Goal: Information Seeking & Learning: Learn about a topic

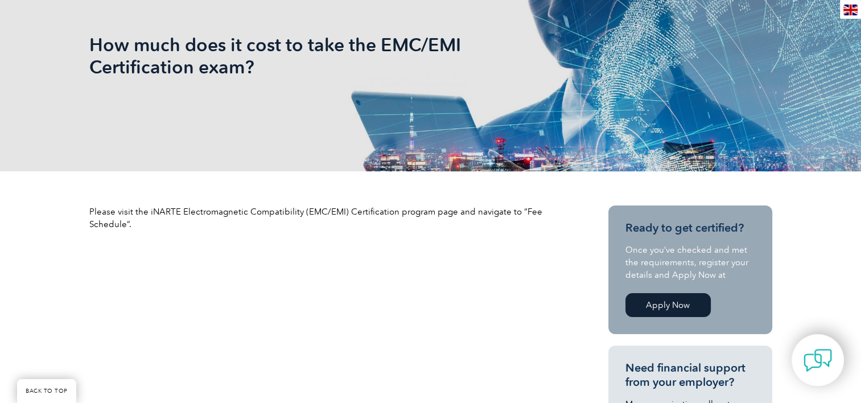
scroll to position [228, 0]
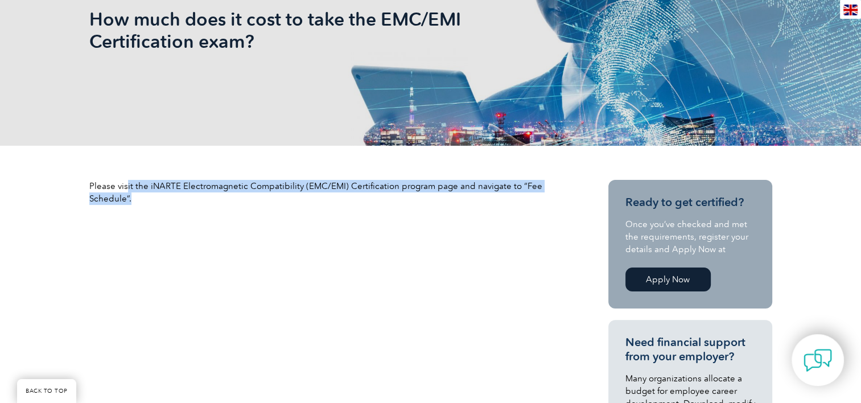
drag, startPoint x: 125, startPoint y: 187, endPoint x: 176, endPoint y: 208, distance: 55.1
click at [176, 208] on div "Please visit the iNARTE Electromagnetic Compatibility (EMC/EMI) Certification p…" at bounding box center [328, 197] width 478 height 34
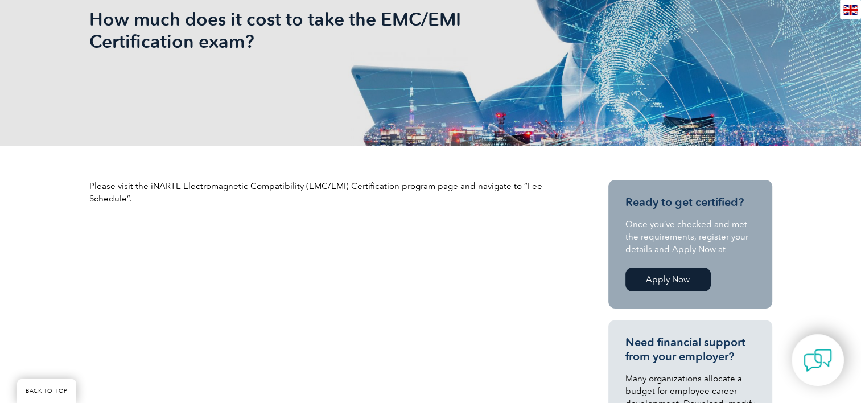
drag, startPoint x: 176, startPoint y: 208, endPoint x: 181, endPoint y: 248, distance: 40.2
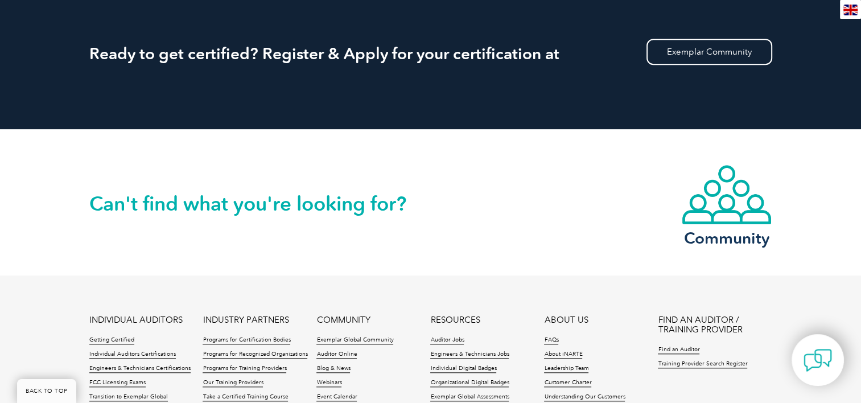
scroll to position [1195, 0]
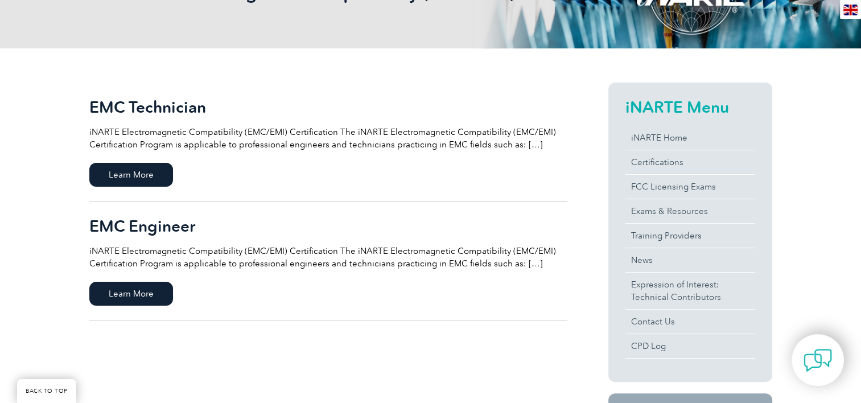
scroll to position [228, 0]
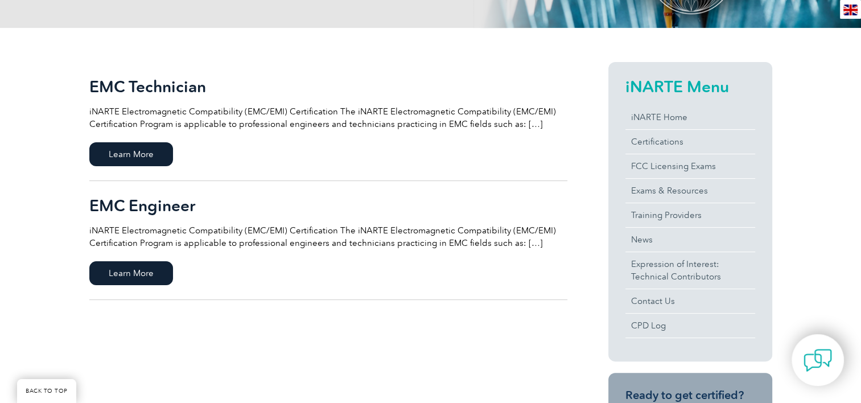
click at [521, 246] on p "iNARTE Electromagnetic Compatibility (EMC/EMI) Certification The iNARTE Electro…" at bounding box center [328, 236] width 478 height 25
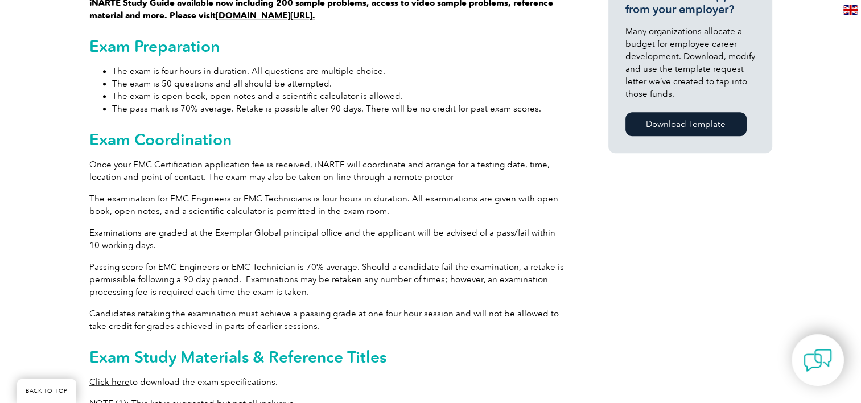
scroll to position [854, 0]
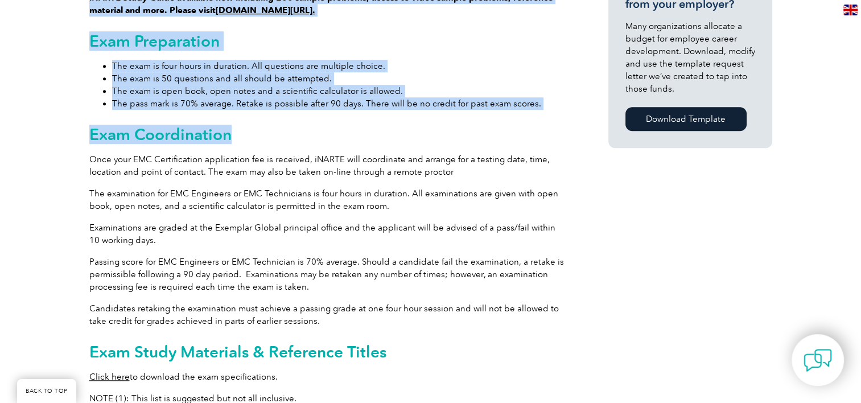
drag, startPoint x: 86, startPoint y: 146, endPoint x: 314, endPoint y: 111, distance: 231.0
click at [314, 111] on div "General Overview iNARTE Electromagnetic Compatibility (EMC/EMI) Certification T…" at bounding box center [430, 171] width 861 height 1539
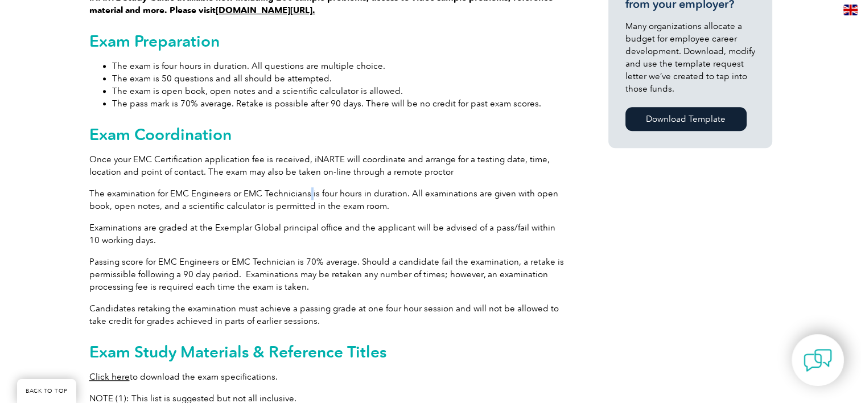
drag, startPoint x: 314, startPoint y: 111, endPoint x: 307, endPoint y: 180, distance: 69.8
click at [307, 187] on p "The examination for EMC Engineers or EMC Technicians is four hours in duration.…" at bounding box center [328, 199] width 478 height 25
click at [85, 155] on div "General Overview iNARTE Electromagnetic Compatibility (EMC/EMI) Certification T…" at bounding box center [430, 171] width 861 height 1539
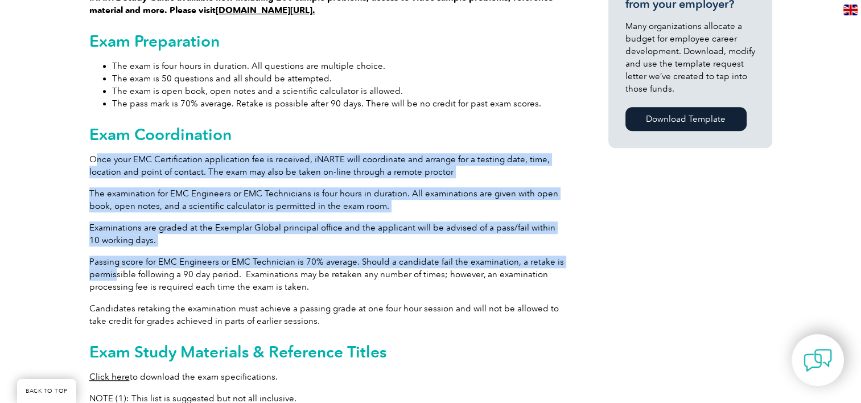
drag, startPoint x: 94, startPoint y: 147, endPoint x: 114, endPoint y: 256, distance: 110.4
click at [114, 256] on div "General Overview iNARTE Electromagnetic Compatibility (EMC/EMI) Certification T…" at bounding box center [328, 168] width 478 height 1465
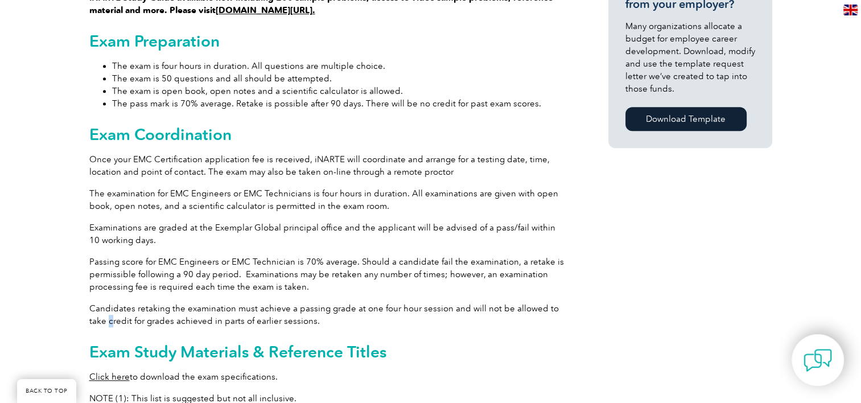
drag, startPoint x: 114, startPoint y: 256, endPoint x: 91, endPoint y: 311, distance: 59.7
click at [91, 311] on p "Candidates retaking the examination must achieve a passing grade at one four ho…" at bounding box center [328, 314] width 478 height 25
drag, startPoint x: 91, startPoint y: 311, endPoint x: 67, endPoint y: 319, distance: 25.2
click at [67, 319] on div "General Overview iNARTE Electromagnetic Compatibility (EMC/EMI) Certification T…" at bounding box center [430, 171] width 861 height 1539
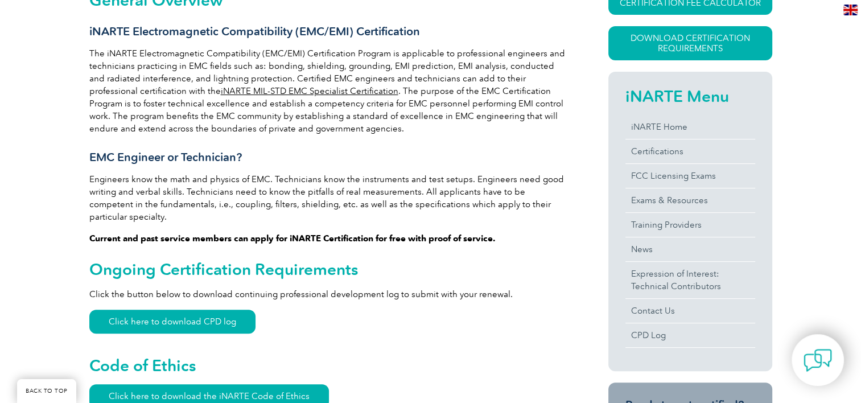
scroll to position [171, 0]
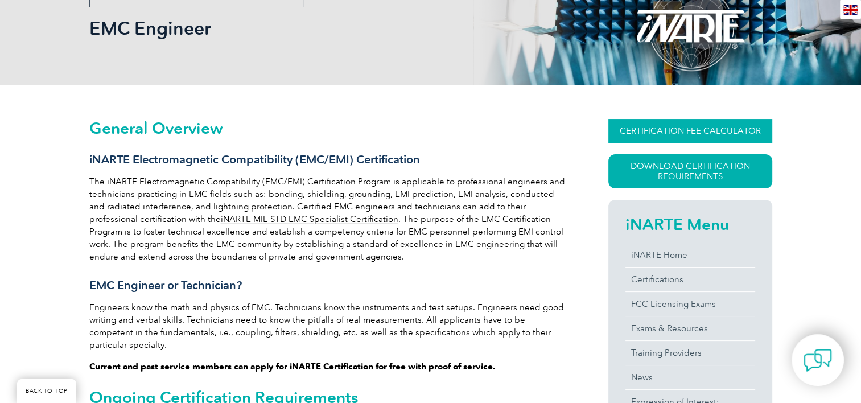
click at [699, 129] on link "CERTIFICATION FEE CALCULATOR" at bounding box center [690, 131] width 164 height 24
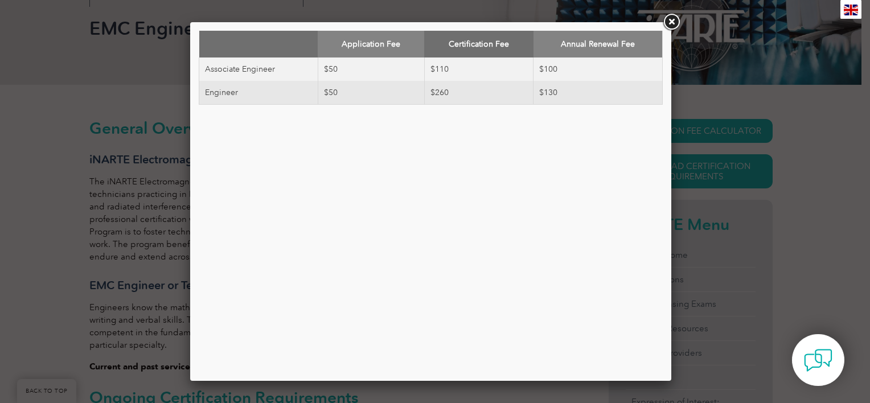
click at [672, 23] on link at bounding box center [671, 22] width 20 height 20
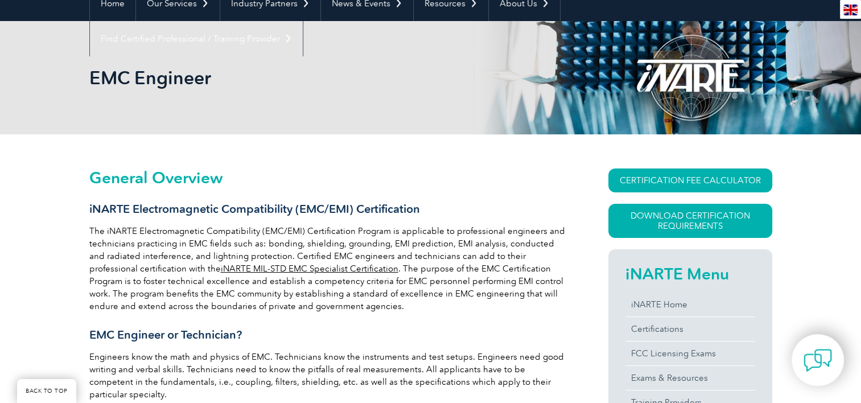
scroll to position [114, 0]
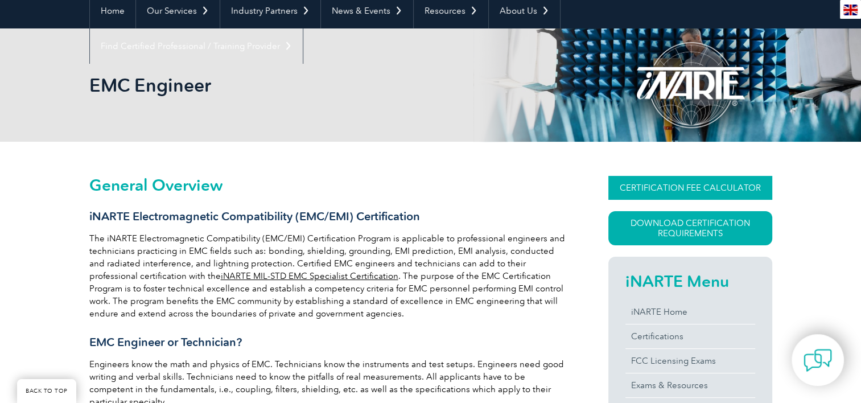
click at [708, 188] on link "CERTIFICATION FEE CALCULATOR" at bounding box center [690, 188] width 164 height 24
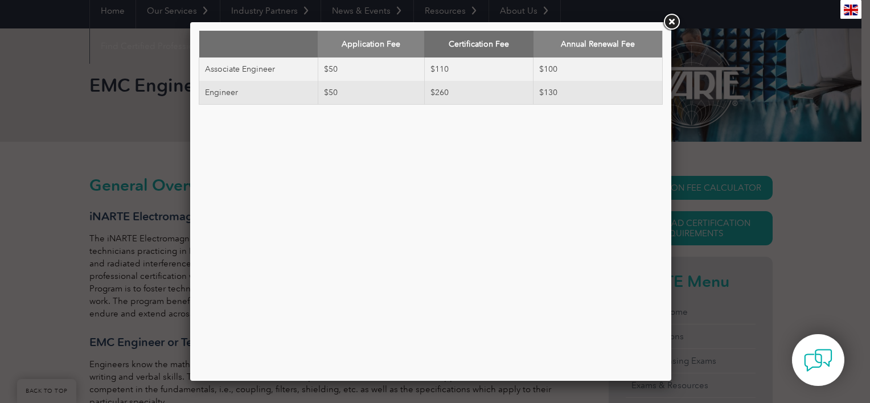
click at [669, 23] on link at bounding box center [671, 22] width 20 height 20
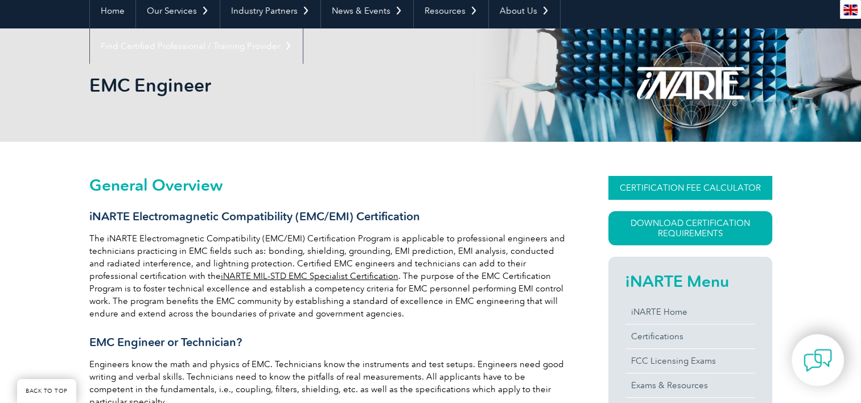
click at [672, 185] on link "CERTIFICATION FEE CALCULATOR" at bounding box center [690, 188] width 164 height 24
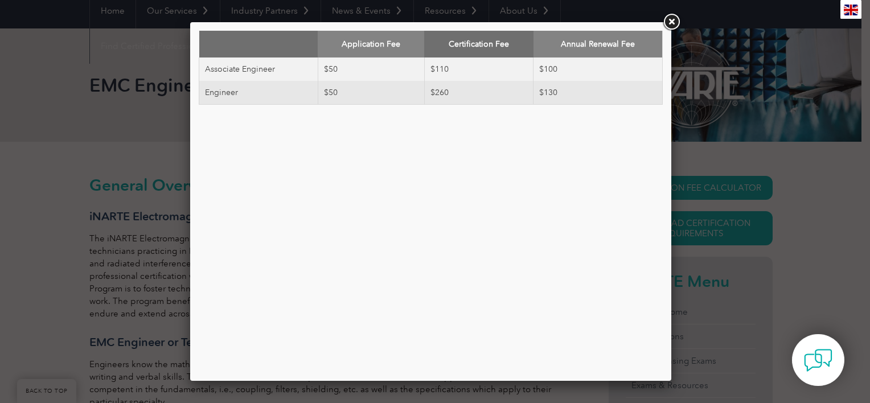
click at [667, 23] on link at bounding box center [671, 22] width 20 height 20
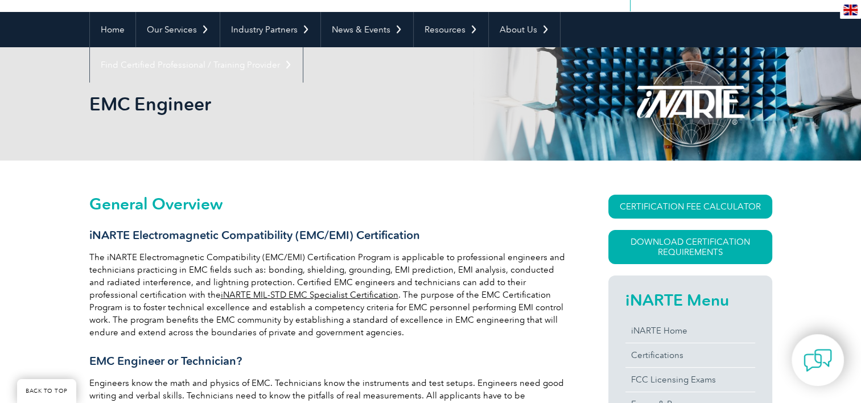
scroll to position [0, 0]
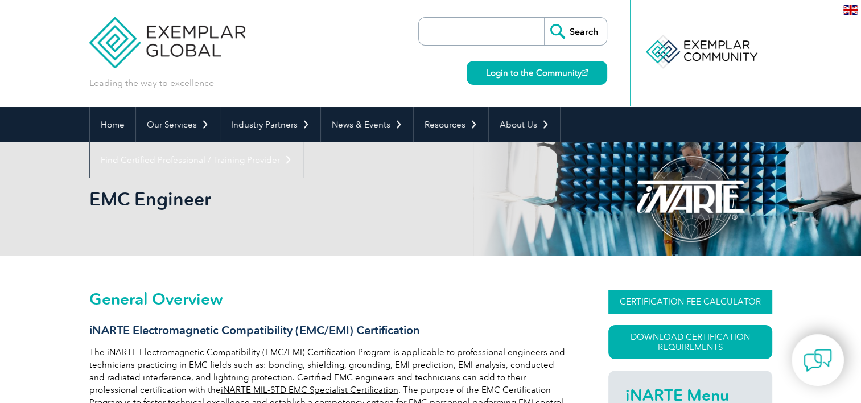
click at [692, 298] on link "CERTIFICATION FEE CALCULATOR" at bounding box center [690, 302] width 164 height 24
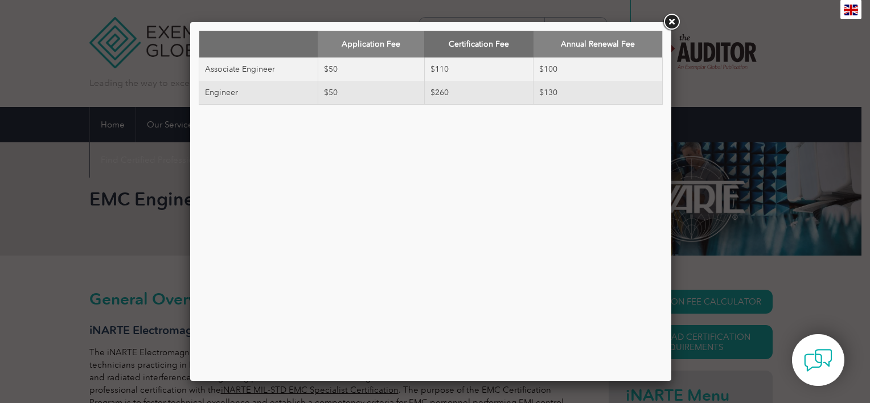
click at [674, 25] on link at bounding box center [671, 22] width 20 height 20
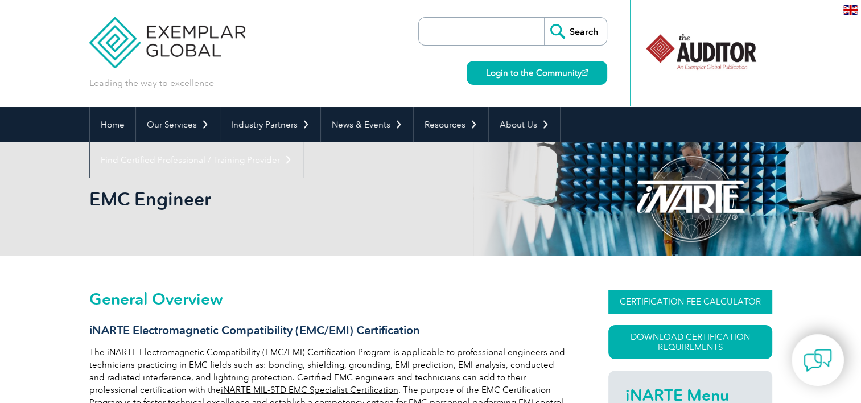
click at [681, 299] on link "CERTIFICATION FEE CALCULATOR" at bounding box center [690, 302] width 164 height 24
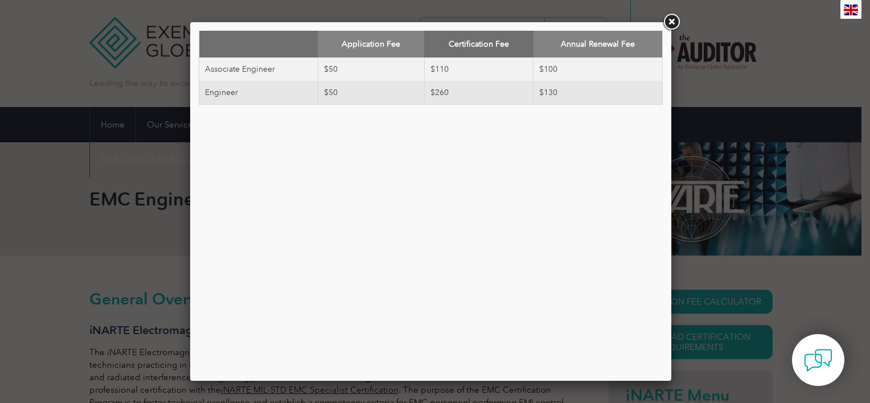
click at [678, 27] on link at bounding box center [671, 22] width 20 height 20
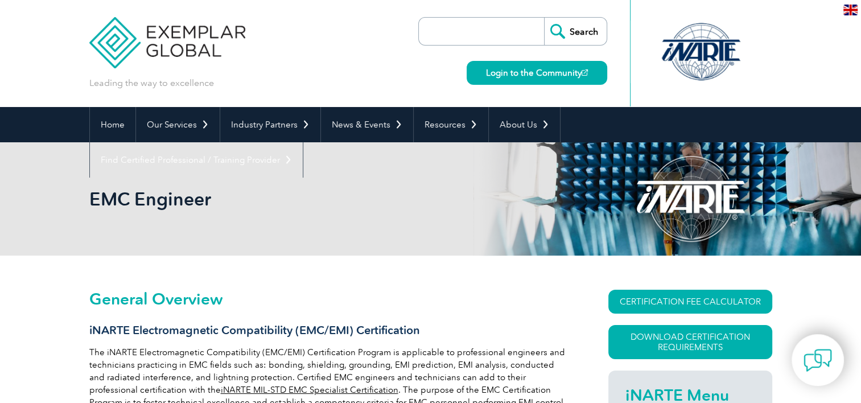
click at [521, 27] on input "search" at bounding box center [485, 31] width 120 height 27
type input "e"
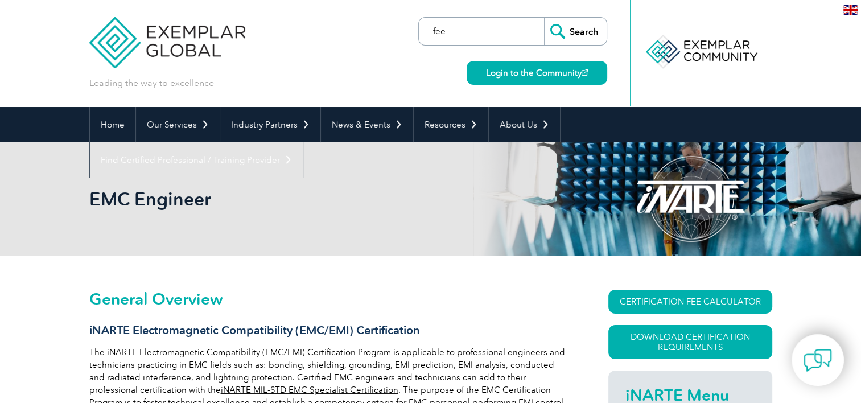
type input "fee"
click at [544, 18] on input "Search" at bounding box center [575, 31] width 63 height 27
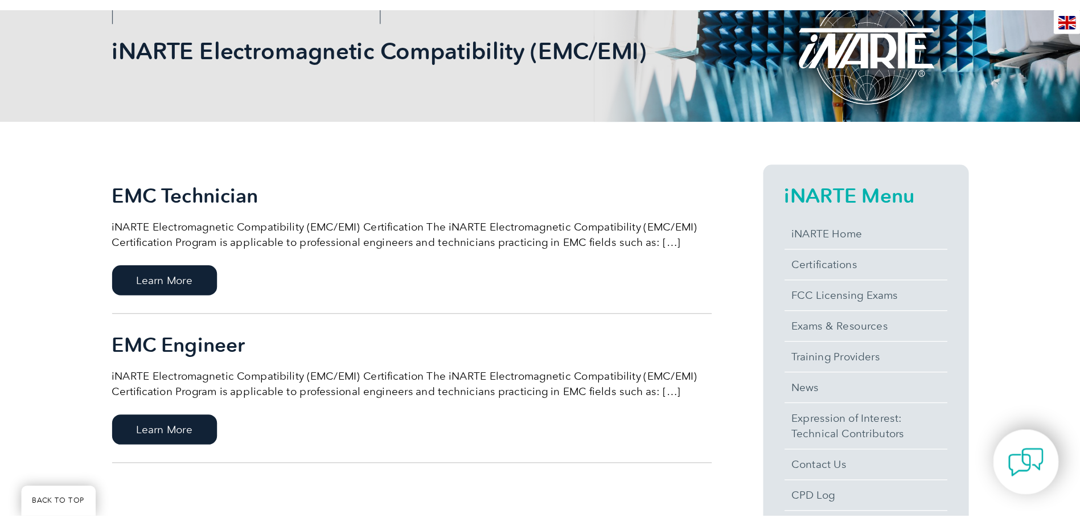
scroll to position [171, 0]
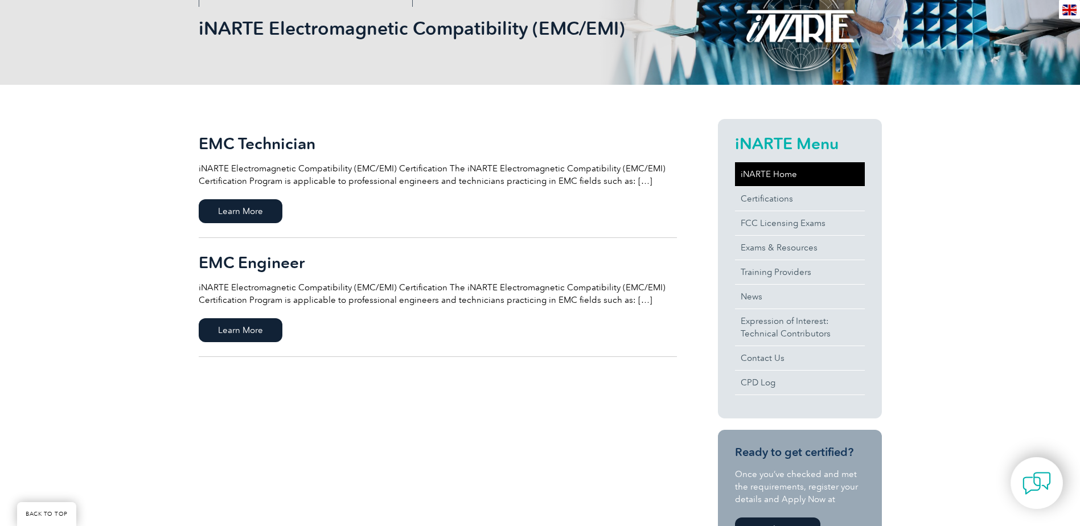
click at [782, 178] on link "iNARTE Home" at bounding box center [800, 174] width 130 height 24
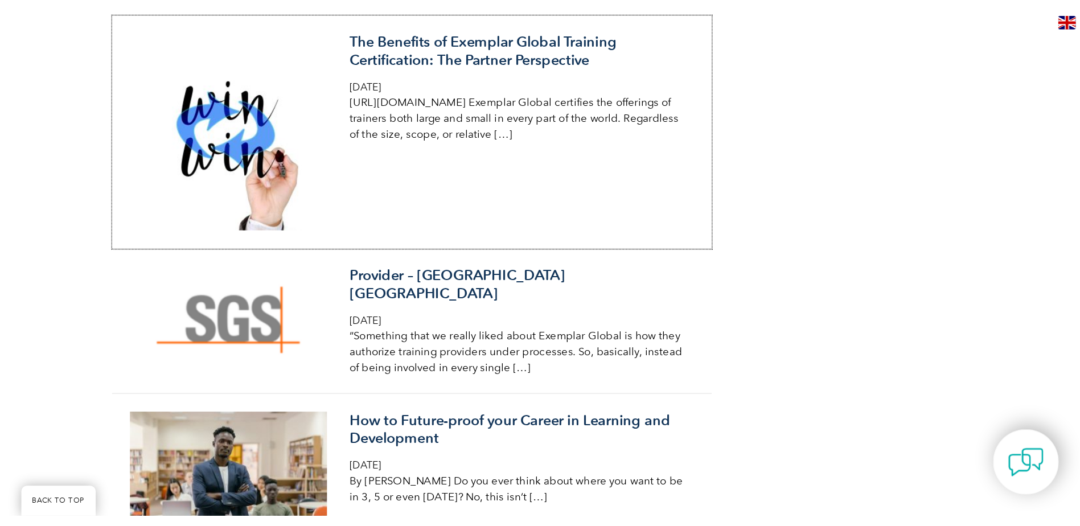
scroll to position [2163, 0]
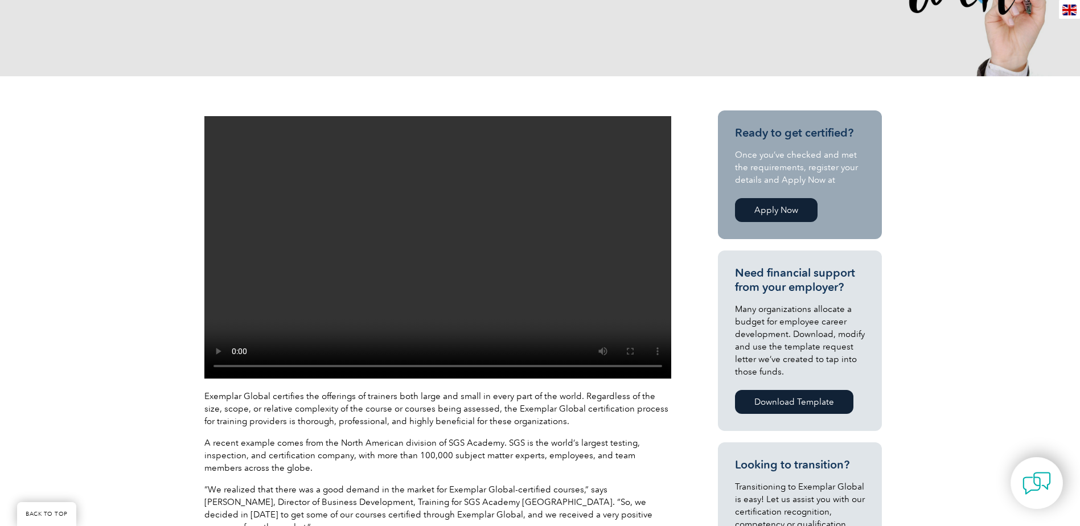
scroll to position [342, 0]
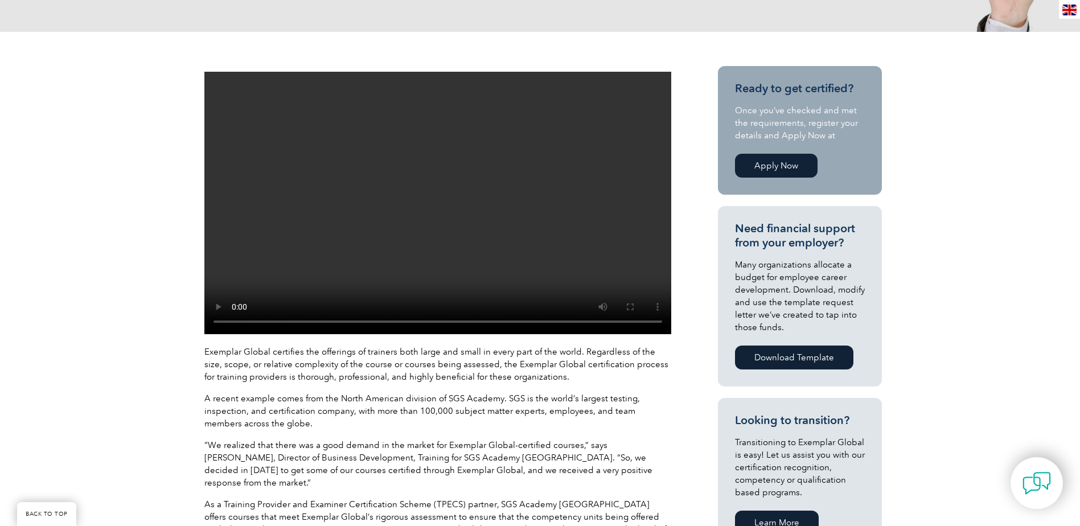
click at [375, 290] on video at bounding box center [437, 203] width 467 height 262
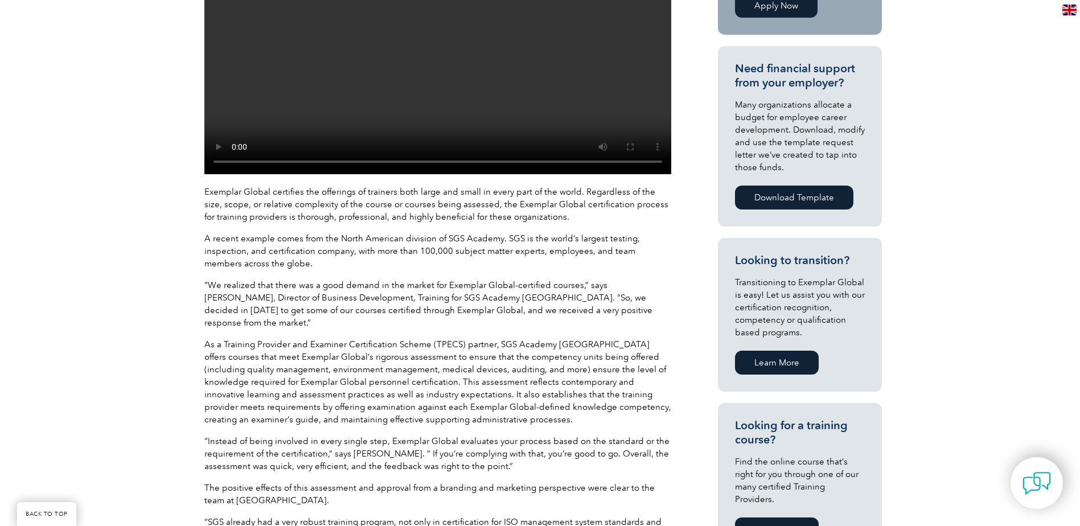
scroll to position [512, 0]
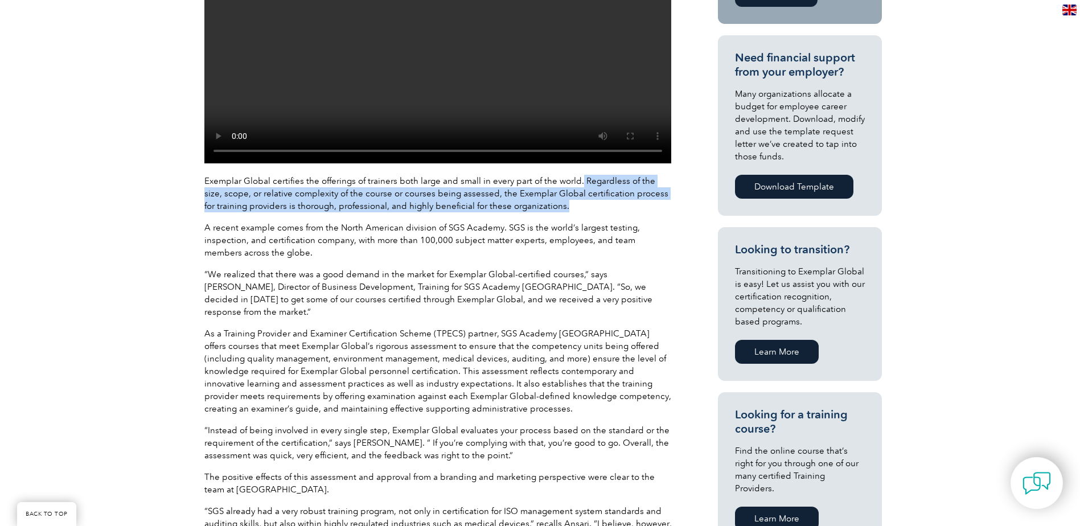
drag, startPoint x: 577, startPoint y: 177, endPoint x: 647, endPoint y: 211, distance: 77.4
click at [647, 211] on p "Exemplar Global certifies the offerings of trainers both large and small in eve…" at bounding box center [437, 194] width 467 height 38
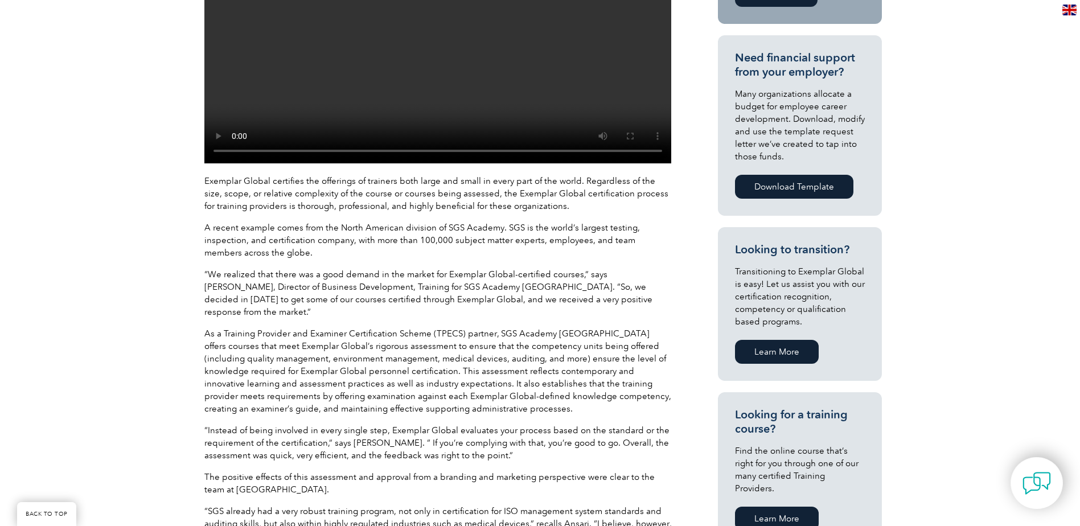
drag, startPoint x: 647, startPoint y: 211, endPoint x: 626, endPoint y: 223, distance: 23.9
click at [626, 223] on p "A recent example comes from the North American division of SGS Academy. SGS is …" at bounding box center [437, 240] width 467 height 38
drag, startPoint x: 191, startPoint y: 225, endPoint x: 289, endPoint y: 256, distance: 102.6
click at [289, 256] on div "Exemplar Global certifies the offerings of trainers both large and small in eve…" at bounding box center [540, 330] width 1080 height 939
click at [289, 256] on p "A recent example comes from the North American division of SGS Academy. SGS is …" at bounding box center [437, 240] width 467 height 38
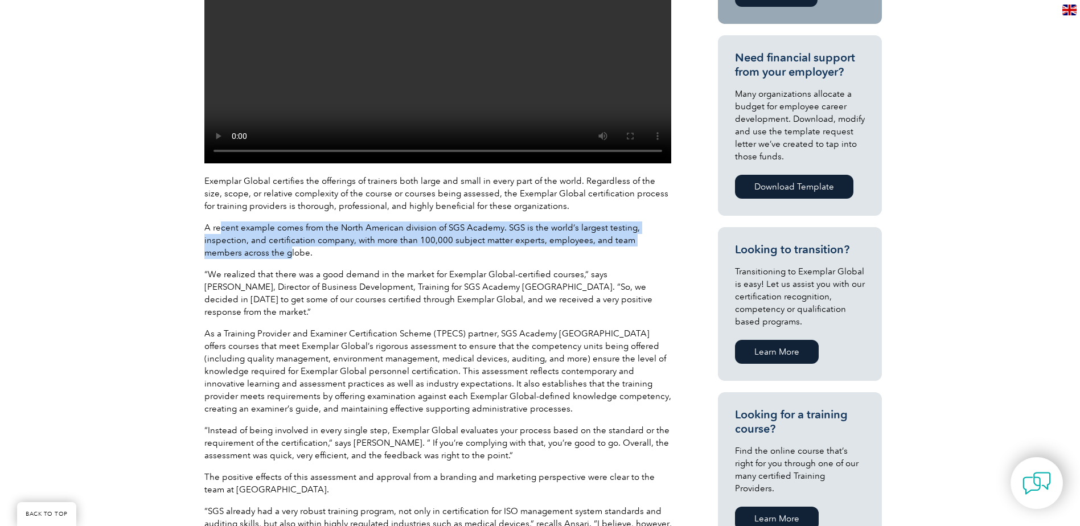
drag, startPoint x: 219, startPoint y: 224, endPoint x: 250, endPoint y: 249, distance: 40.5
click at [250, 249] on p "A recent example comes from the North American division of SGS Academy. SGS is …" at bounding box center [437, 240] width 467 height 38
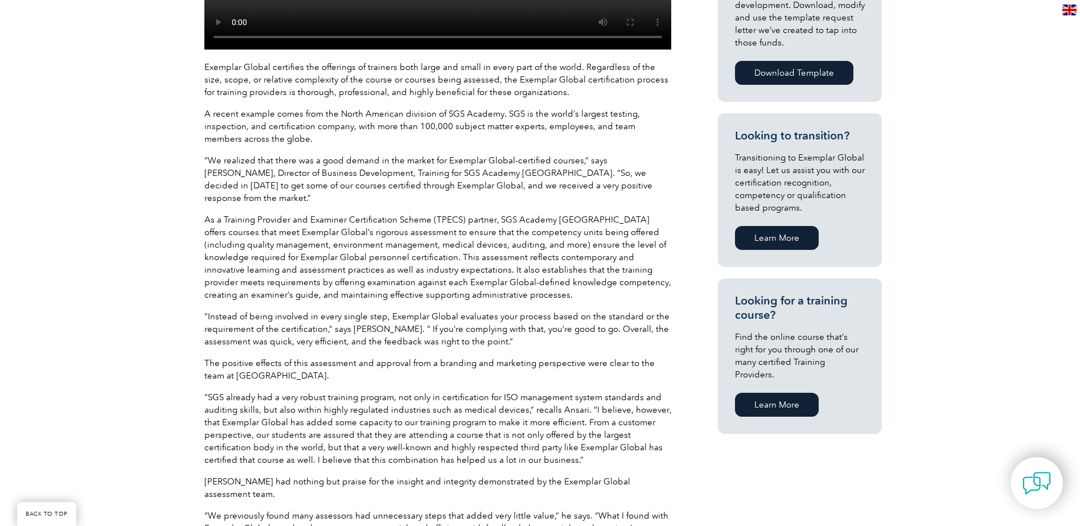
scroll to position [683, 0]
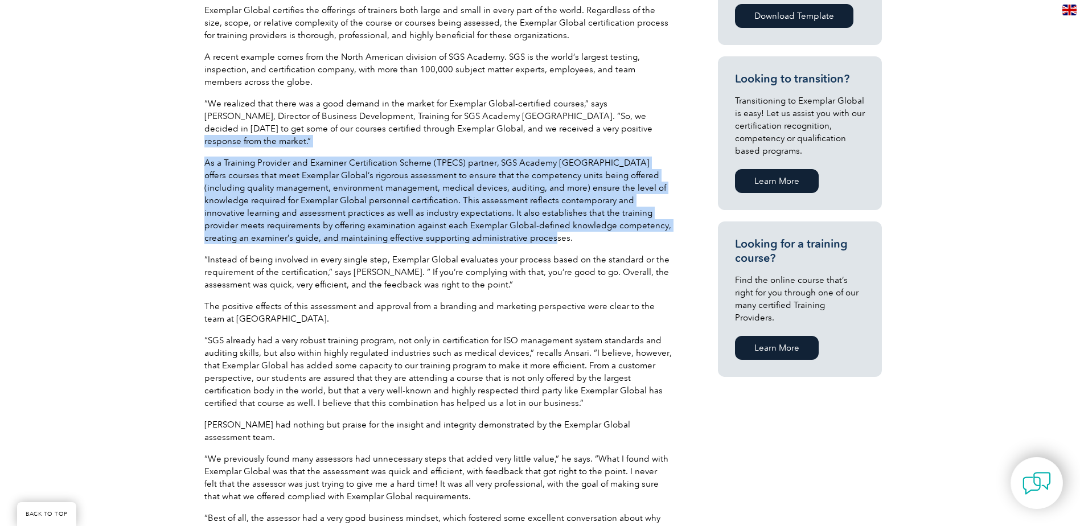
drag, startPoint x: 535, startPoint y: 132, endPoint x: 538, endPoint y: 228, distance: 96.2
click at [538, 228] on div "Exemplar Global certifies the offerings of trainers both large and small in eve…" at bounding box center [437, 289] width 467 height 570
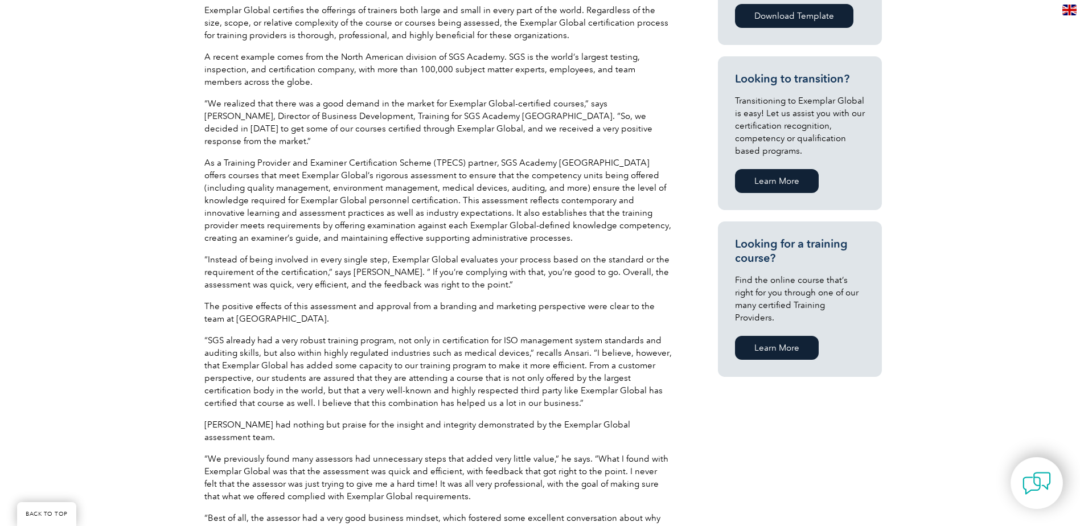
drag, startPoint x: 538, startPoint y: 228, endPoint x: 516, endPoint y: 277, distance: 53.5
click at [524, 280] on div "Exemplar Global certifies the offerings of trainers both large and small in eve…" at bounding box center [437, 289] width 467 height 570
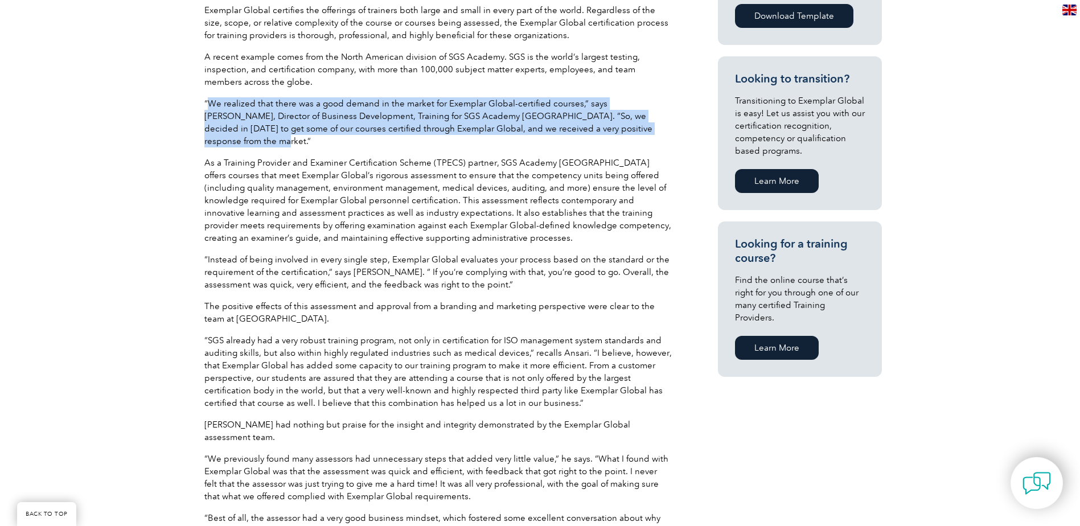
drag, startPoint x: 209, startPoint y: 100, endPoint x: 635, endPoint y: 126, distance: 427.1
click at [635, 126] on p "“We realized that there was a good demand in the market for Exemplar Global-cer…" at bounding box center [437, 122] width 467 height 50
drag, startPoint x: 635, startPoint y: 126, endPoint x: 635, endPoint y: 133, distance: 6.8
click at [635, 133] on p "“We realized that there was a good demand in the market for Exemplar Global-cer…" at bounding box center [437, 122] width 467 height 50
drag, startPoint x: 636, startPoint y: 123, endPoint x: 201, endPoint y: 98, distance: 436.2
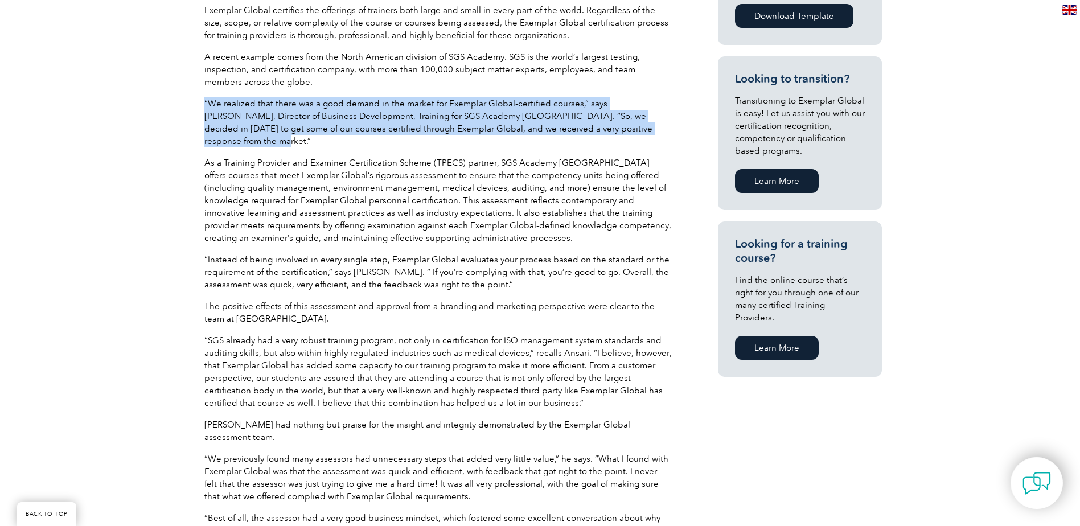
click at [201, 98] on div "Exemplar Global certifies the offerings of trainers both large and small in eve…" at bounding box center [438, 157] width 478 height 865
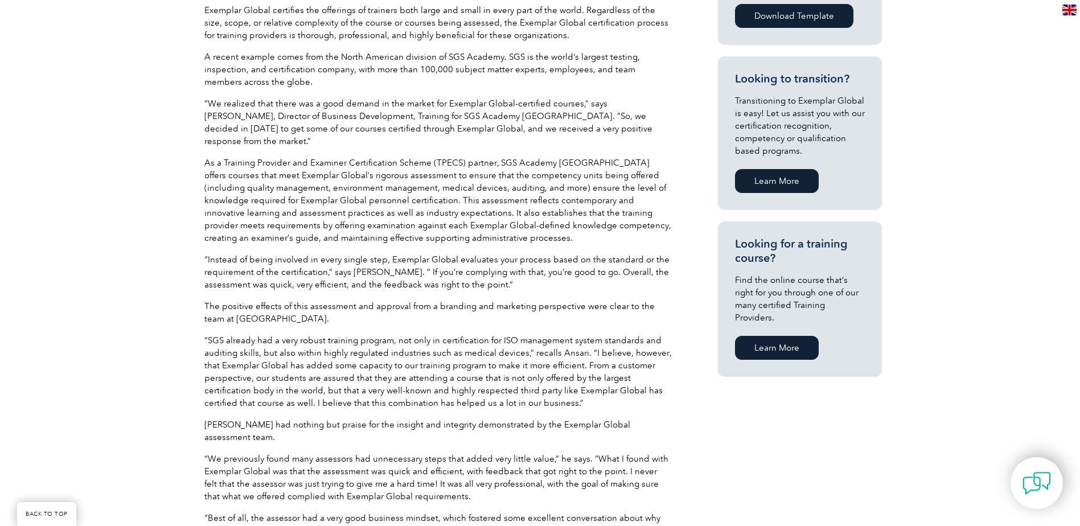
drag, startPoint x: 201, startPoint y: 98, endPoint x: 145, endPoint y: 150, distance: 76.5
click at [145, 150] on div "Exemplar Global certifies the offerings of trainers both large and small in eve…" at bounding box center [540, 159] width 1080 height 939
drag, startPoint x: 196, startPoint y: 147, endPoint x: 395, endPoint y: 198, distance: 205.7
click at [395, 198] on div "Exemplar Global certifies the offerings of trainers both large and small in eve…" at bounding box center [540, 159] width 1080 height 939
drag, startPoint x: 395, startPoint y: 198, endPoint x: 394, endPoint y: 215, distance: 16.5
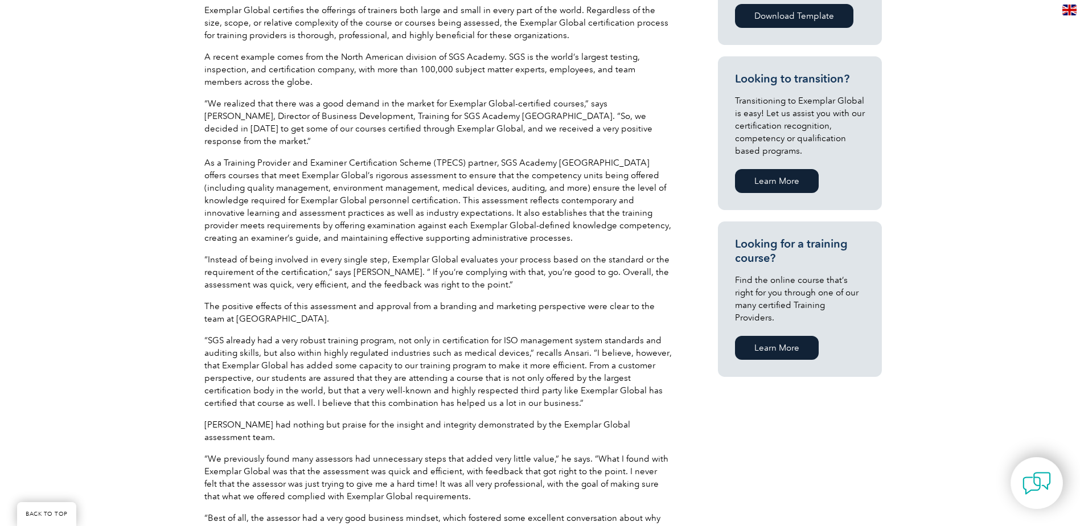
click at [394, 215] on p "As a Training Provider and Examiner Certification Scheme (TPECS) partner, SGS A…" at bounding box center [437, 201] width 467 height 88
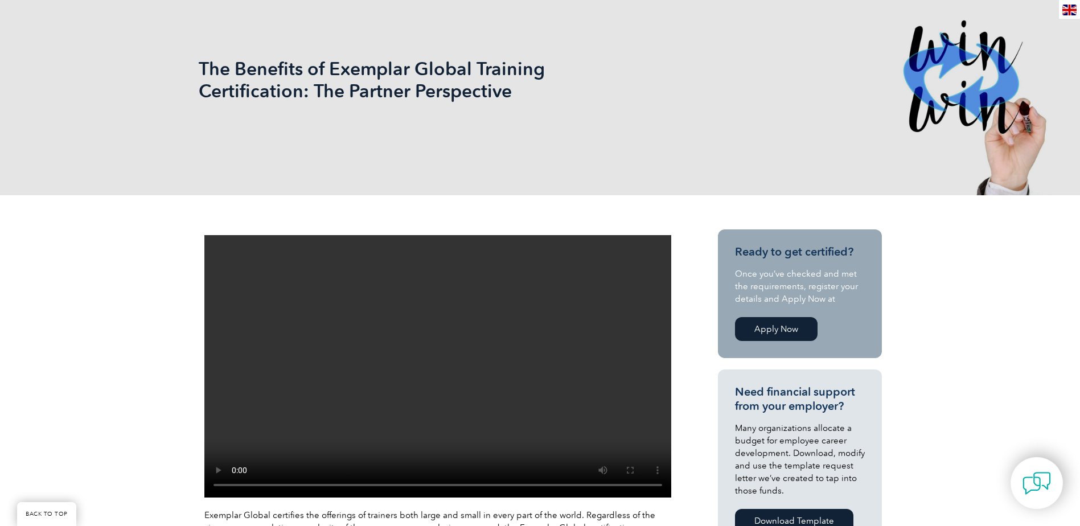
scroll to position [171, 0]
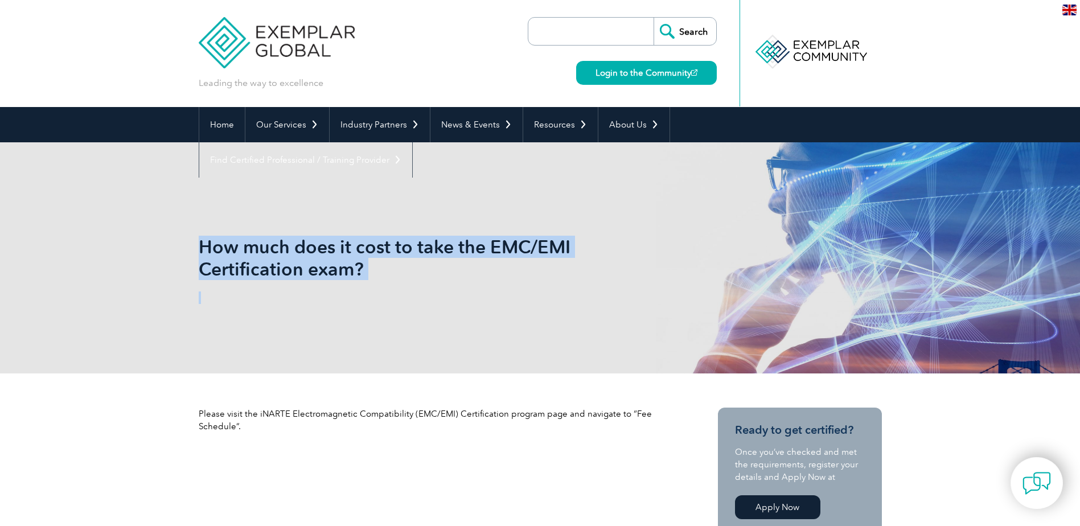
drag, startPoint x: 204, startPoint y: 242, endPoint x: 385, endPoint y: 282, distance: 185.3
click at [385, 282] on div "How much does it cost to take the EMC/EMI Certification exam?" at bounding box center [540, 257] width 683 height 231
click at [326, 289] on div "How much does it cost to take the EMC/EMI Certification exam?" at bounding box center [540, 257] width 683 height 231
drag, startPoint x: 370, startPoint y: 269, endPoint x: 200, endPoint y: 252, distance: 171.0
click at [200, 252] on h1 "How much does it cost to take the EMC/EMI Certification exam?" at bounding box center [417, 258] width 437 height 44
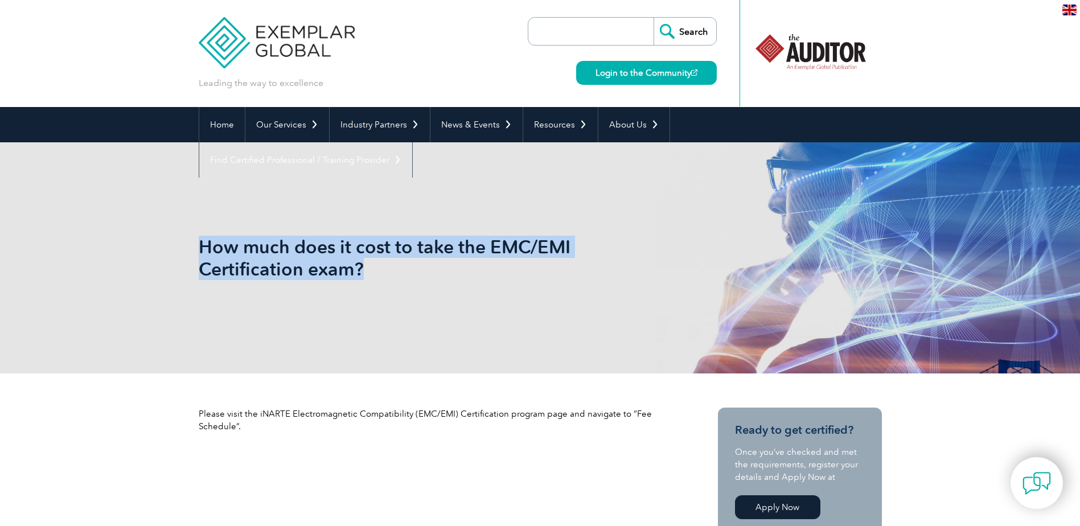
copy h1 "How much does it cost to take the EMC/EMI Certification exam?"
click at [692, 77] on link "Login to the Community" at bounding box center [646, 73] width 141 height 24
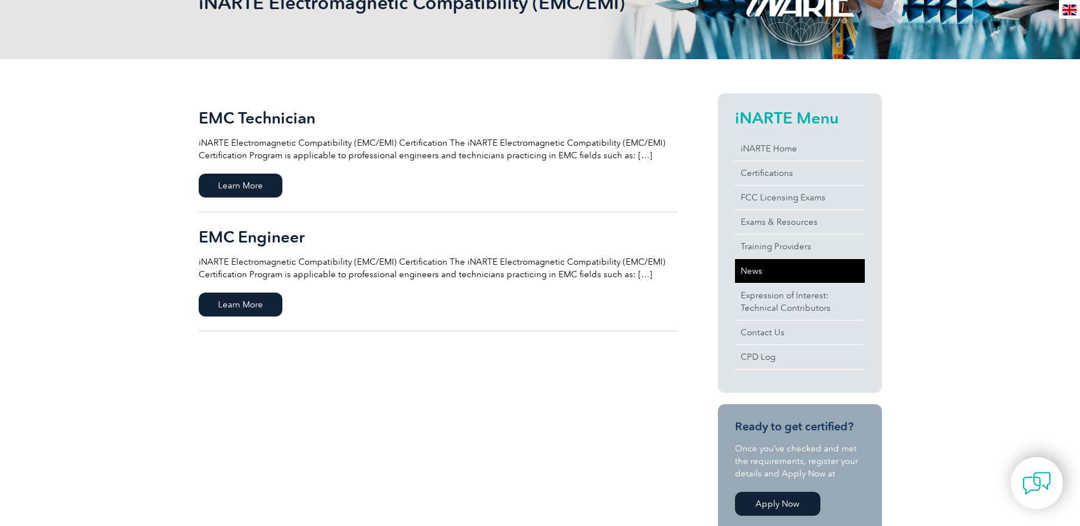
scroll to position [57, 0]
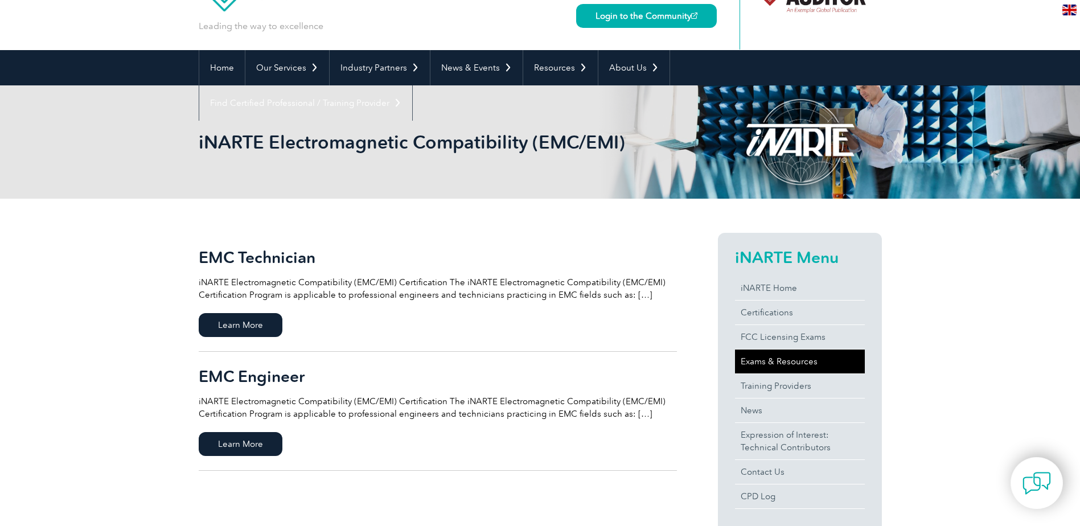
click at [807, 355] on link "Exams & Resources" at bounding box center [800, 361] width 130 height 24
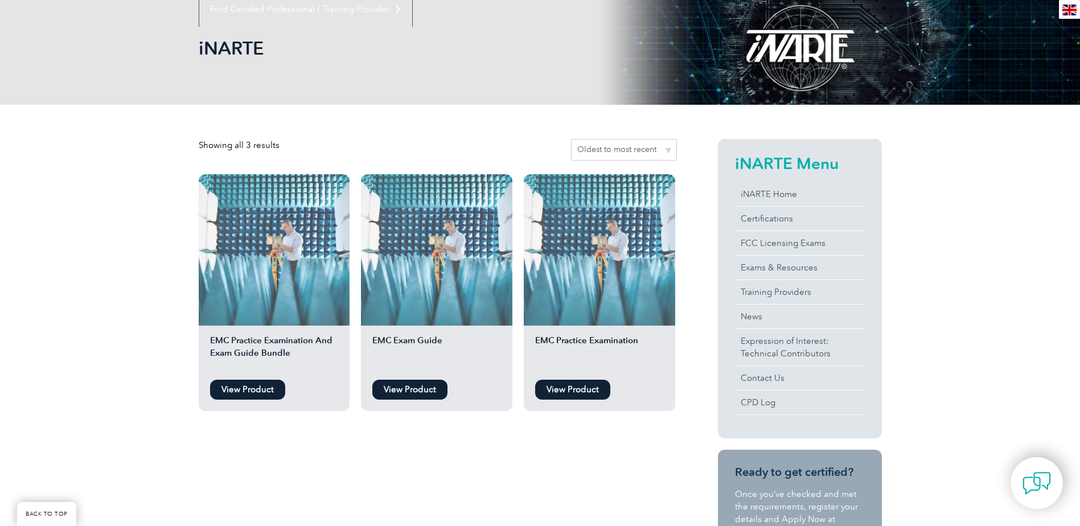
scroll to position [171, 0]
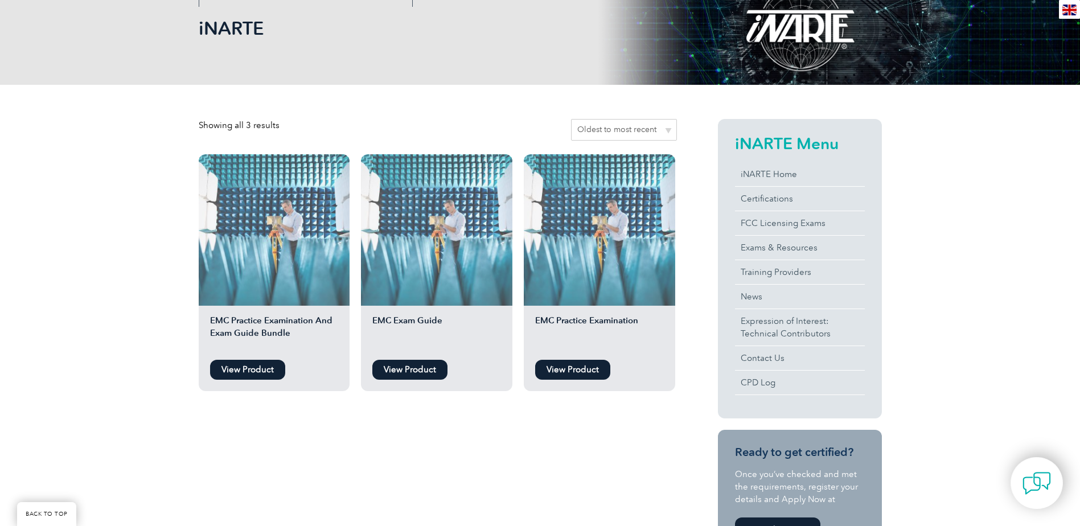
click at [263, 372] on link "View Product" at bounding box center [247, 370] width 75 height 20
click at [409, 367] on link "View Product" at bounding box center [409, 370] width 75 height 20
click at [587, 371] on link "View Product" at bounding box center [572, 370] width 75 height 20
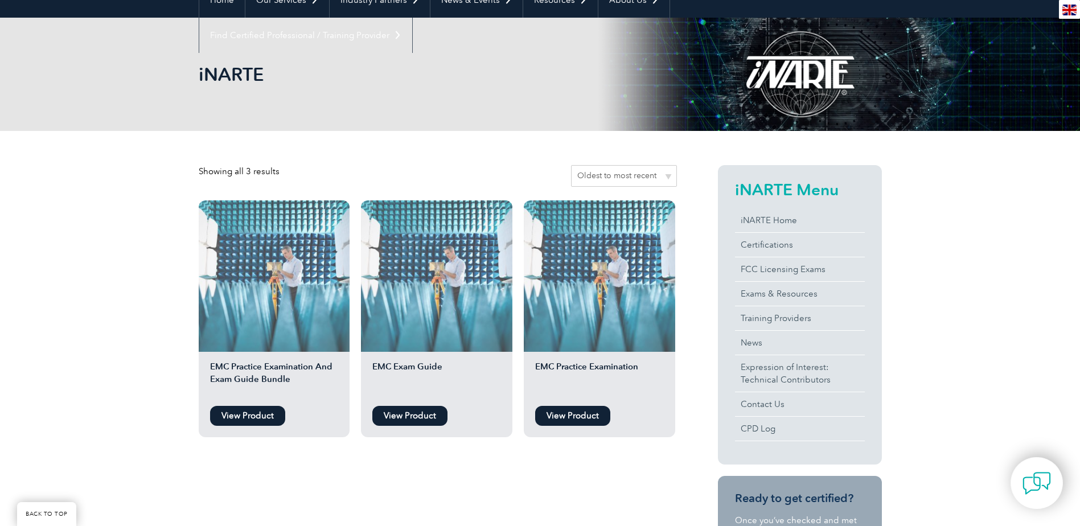
scroll to position [114, 0]
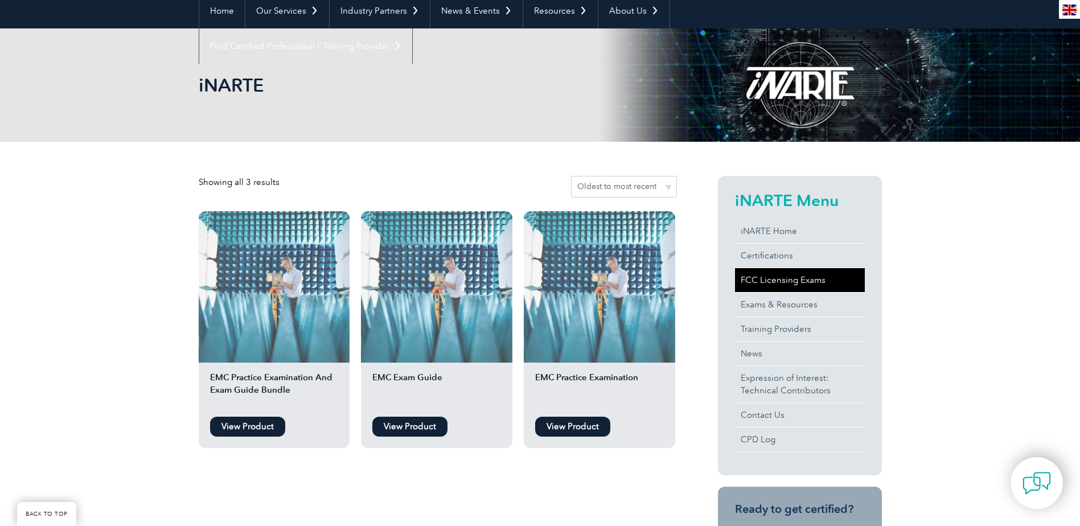
click at [776, 285] on link "FCC Licensing Exams" at bounding box center [800, 280] width 130 height 24
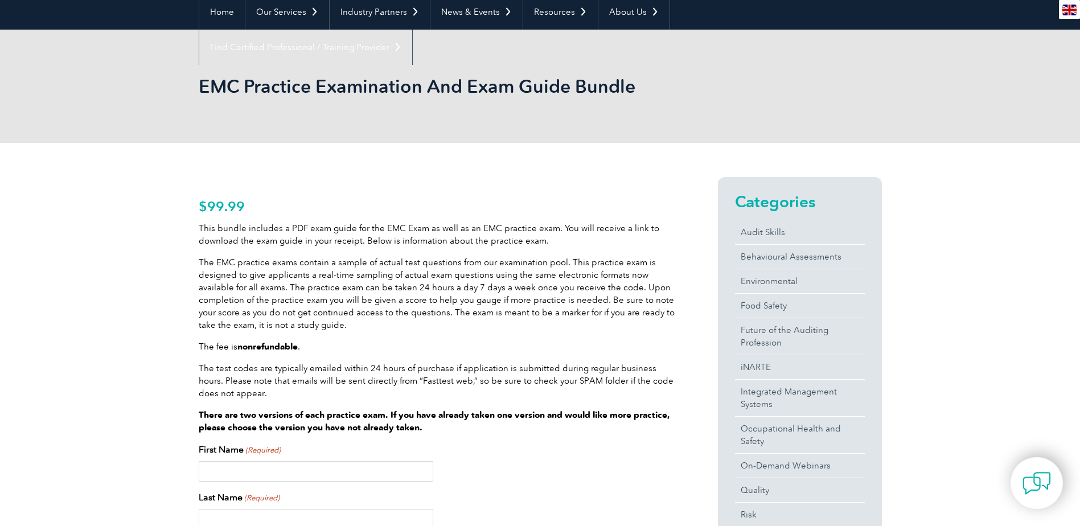
scroll to position [114, 0]
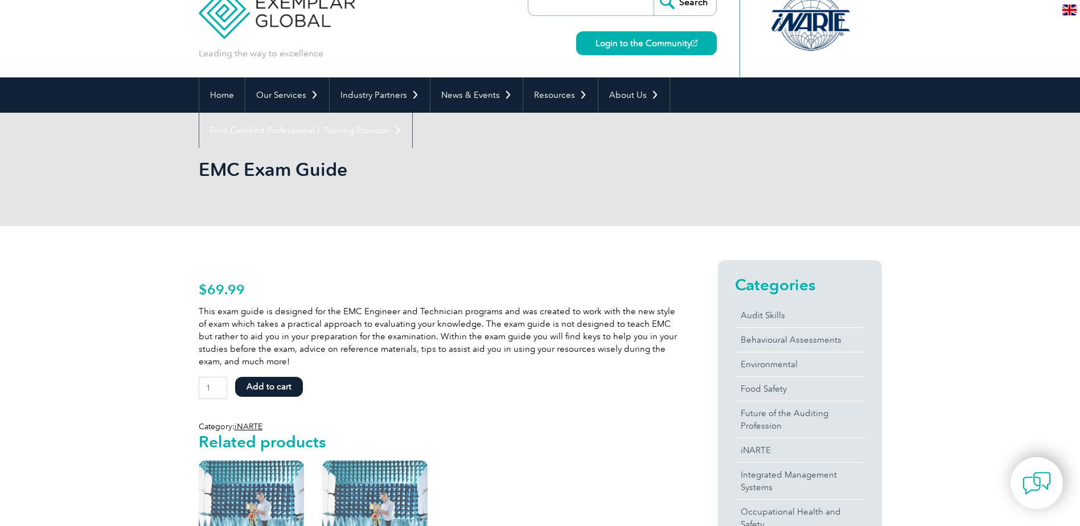
scroll to position [171, 0]
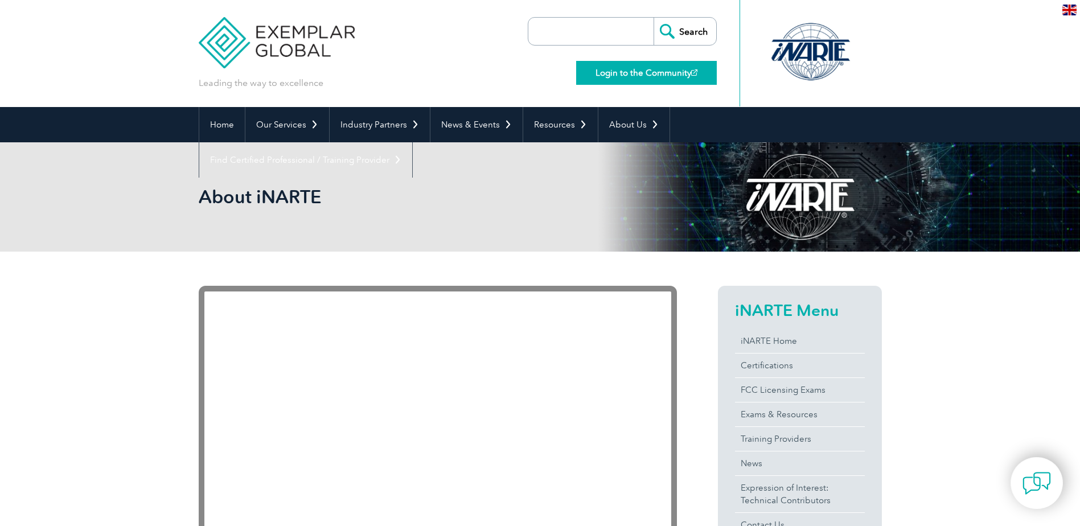
click at [651, 66] on link "Login to the Community" at bounding box center [646, 73] width 141 height 24
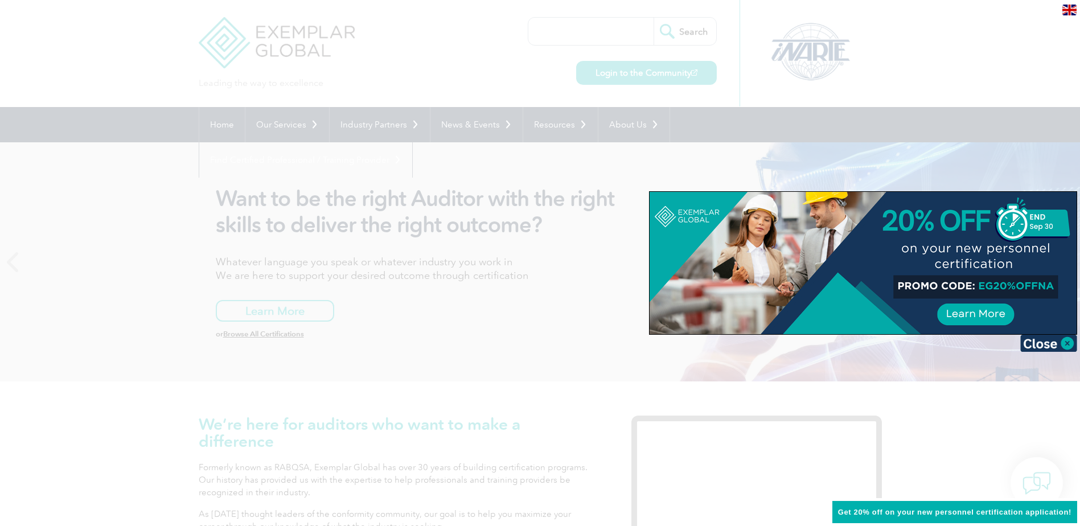
click at [956, 253] on div at bounding box center [862, 263] width 427 height 142
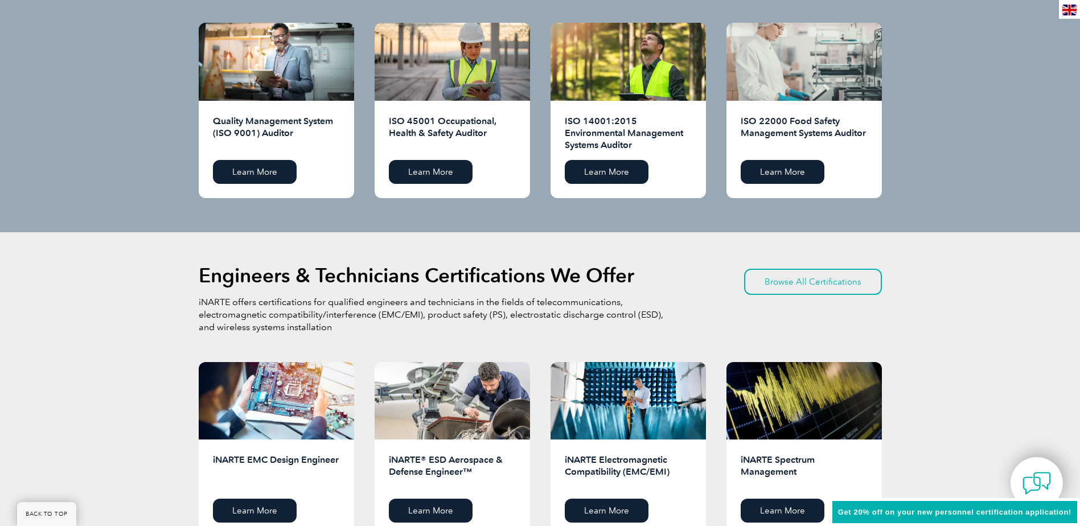
scroll to position [1366, 0]
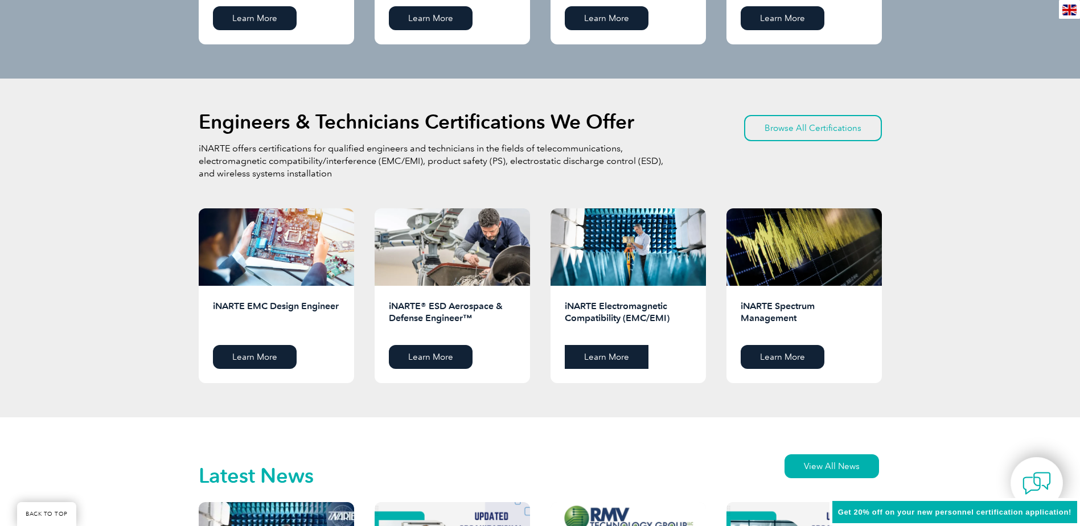
click at [608, 360] on link "Learn More" at bounding box center [607, 357] width 84 height 24
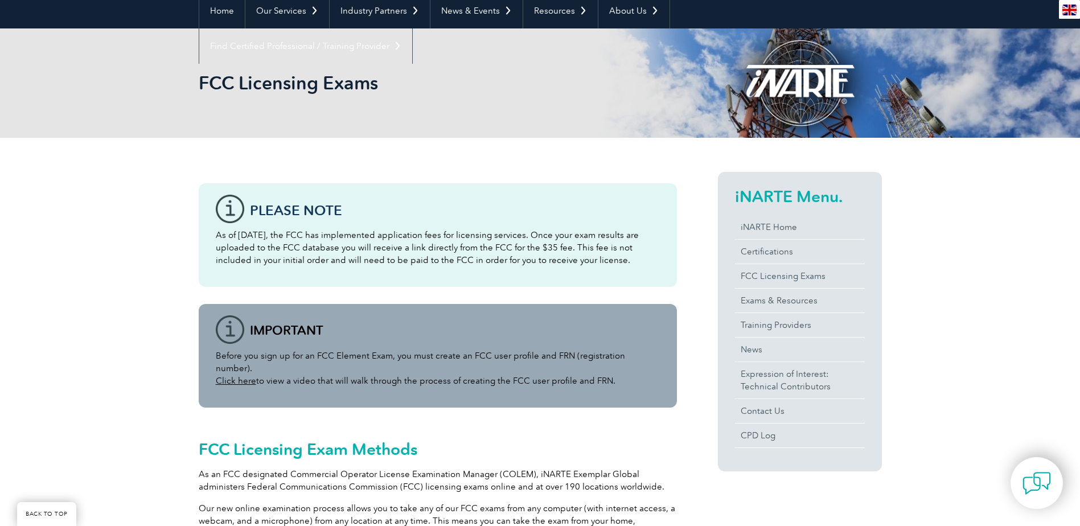
scroll to position [171, 0]
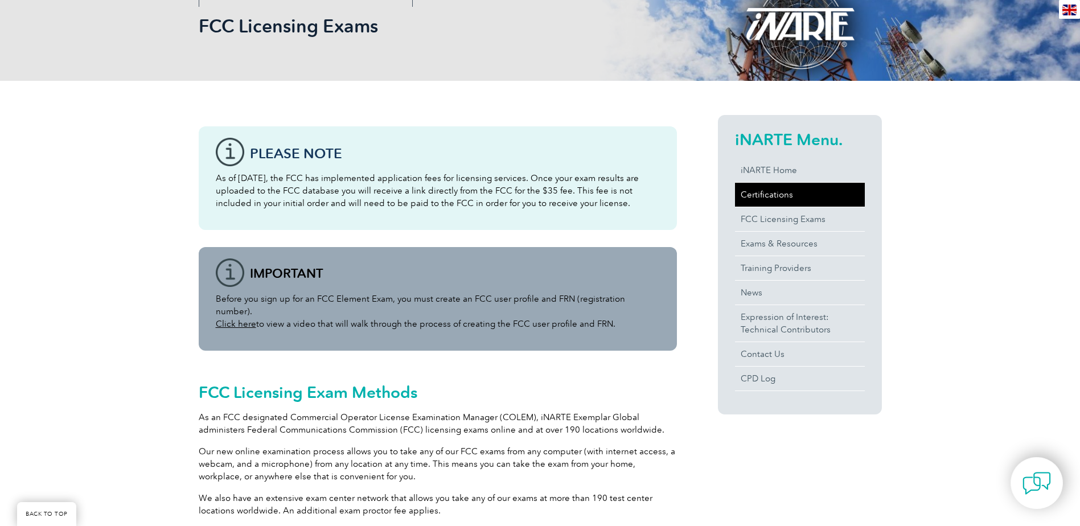
click at [791, 194] on link "Certifications" at bounding box center [800, 195] width 130 height 24
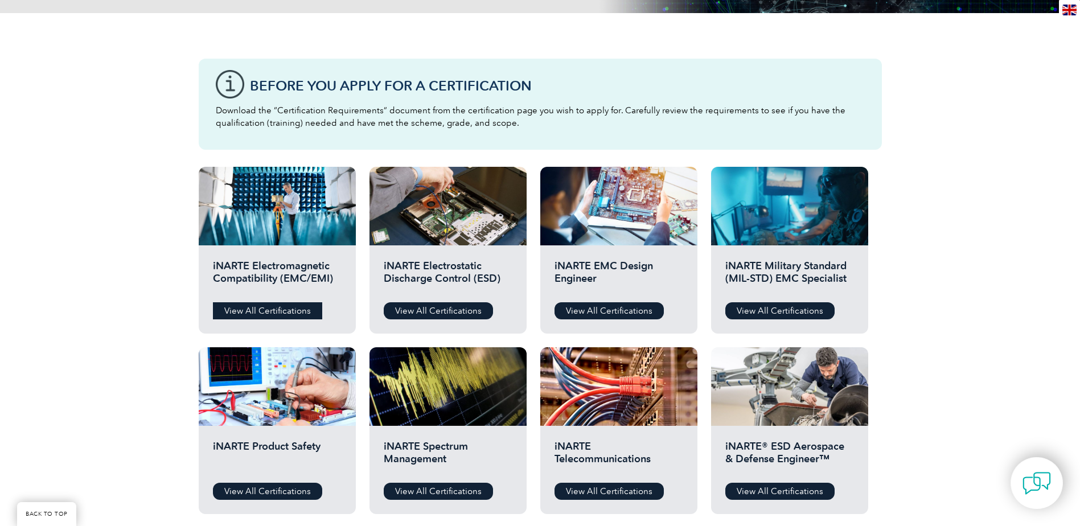
scroll to position [285, 0]
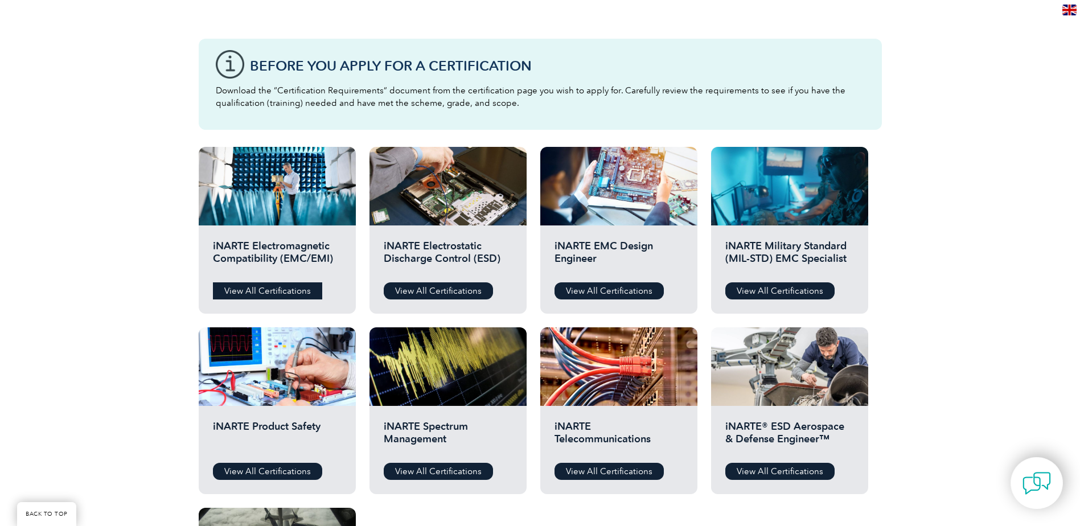
click at [287, 293] on link "View All Certifications" at bounding box center [267, 290] width 109 height 17
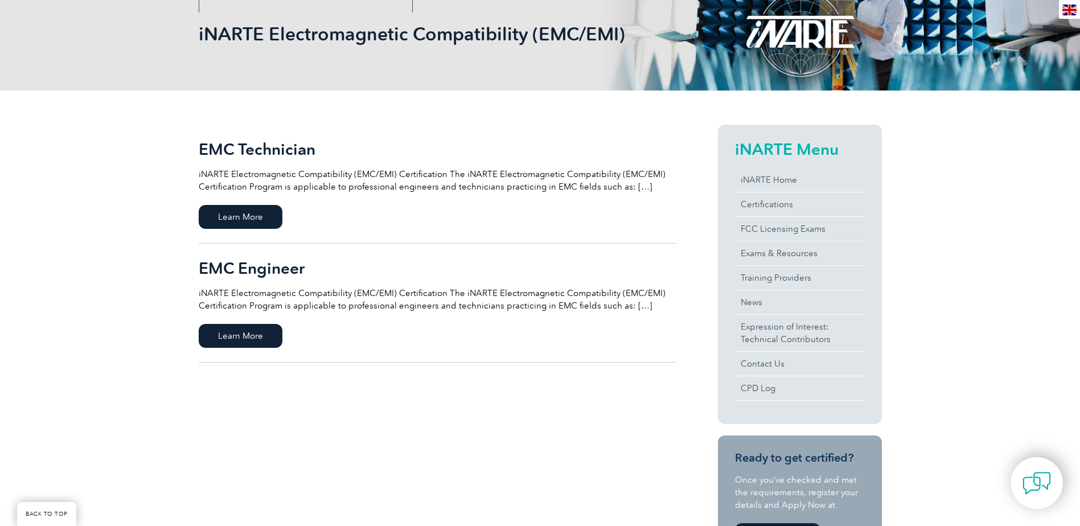
scroll to position [171, 0]
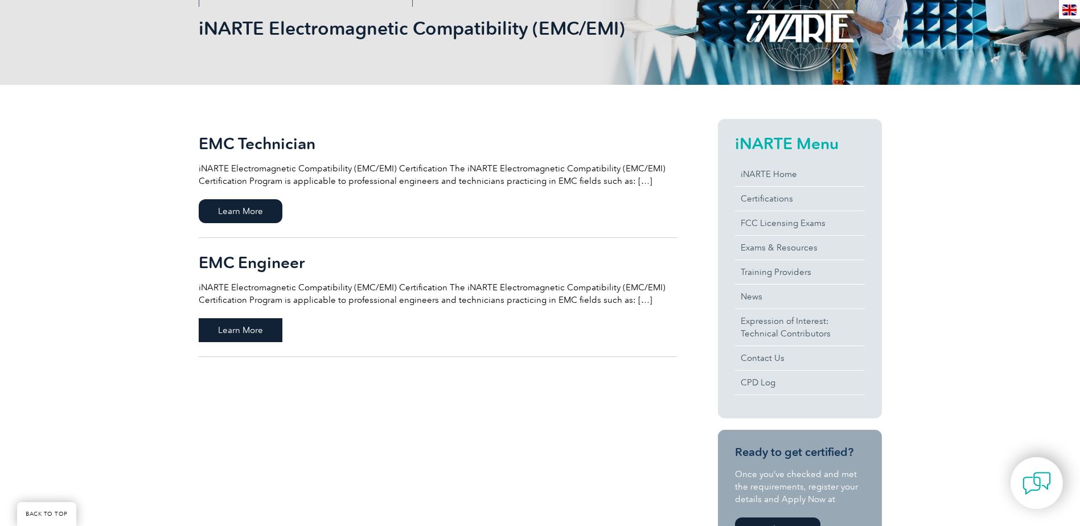
click at [235, 324] on span "Learn More" at bounding box center [241, 330] width 84 height 24
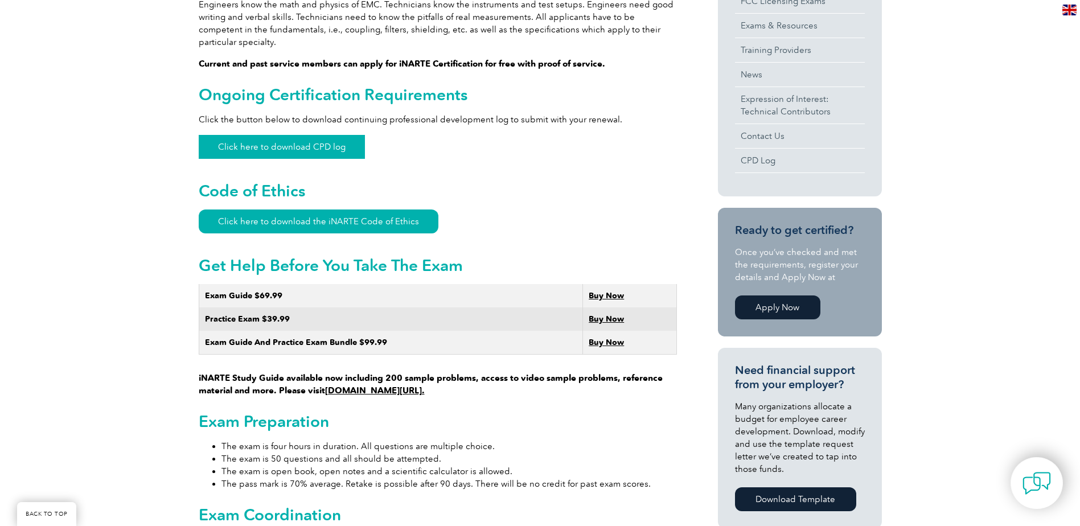
scroll to position [512, 0]
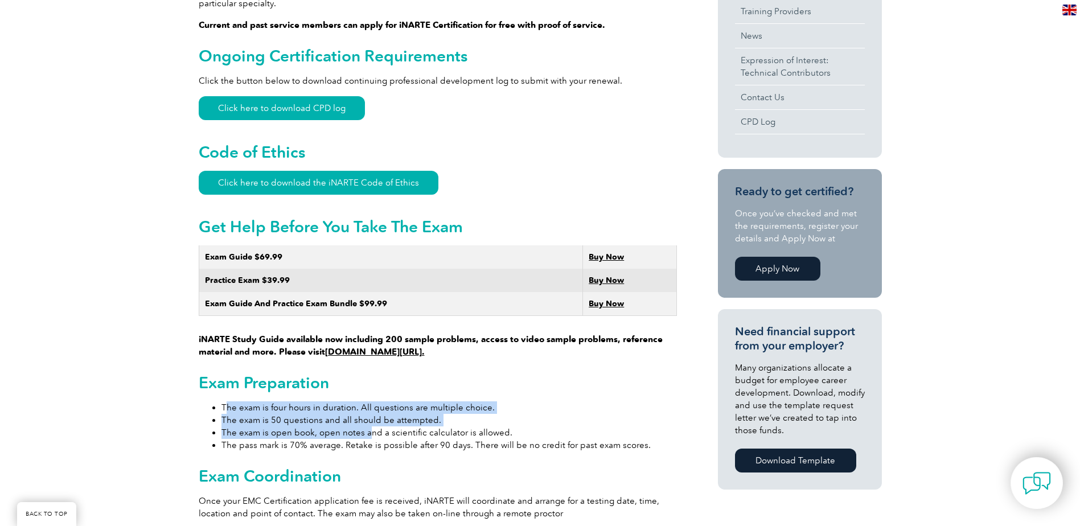
drag, startPoint x: 228, startPoint y: 396, endPoint x: 365, endPoint y: 414, distance: 139.0
click at [365, 414] on ul "The exam is four hours in duration. All questions are multiple choice. The exam…" at bounding box center [438, 426] width 478 height 50
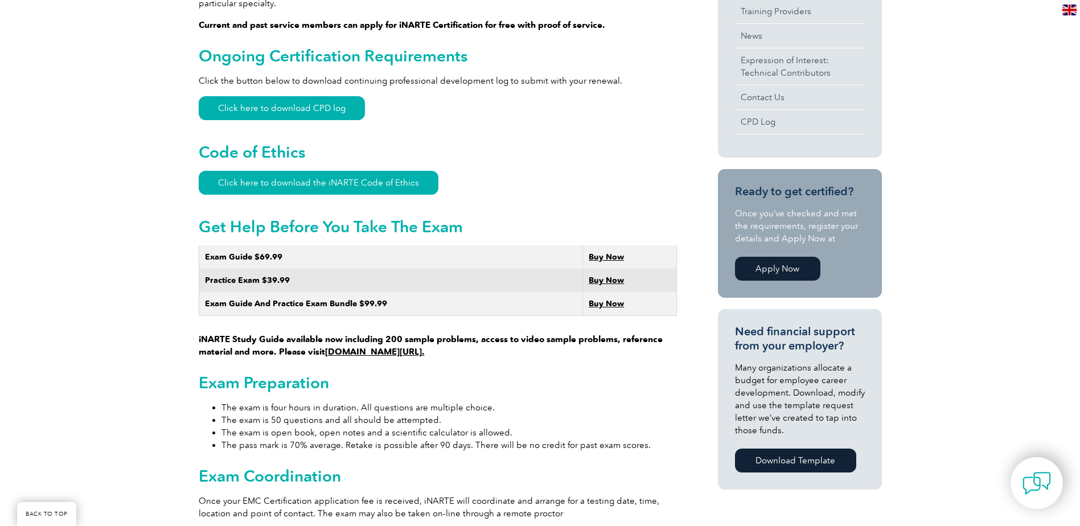
drag, startPoint x: 365, startPoint y: 414, endPoint x: 376, endPoint y: 449, distance: 35.8
click at [376, 449] on div "General Overview iNARTE Electromagnetic Compatibility (EMC/EMI) Certification T…" at bounding box center [438, 509] width 478 height 1465
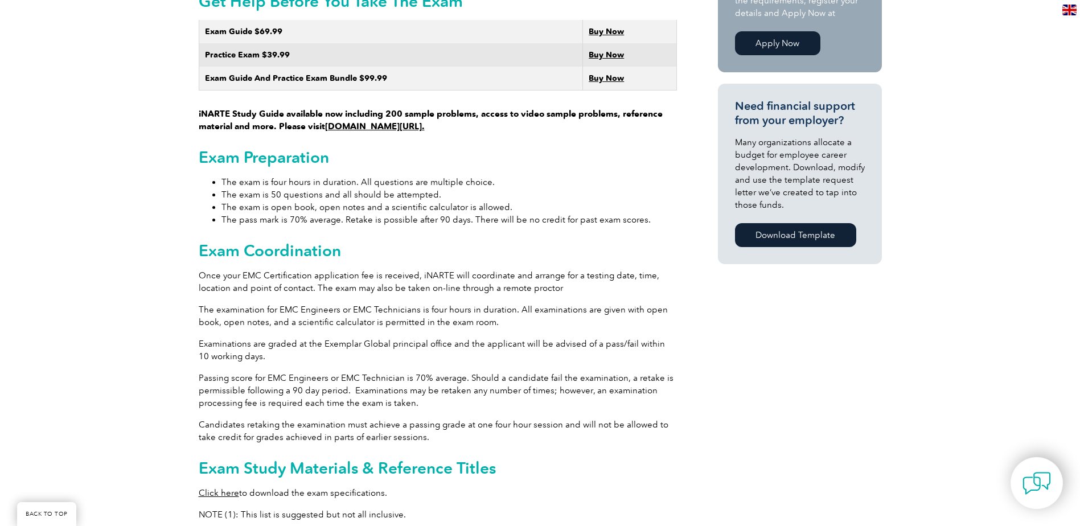
scroll to position [740, 0]
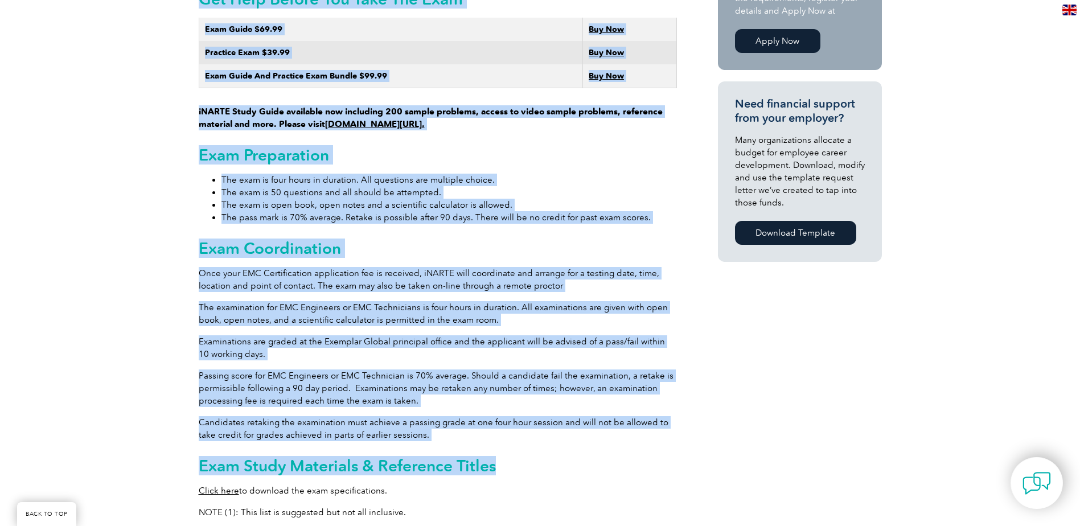
drag, startPoint x: 196, startPoint y: 261, endPoint x: 571, endPoint y: 433, distance: 412.1
click at [571, 433] on div "General Overview iNARTE Electromagnetic Compatibility (EMC/EMI) Certification T…" at bounding box center [540, 285] width 1080 height 1539
drag, startPoint x: 571, startPoint y: 433, endPoint x: 579, endPoint y: 455, distance: 23.3
click at [579, 457] on h2 "Exam Study Materials & Reference Titles" at bounding box center [438, 466] width 478 height 18
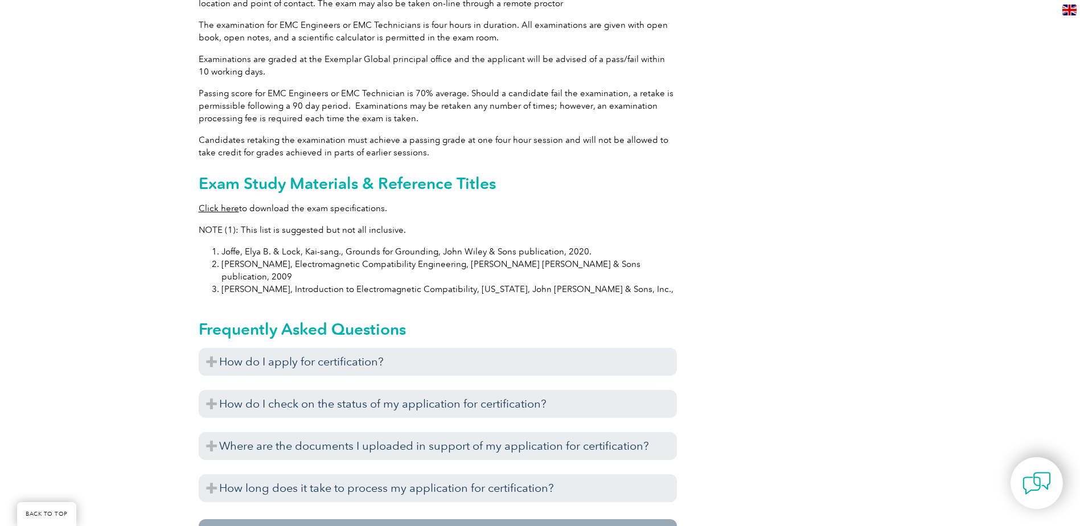
scroll to position [1025, 0]
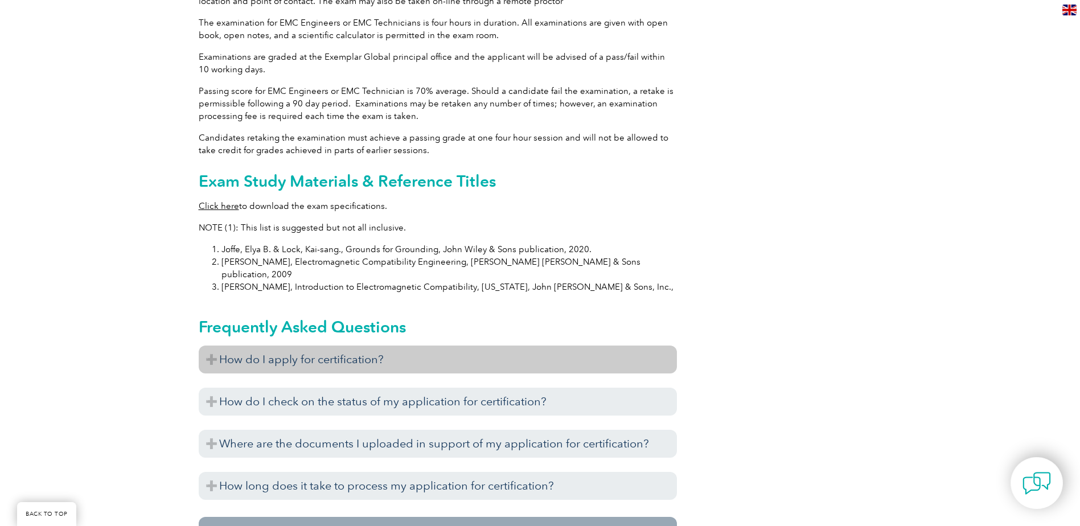
click at [394, 346] on h3 "How do I apply for certification?" at bounding box center [438, 360] width 478 height 28
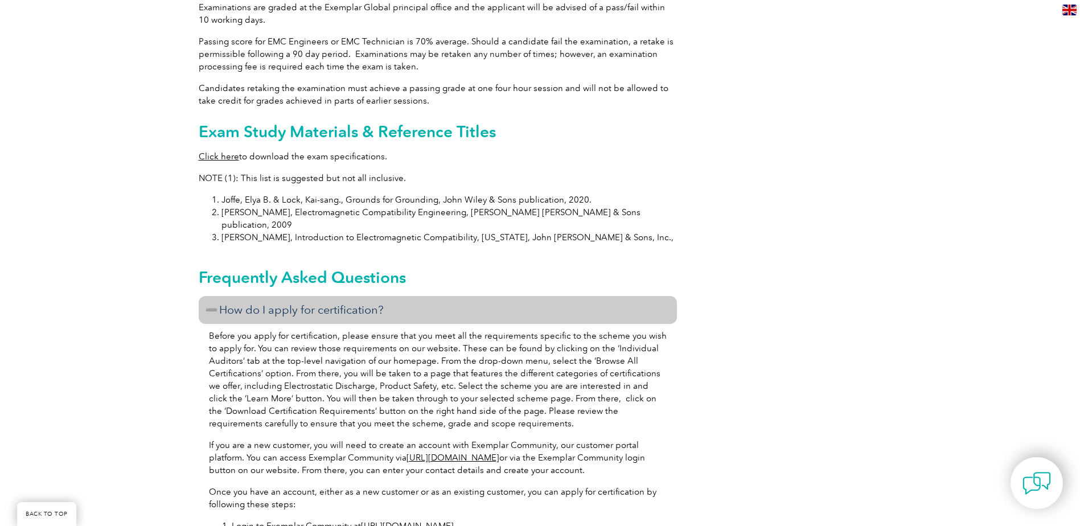
scroll to position [1138, 0]
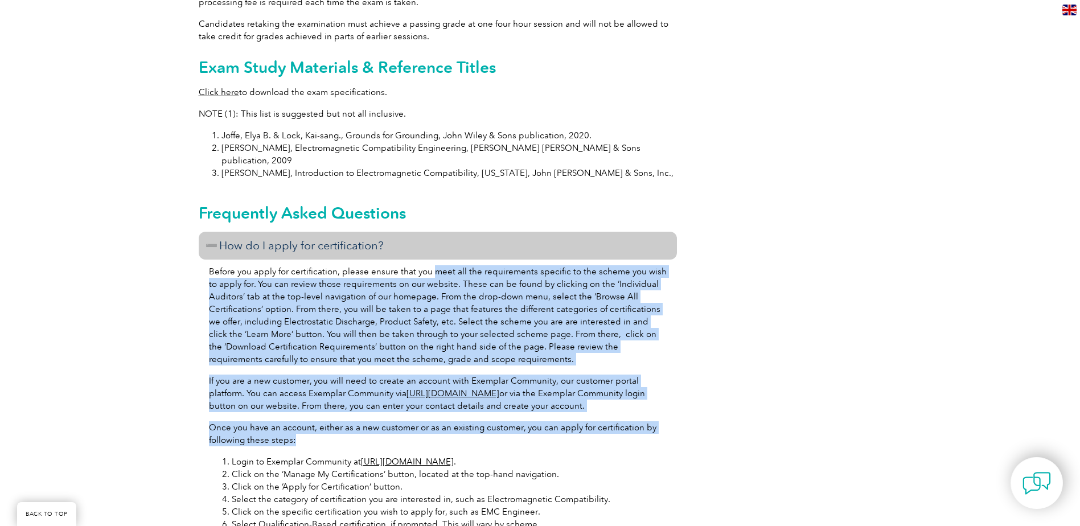
drag, startPoint x: 433, startPoint y: 252, endPoint x: 363, endPoint y: 410, distance: 173.0
click at [363, 410] on div "Before you apply for certification, please ensure that you meet all the require…" at bounding box center [438, 498] width 478 height 477
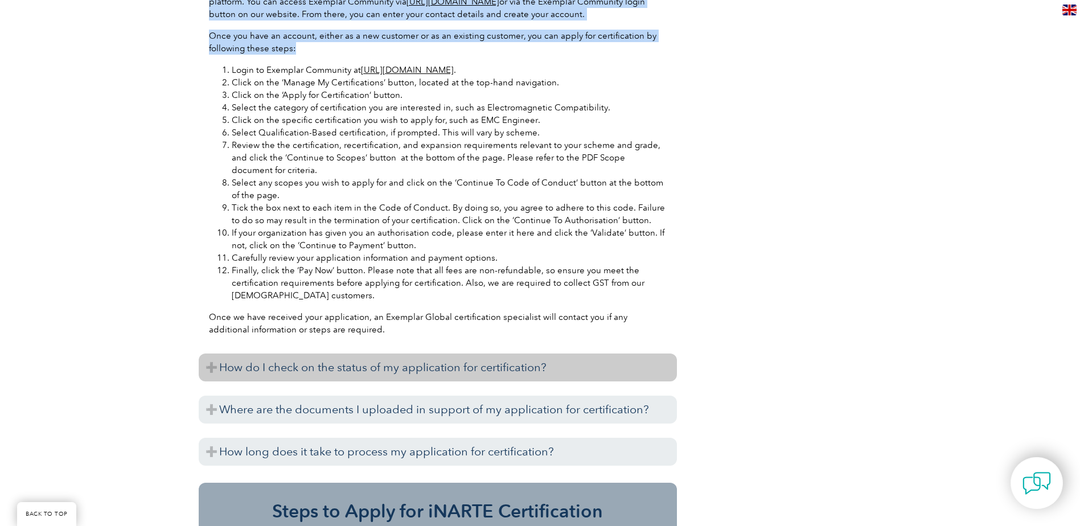
scroll to position [1537, 0]
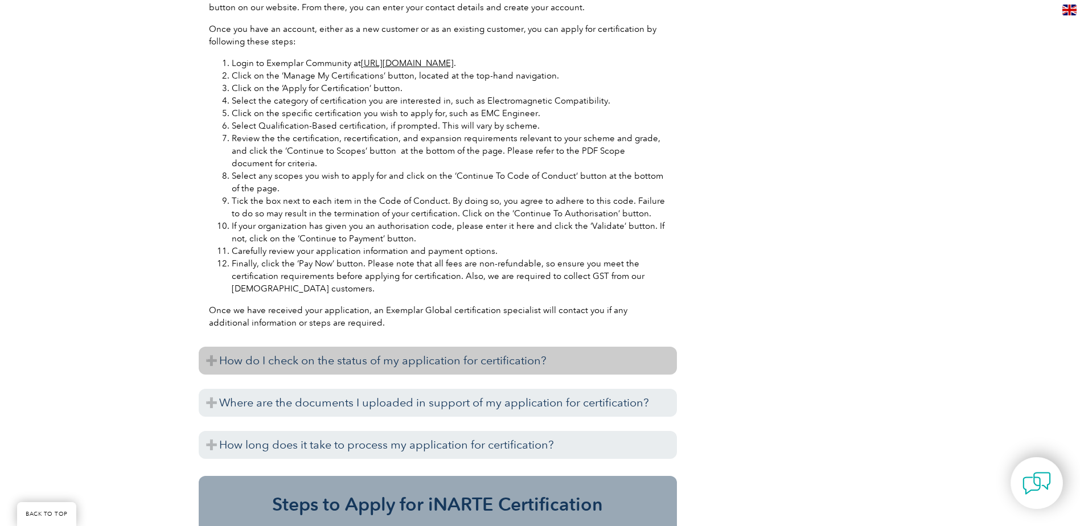
click at [360, 347] on h3 "How do I check on the status of my application for certification?" at bounding box center [438, 361] width 478 height 28
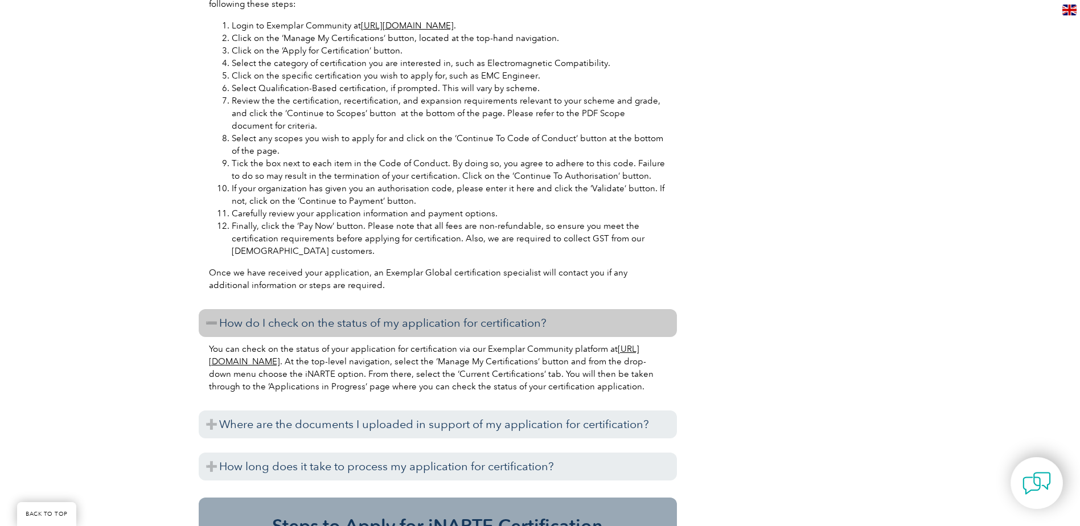
scroll to position [1594, 0]
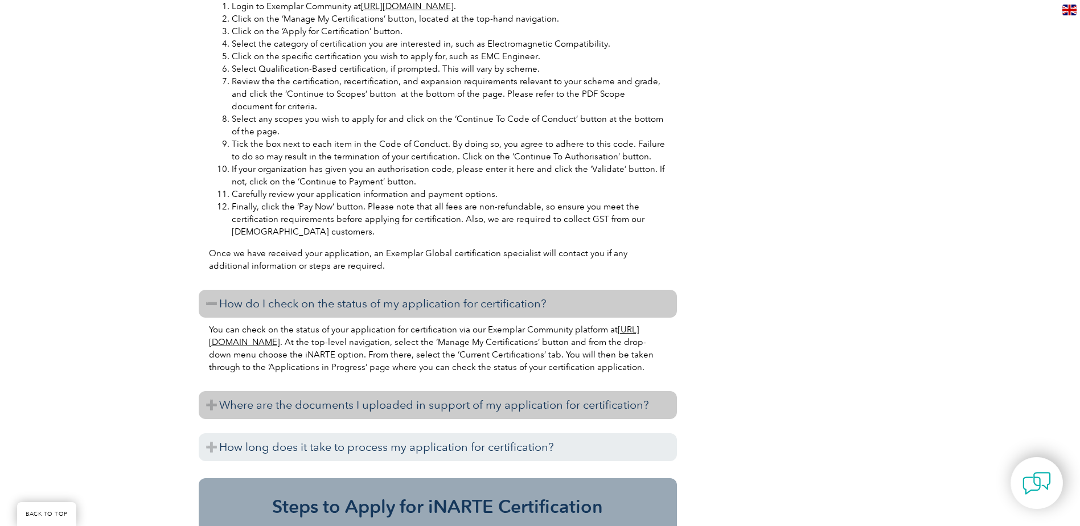
click at [346, 396] on h3 "Where are the documents I uploaded in support of my application for certificati…" at bounding box center [438, 405] width 478 height 28
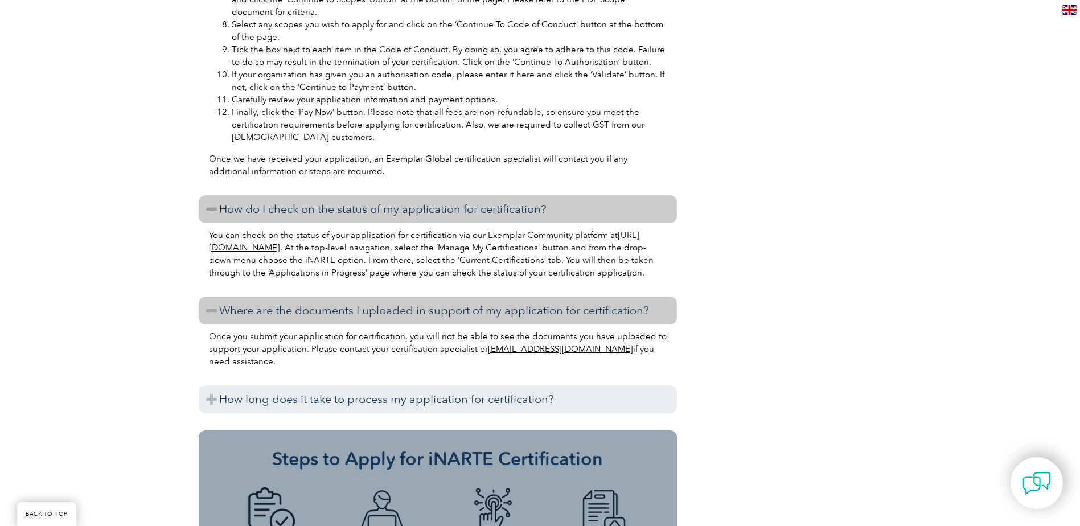
scroll to position [1708, 0]
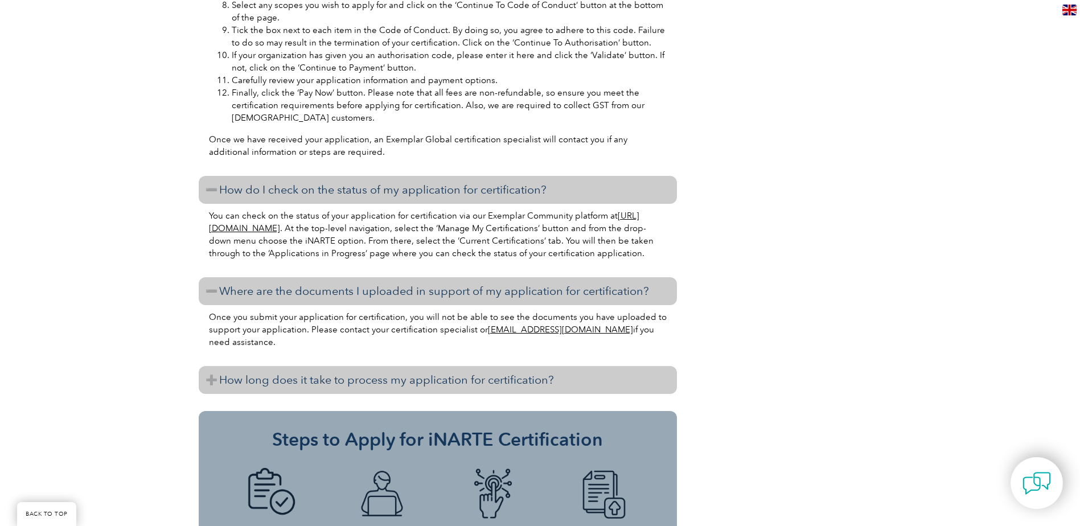
click at [376, 368] on h3 "How long does it take to process my application for certification?" at bounding box center [438, 380] width 478 height 28
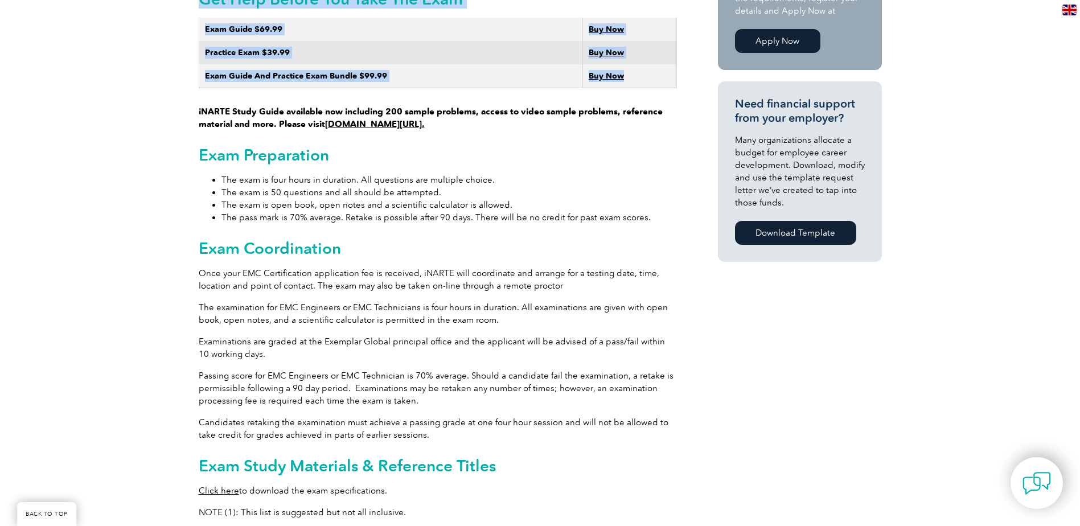
scroll to position [612, 0]
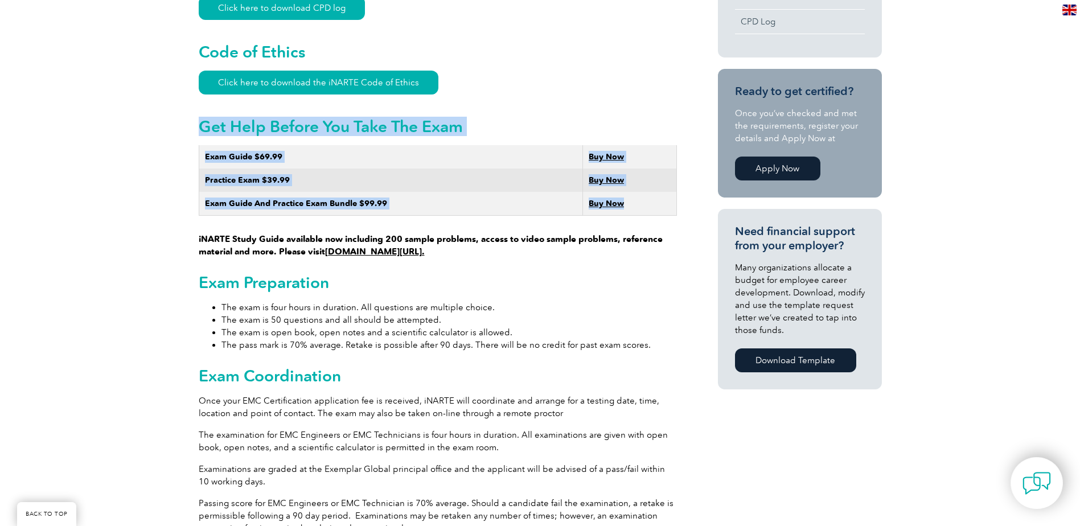
drag, startPoint x: 643, startPoint y: 64, endPoint x: 203, endPoint y: 117, distance: 442.5
click at [473, 118] on h2 "Get Help Before You Take The Exam" at bounding box center [438, 126] width 478 height 18
drag, startPoint x: 203, startPoint y: 118, endPoint x: 657, endPoint y: 196, distance: 461.0
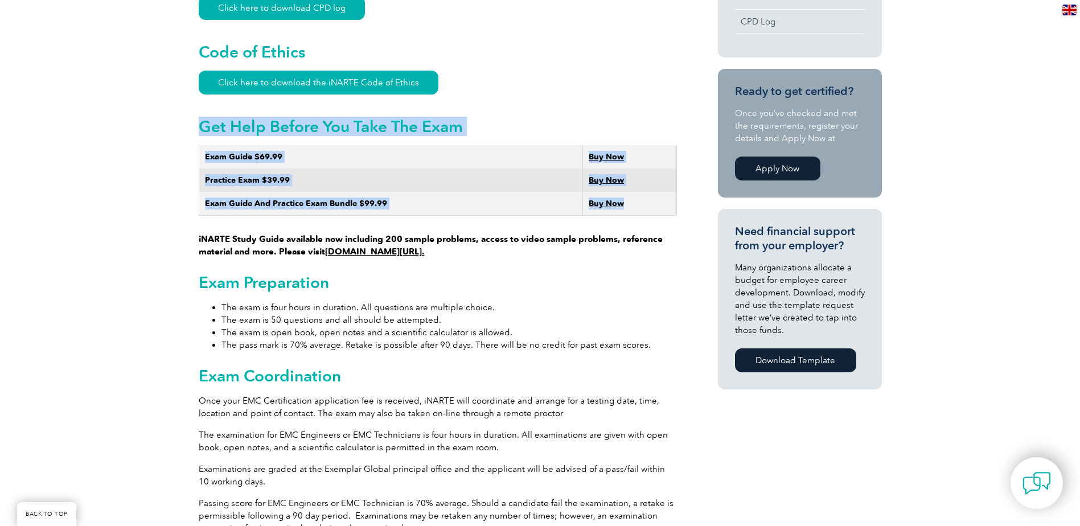
drag, startPoint x: 657, startPoint y: 196, endPoint x: 665, endPoint y: 197, distance: 7.4
click at [665, 197] on td "Buy Now" at bounding box center [629, 204] width 93 height 24
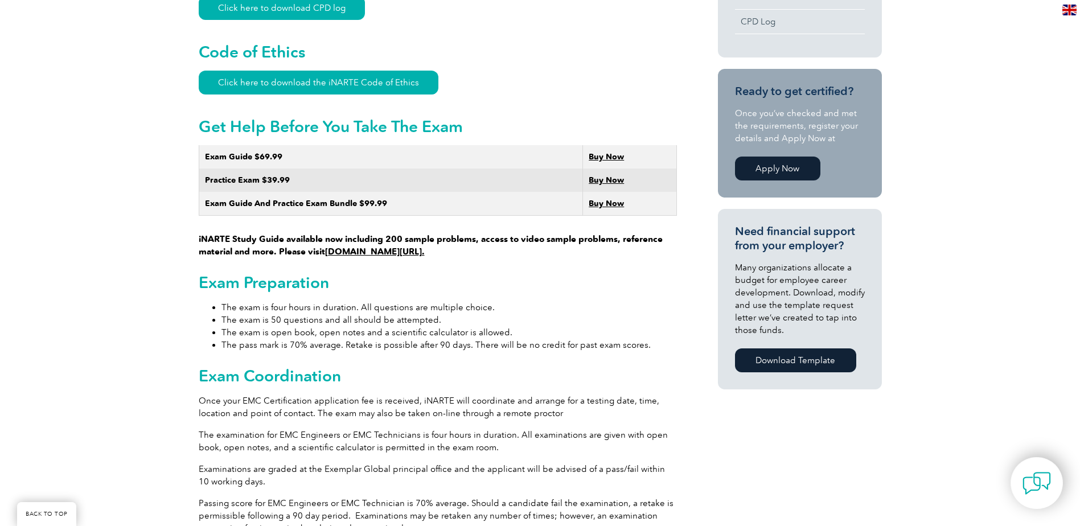
click at [682, 200] on div "CERTIFICATION FEE CALCULATOR Application Fee Certification Fee Annual Renewal F…" at bounding box center [779, 38] width 205 height 723
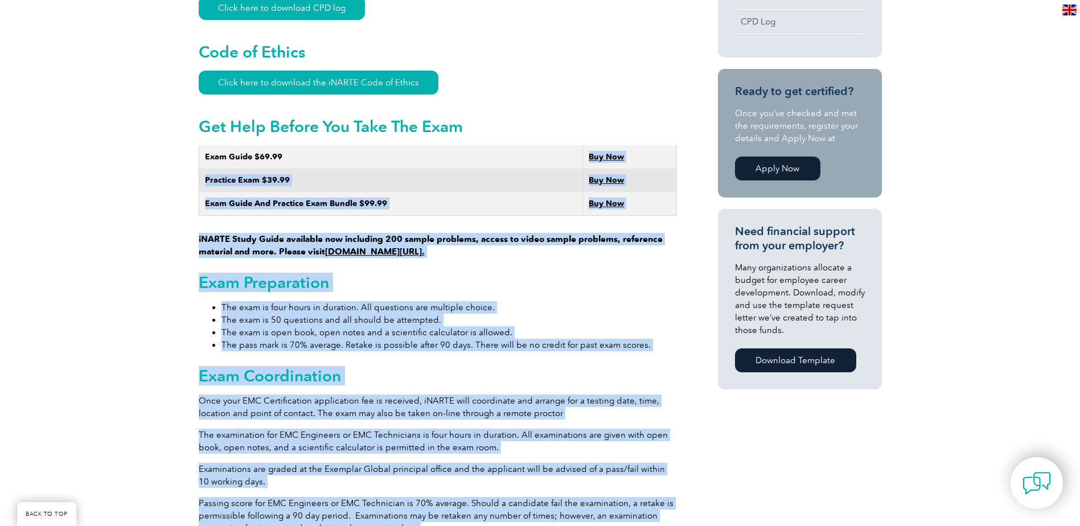
drag, startPoint x: 697, startPoint y: 198, endPoint x: 417, endPoint y: 150, distance: 283.4
drag, startPoint x: 417, startPoint y: 150, endPoint x: 405, endPoint y: 150, distance: 12.0
click at [405, 150] on td "Exam Guide $69.99" at bounding box center [391, 156] width 384 height 23
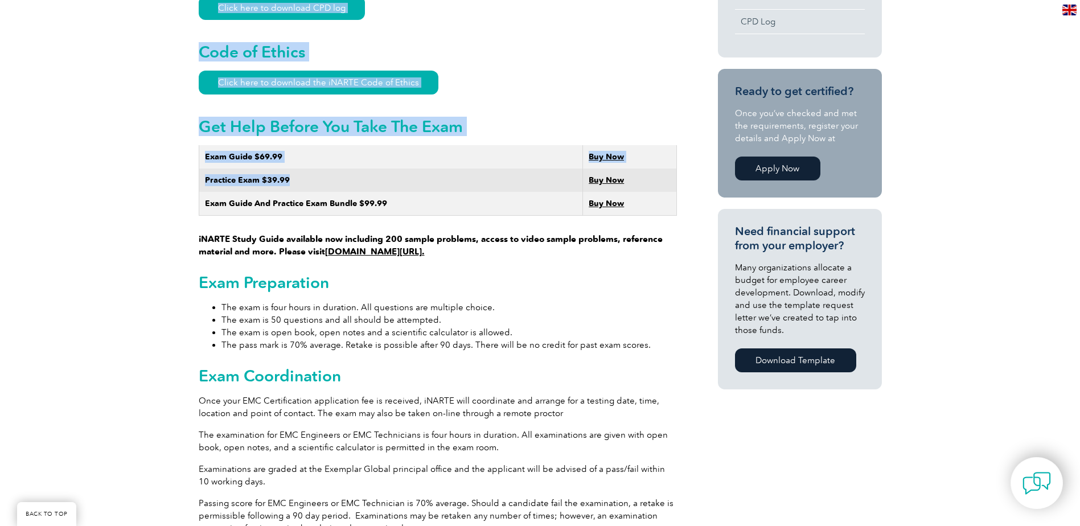
drag, startPoint x: 183, startPoint y: 139, endPoint x: 427, endPoint y: 165, distance: 246.0
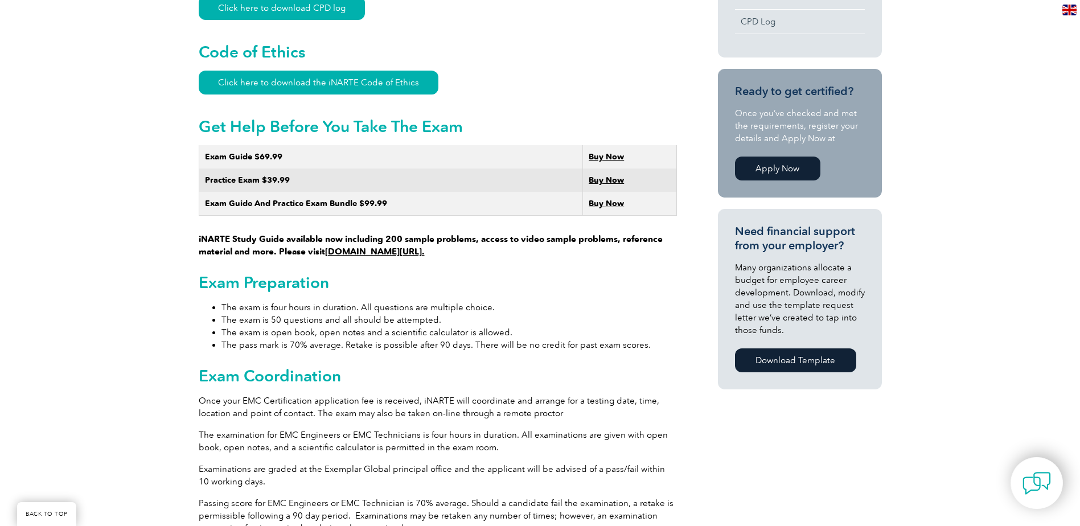
drag, startPoint x: 427, startPoint y: 165, endPoint x: 422, endPoint y: 188, distance: 24.4
click at [422, 192] on td "Exam Guide And Practice Exam Bundle $99.99" at bounding box center [391, 204] width 384 height 24
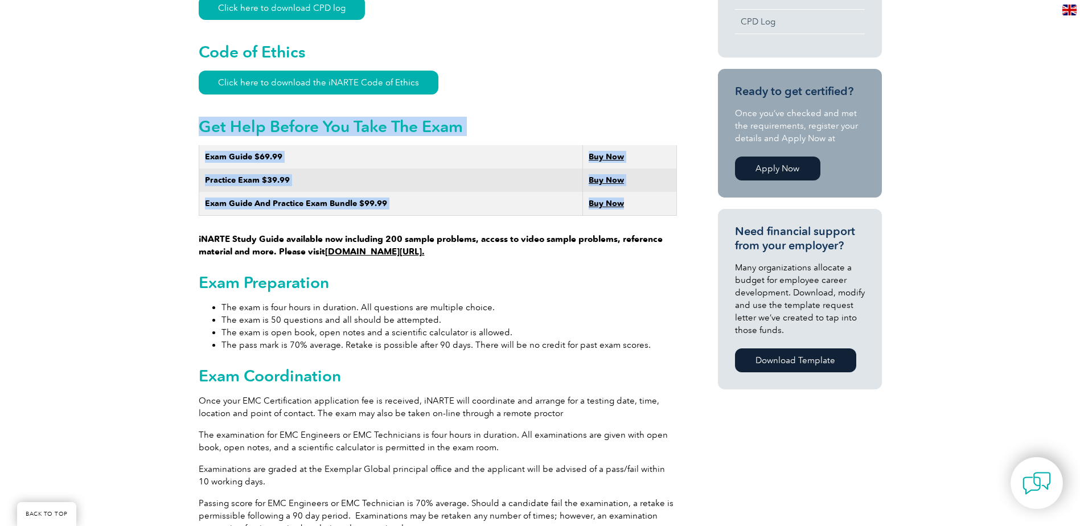
drag, startPoint x: 676, startPoint y: 191, endPoint x: 198, endPoint y: 118, distance: 483.0
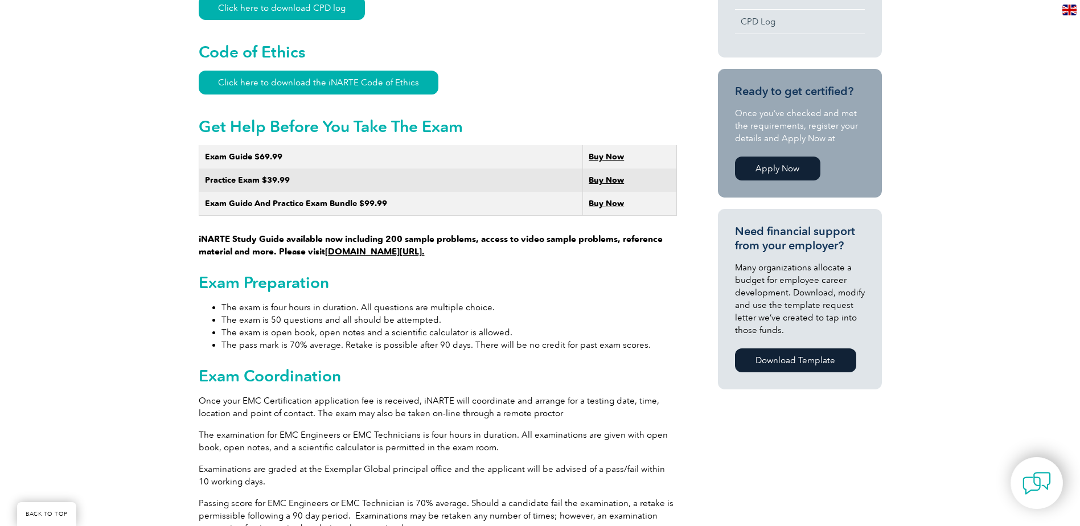
drag, startPoint x: 198, startPoint y: 118, endPoint x: 152, endPoint y: 117, distance: 46.1
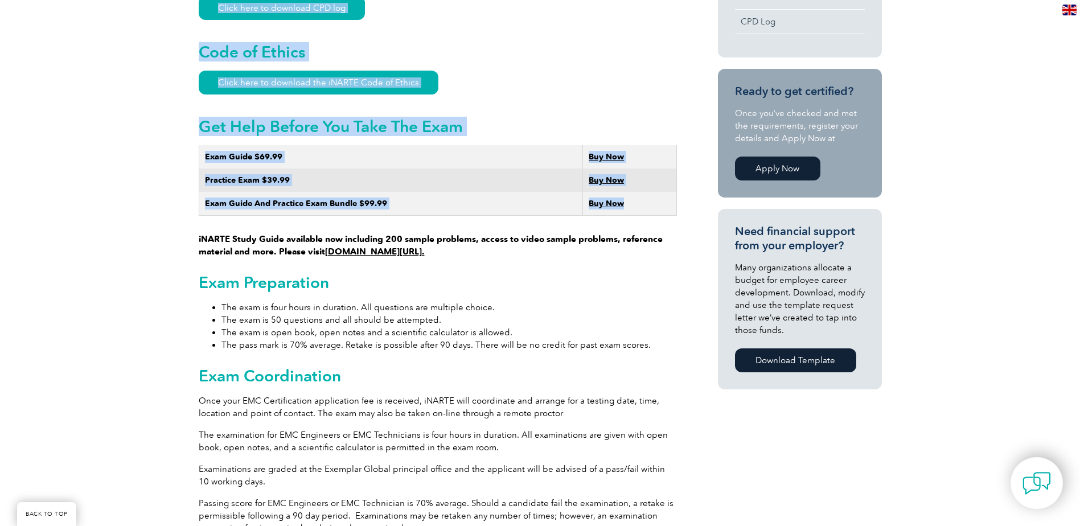
drag, startPoint x: 170, startPoint y: 115, endPoint x: 664, endPoint y: 197, distance: 500.8
drag, startPoint x: 664, startPoint y: 197, endPoint x: 670, endPoint y: 201, distance: 6.9
click at [670, 201] on td "Buy Now" at bounding box center [629, 204] width 93 height 24
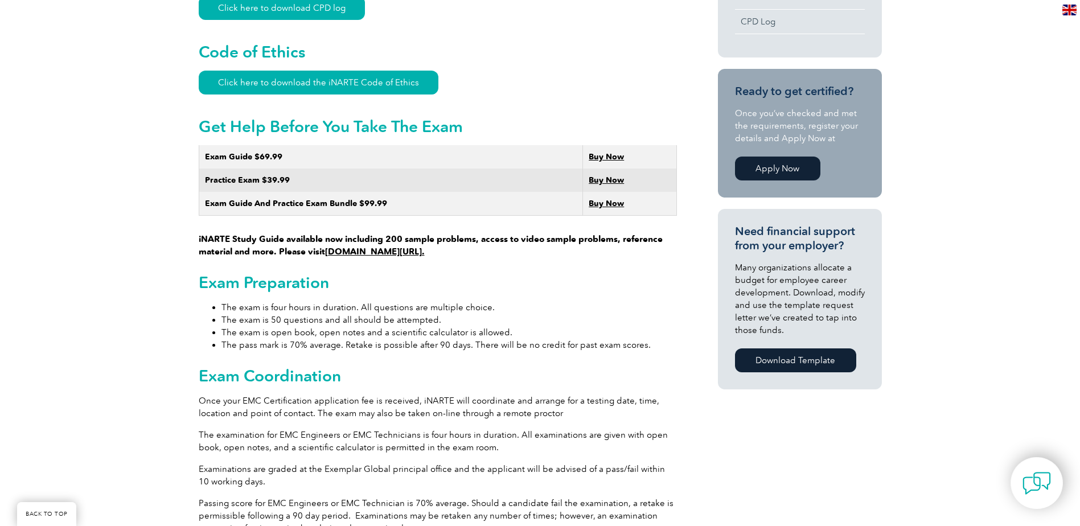
click at [689, 201] on div "CERTIFICATION FEE CALCULATOR Application Fee Certification Fee Annual Renewal F…" at bounding box center [779, 38] width 205 height 723
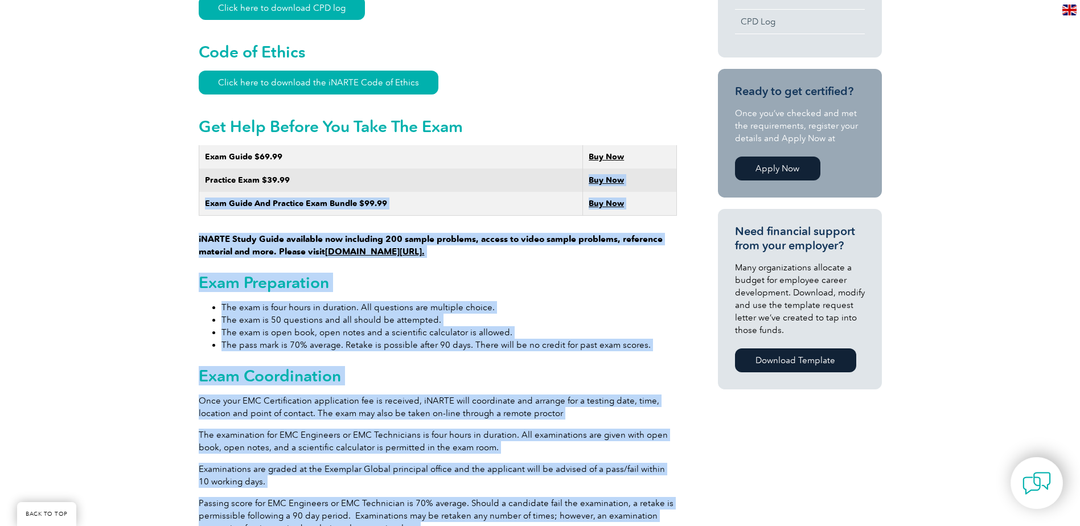
drag, startPoint x: 693, startPoint y: 194, endPoint x: 340, endPoint y: 156, distance: 355.0
click at [340, 168] on td "Practice Exam $39.99" at bounding box center [391, 179] width 384 height 23
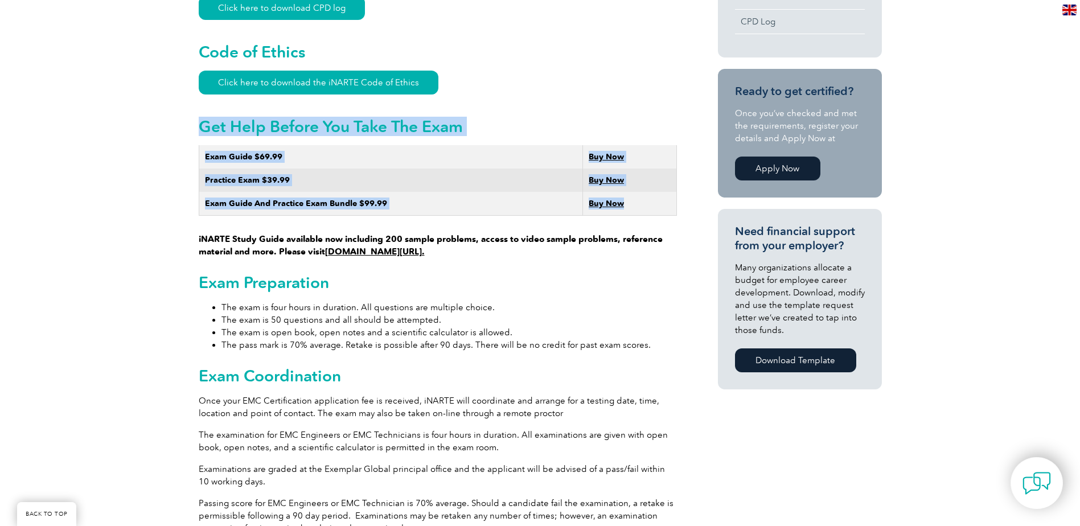
drag, startPoint x: 669, startPoint y: 187, endPoint x: 213, endPoint y: 112, distance: 462.7
click at [466, 168] on td "Practice Exam $39.99" at bounding box center [391, 179] width 384 height 23
drag, startPoint x: 564, startPoint y: 203, endPoint x: 204, endPoint y: 118, distance: 369.7
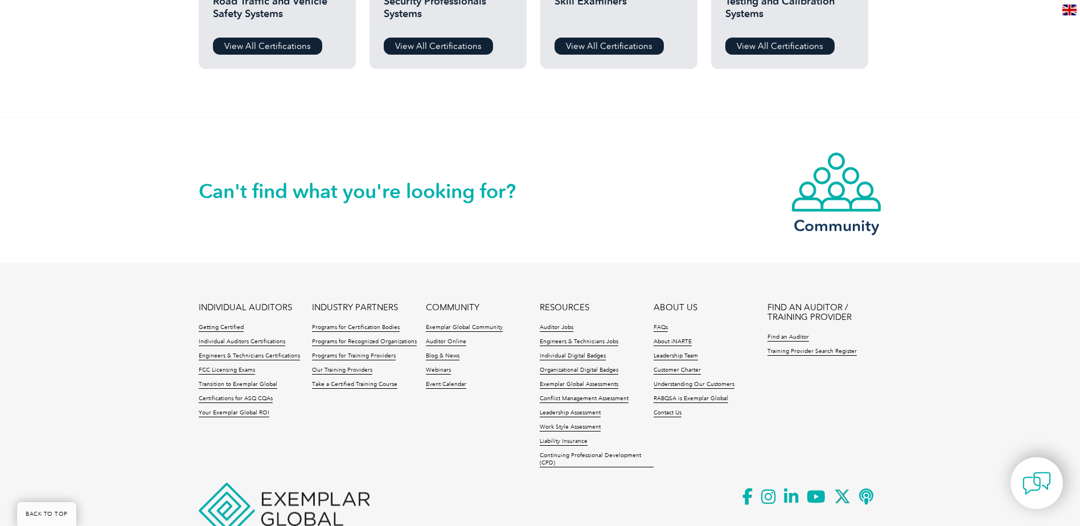
scroll to position [1118, 0]
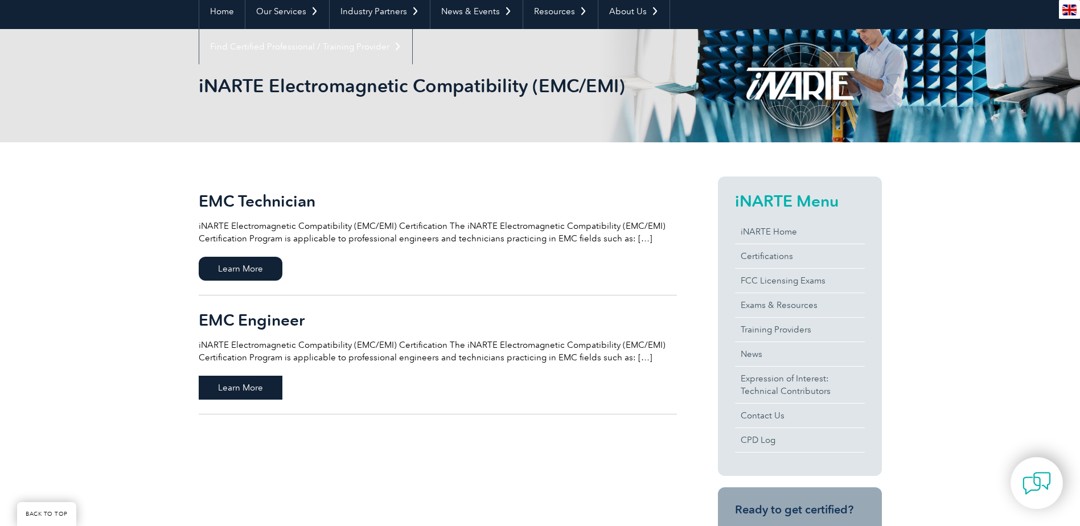
scroll to position [114, 0]
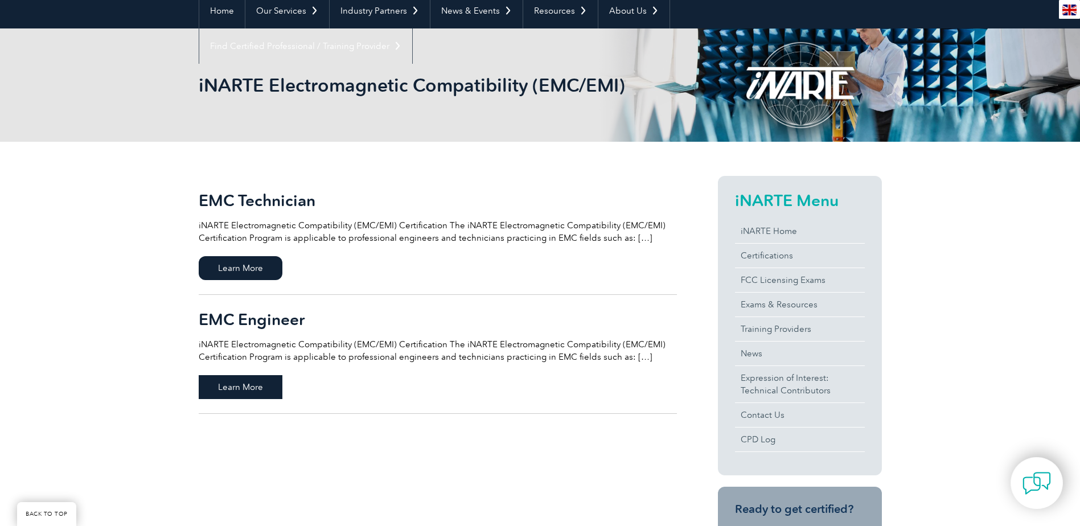
click at [220, 389] on span "Learn More" at bounding box center [241, 387] width 84 height 24
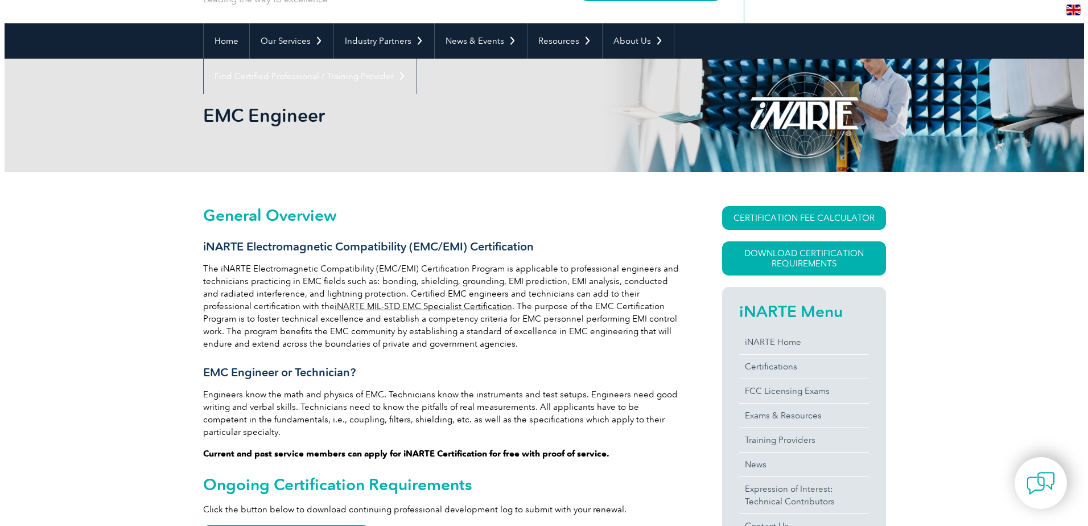
scroll to position [171, 0]
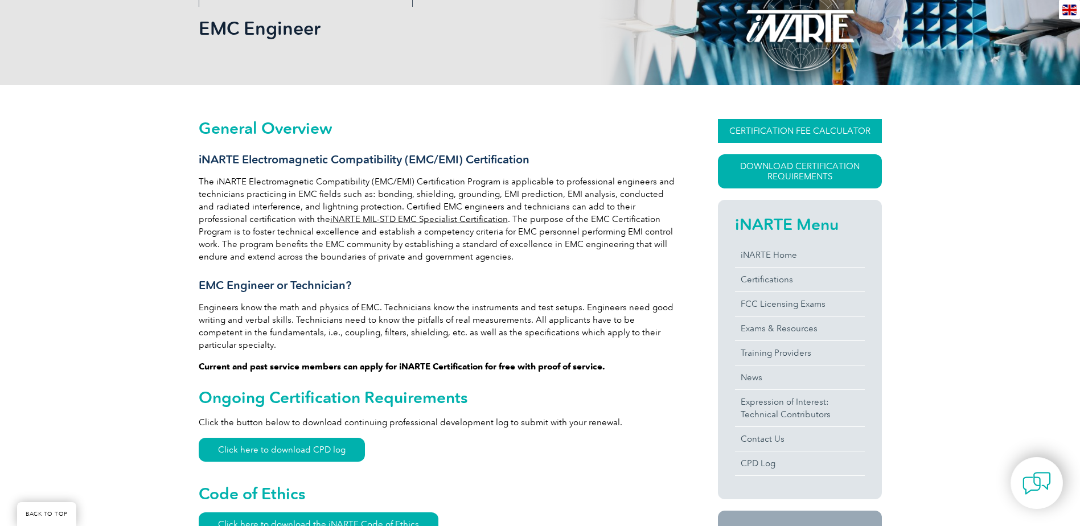
click at [757, 133] on link "CERTIFICATION FEE CALCULATOR" at bounding box center [800, 131] width 164 height 24
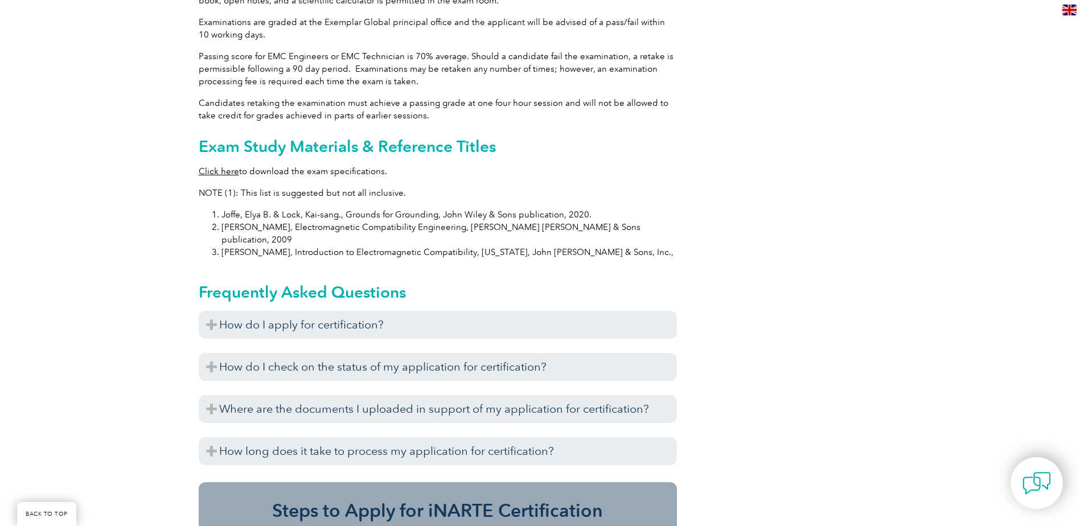
scroll to position [1138, 0]
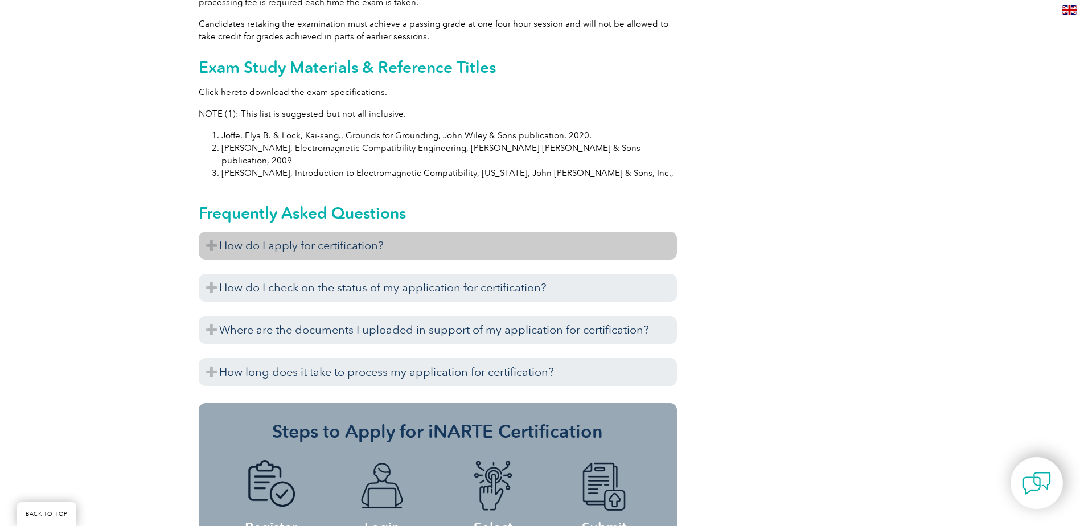
click at [393, 232] on h3 "How do I apply for certification?" at bounding box center [438, 246] width 478 height 28
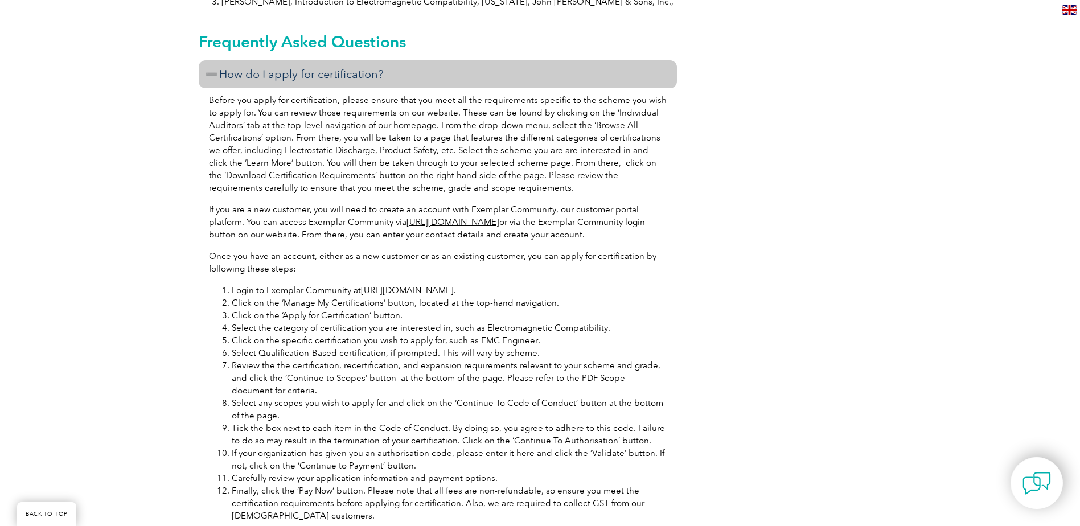
scroll to position [1309, 0]
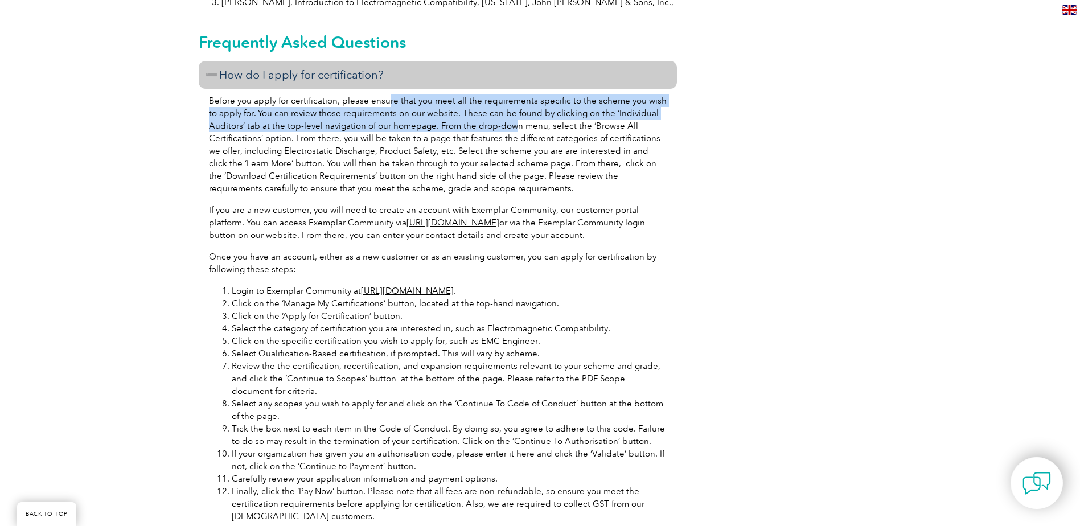
drag, startPoint x: 385, startPoint y: 70, endPoint x: 511, endPoint y: 96, distance: 128.4
click at [511, 96] on p "Before you apply for certification, please ensure that you meet all the require…" at bounding box center [438, 144] width 458 height 100
drag, startPoint x: 511, startPoint y: 96, endPoint x: 448, endPoint y: 85, distance: 63.4
click at [448, 94] on p "Before you apply for certification, please ensure that you meet all the require…" at bounding box center [438, 144] width 458 height 100
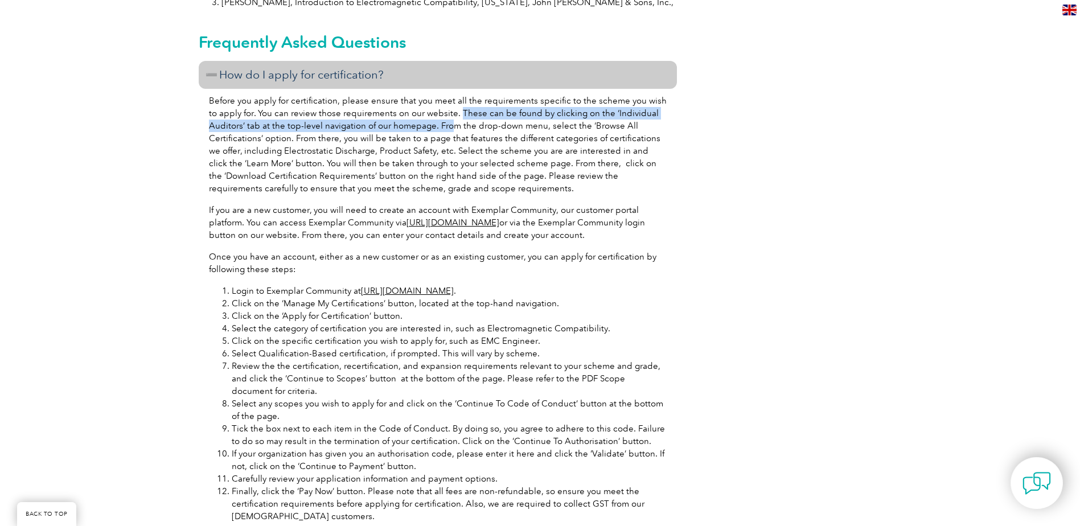
drag, startPoint x: 448, startPoint y: 85, endPoint x: 448, endPoint y: 104, distance: 19.4
click at [448, 104] on p "Before you apply for certification, please ensure that you meet all the require…" at bounding box center [438, 144] width 458 height 100
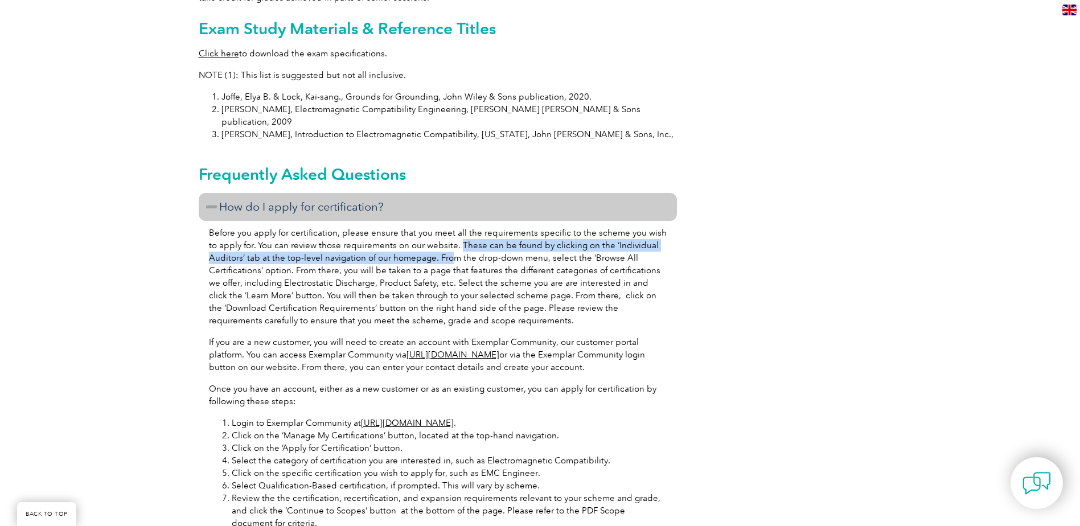
scroll to position [1138, 0]
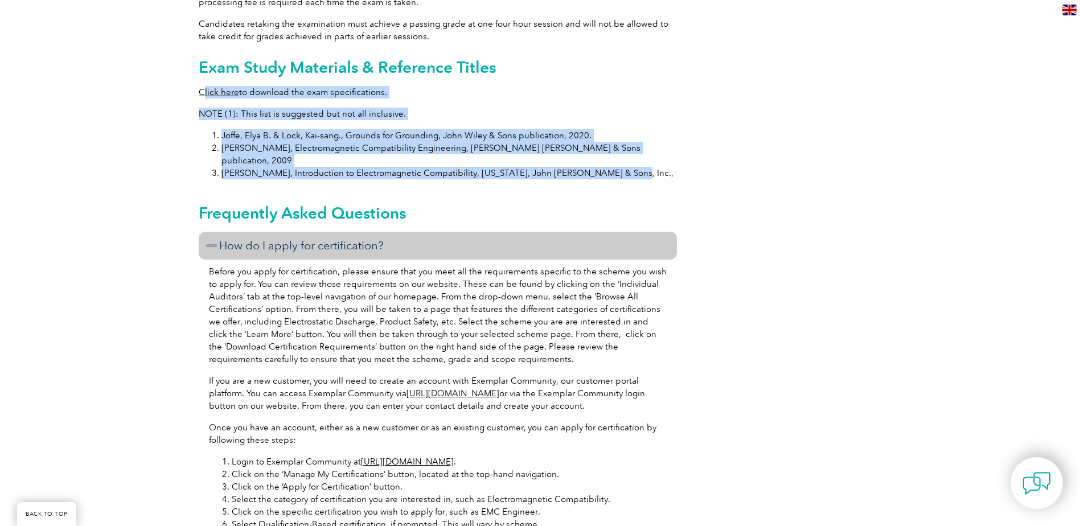
drag, startPoint x: 641, startPoint y: 146, endPoint x: 205, endPoint y: 83, distance: 440.6
click at [205, 83] on div "General Overview iNARTE Electromagnetic Compatibility (EMC/EMI) Certification T…" at bounding box center [438, 119] width 478 height 1936
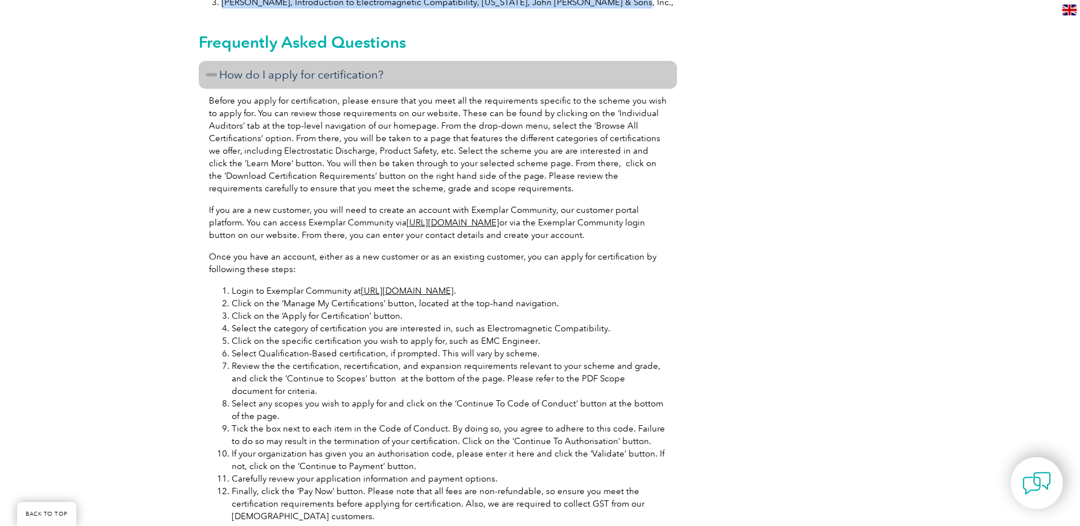
scroll to position [1366, 0]
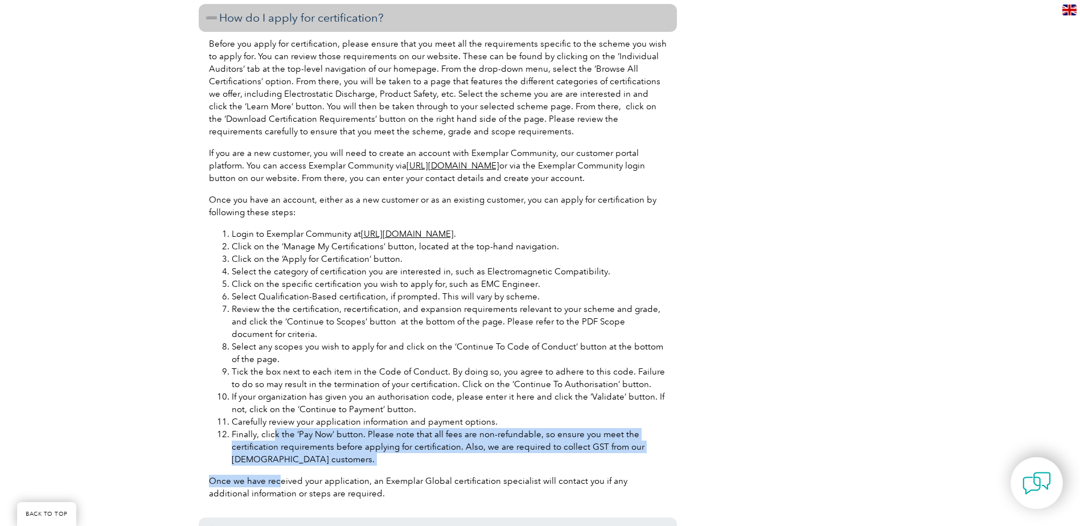
drag, startPoint x: 272, startPoint y: 413, endPoint x: 279, endPoint y: 446, distance: 33.4
click at [279, 446] on div "Before you apply for certification, please ensure that you meet all the require…" at bounding box center [438, 270] width 478 height 477
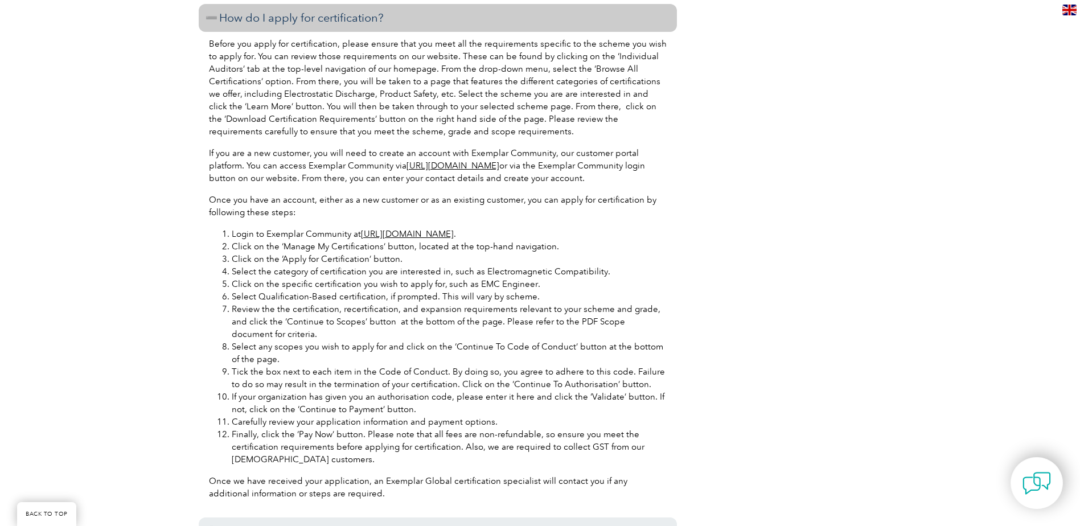
drag, startPoint x: 279, startPoint y: 446, endPoint x: 282, endPoint y: 462, distance: 16.2
click at [282, 475] on p "Once we have received your application, an Exemplar Global certification specia…" at bounding box center [438, 487] width 458 height 25
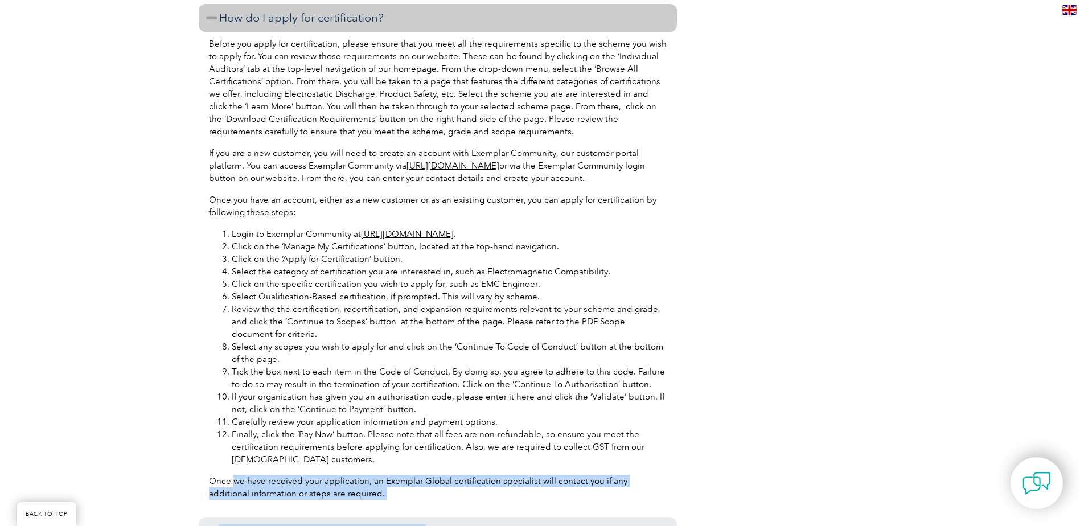
drag, startPoint x: 288, startPoint y: 460, endPoint x: 425, endPoint y: 487, distance: 139.8
click at [425, 487] on div "How do I apply for certification? Before you apply for certification, please en…" at bounding box center [438, 319] width 478 height 631
drag, startPoint x: 425, startPoint y: 487, endPoint x: 345, endPoint y: 474, distance: 81.3
click at [345, 475] on p "Once we have received your application, an Exemplar Global certification specia…" at bounding box center [438, 487] width 458 height 25
drag, startPoint x: 367, startPoint y: 468, endPoint x: 202, endPoint y: 452, distance: 165.3
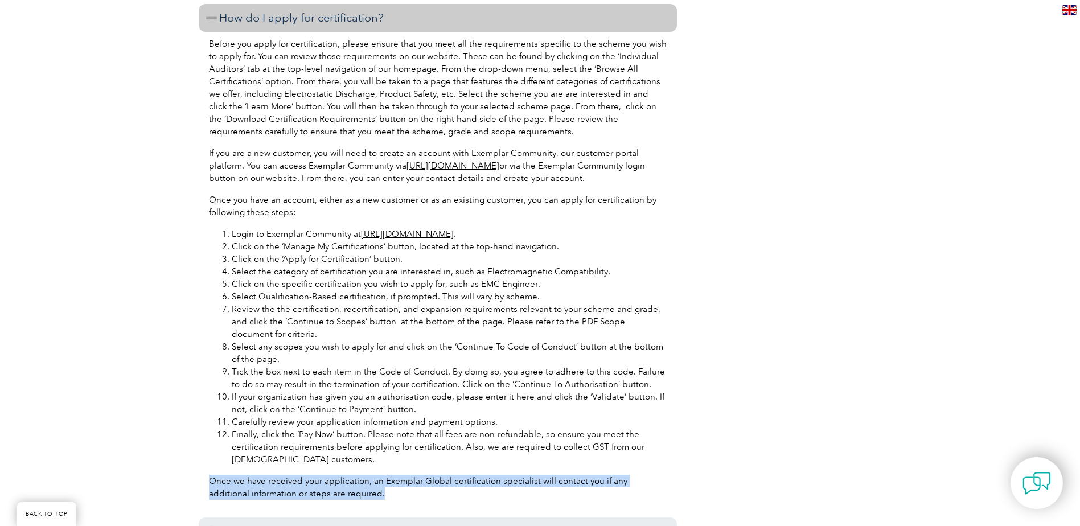
click at [202, 452] on div "Before you apply for certification, please ensure that you meet all the require…" at bounding box center [438, 270] width 478 height 477
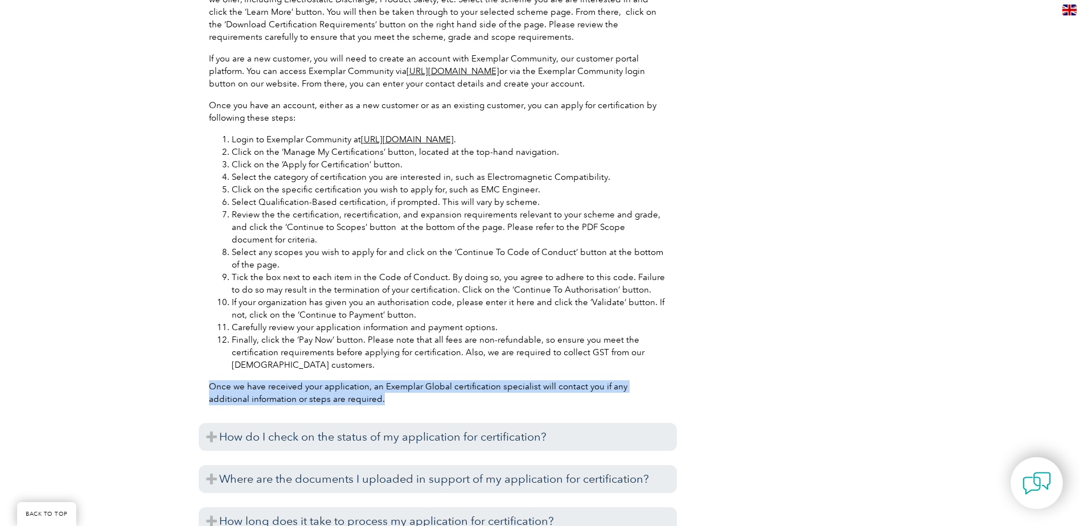
scroll to position [1480, 0]
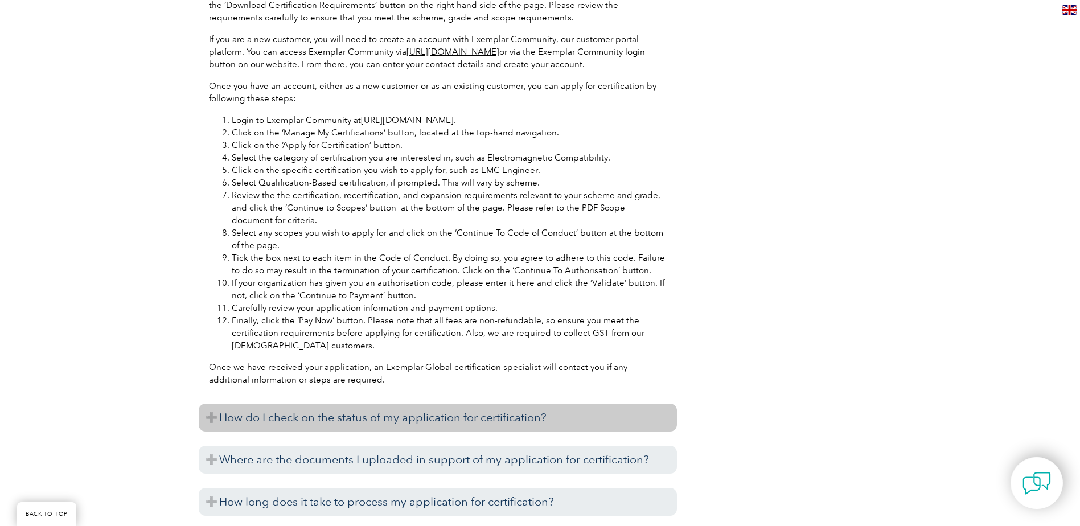
click at [312, 404] on h3 "How do I check on the status of my application for certification?" at bounding box center [438, 418] width 478 height 28
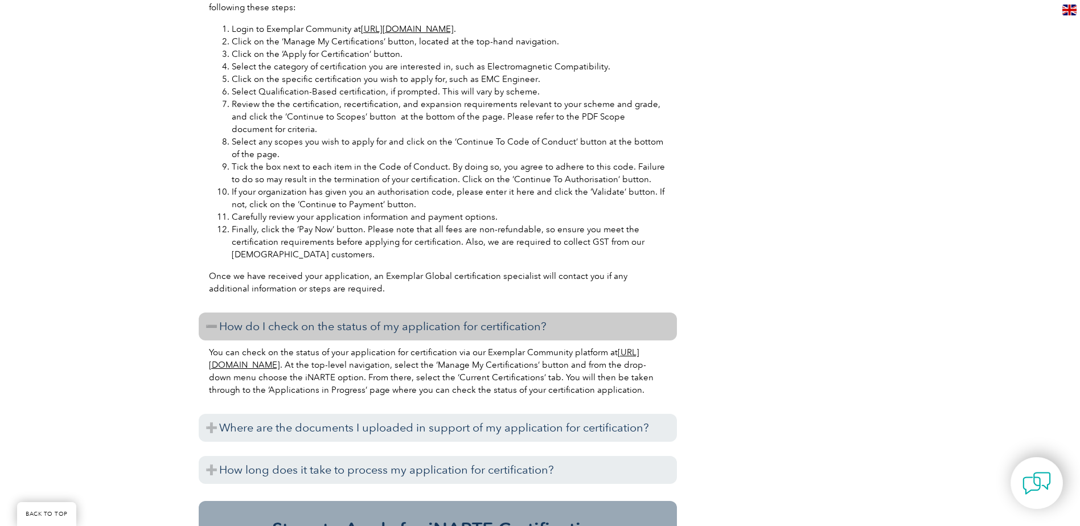
scroll to position [1594, 0]
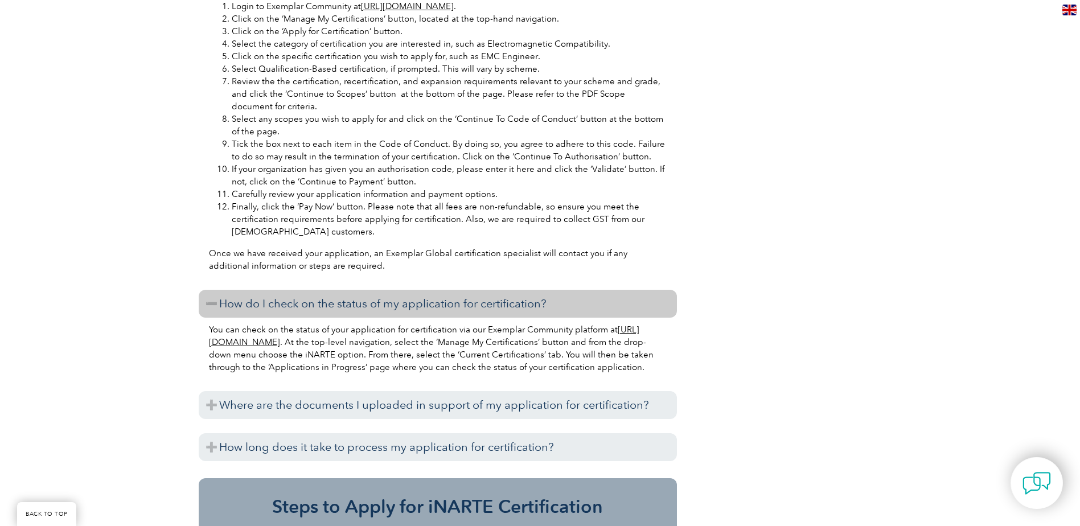
click at [312, 392] on h3 "Where are the documents I uploaded in support of my application for certificati…" at bounding box center [438, 405] width 478 height 28
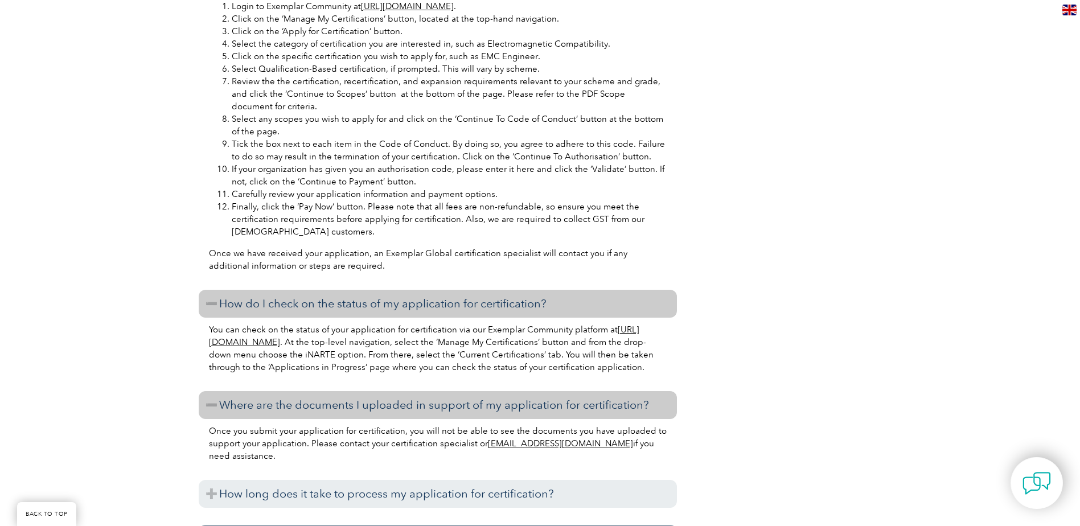
scroll to position [1651, 0]
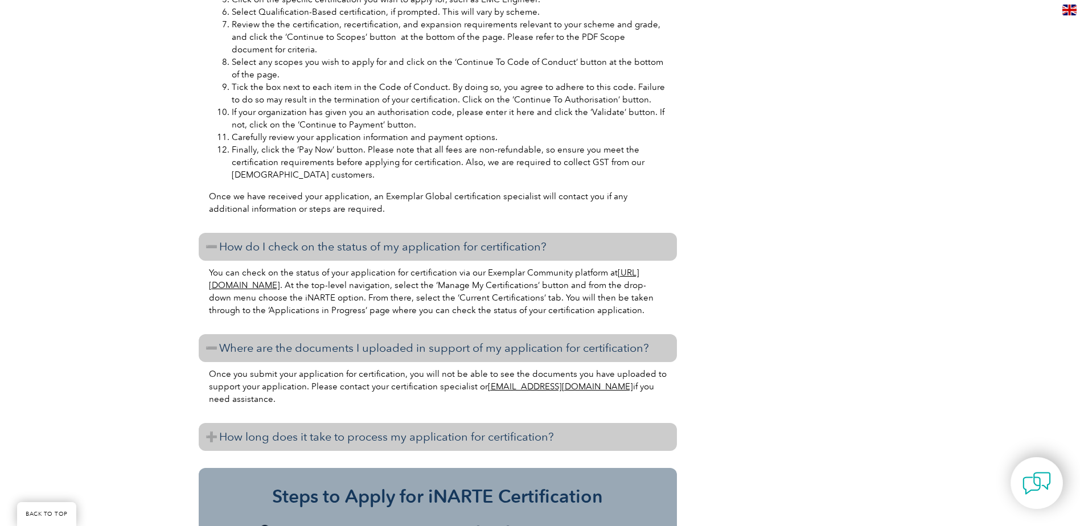
click at [375, 434] on h3 "How long does it take to process my application for certification?" at bounding box center [438, 437] width 478 height 28
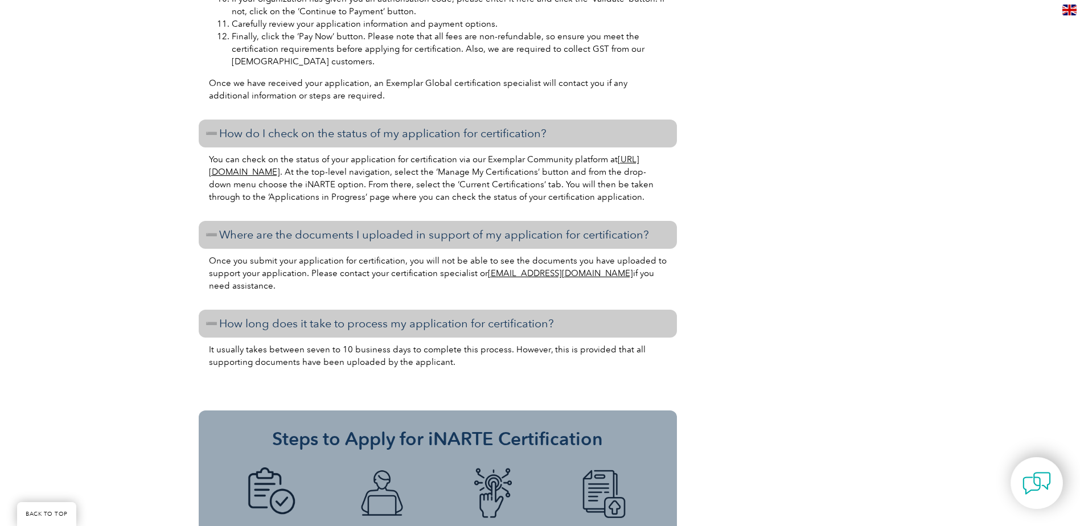
scroll to position [1765, 0]
click at [443, 350] on p "It usually takes between seven to 10 business days to complete this process. Ho…" at bounding box center [438, 355] width 458 height 25
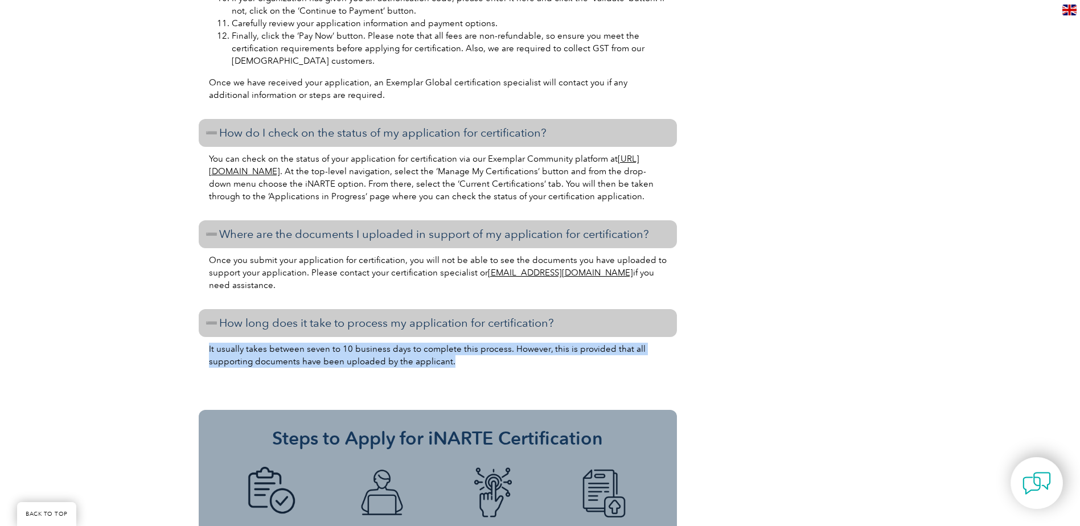
drag, startPoint x: 449, startPoint y: 353, endPoint x: 202, endPoint y: 328, distance: 247.7
click at [202, 337] on div "It usually takes between seven to 10 business days to complete this process. Ho…" at bounding box center [438, 367] width 478 height 61
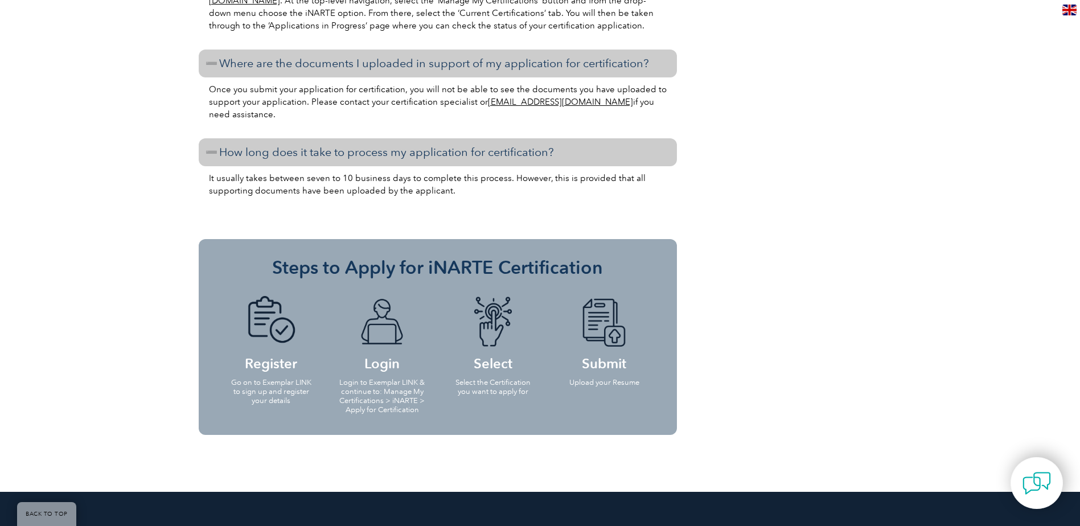
scroll to position [1992, 0]
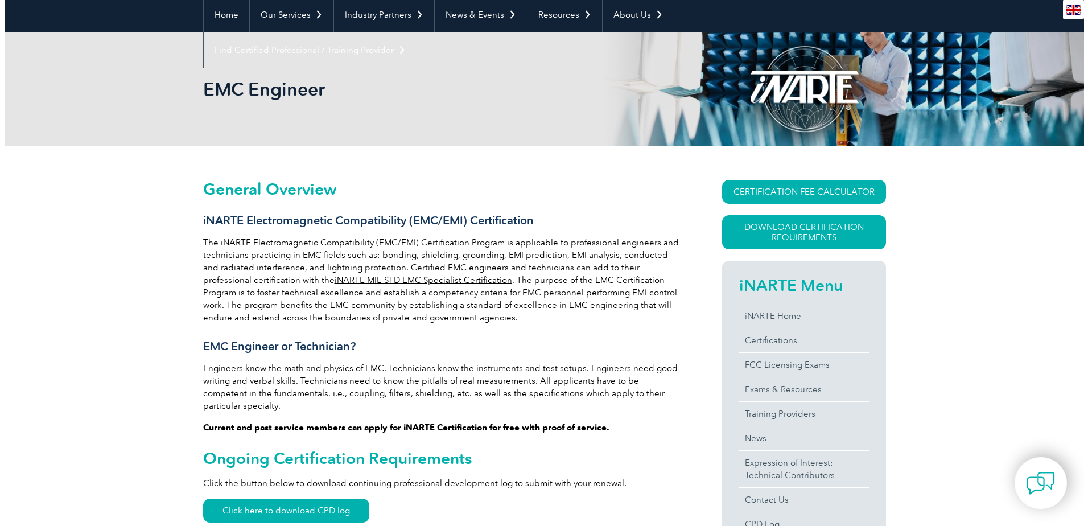
scroll to position [0, 0]
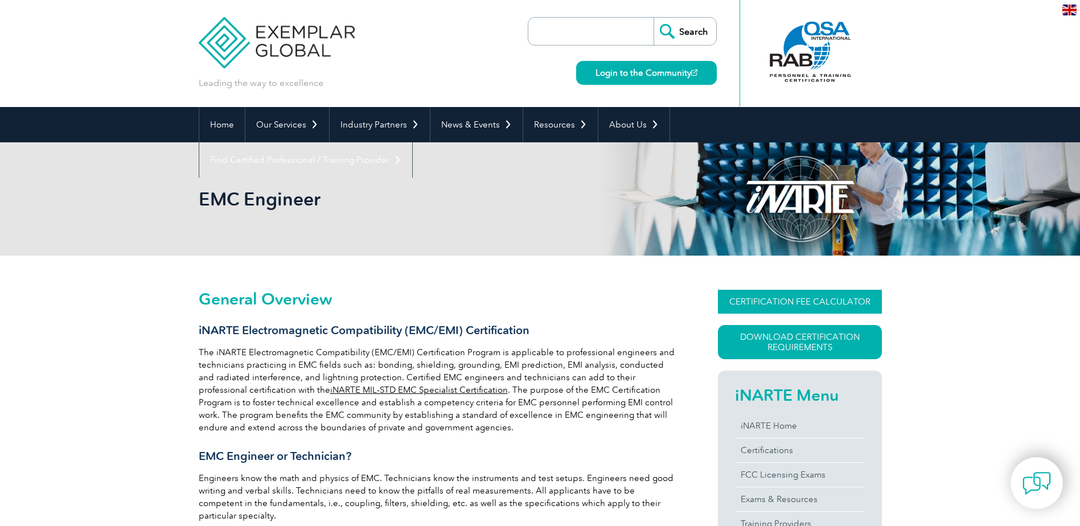
click at [754, 302] on link "CERTIFICATION FEE CALCULATOR" at bounding box center [800, 302] width 164 height 24
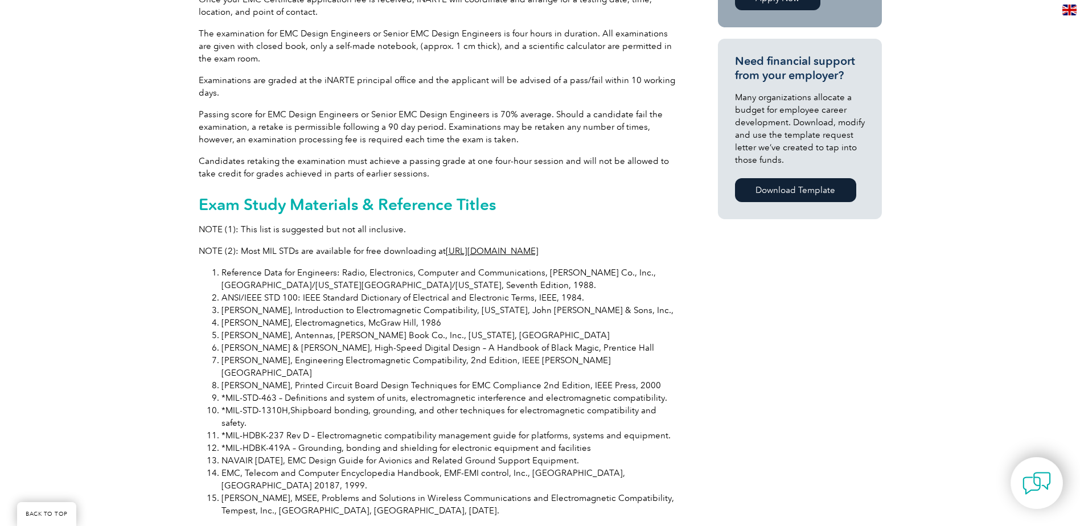
scroll to position [968, 0]
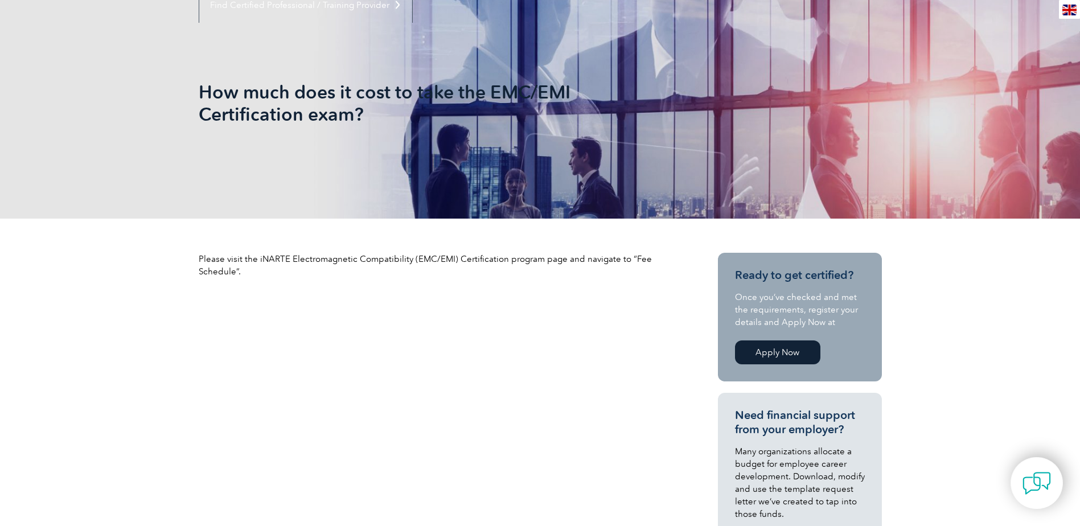
scroll to position [171, 0]
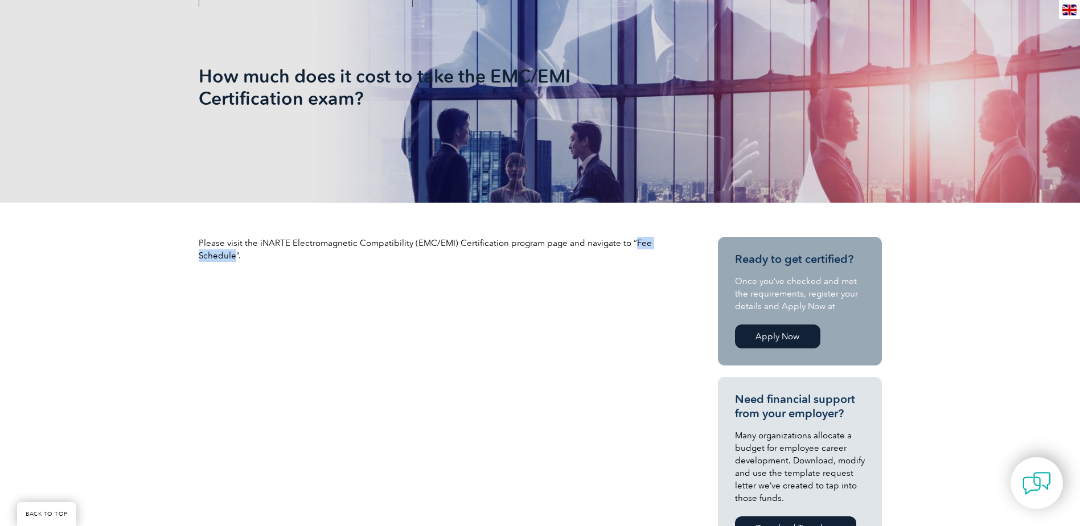
drag, startPoint x: 626, startPoint y: 244, endPoint x: 235, endPoint y: 256, distance: 391.2
click at [235, 256] on p "Please visit the iNARTE Electromagnetic Compatibility (EMC/EMI) Certification p…" at bounding box center [438, 249] width 478 height 25
copy p "Fee Schedule"
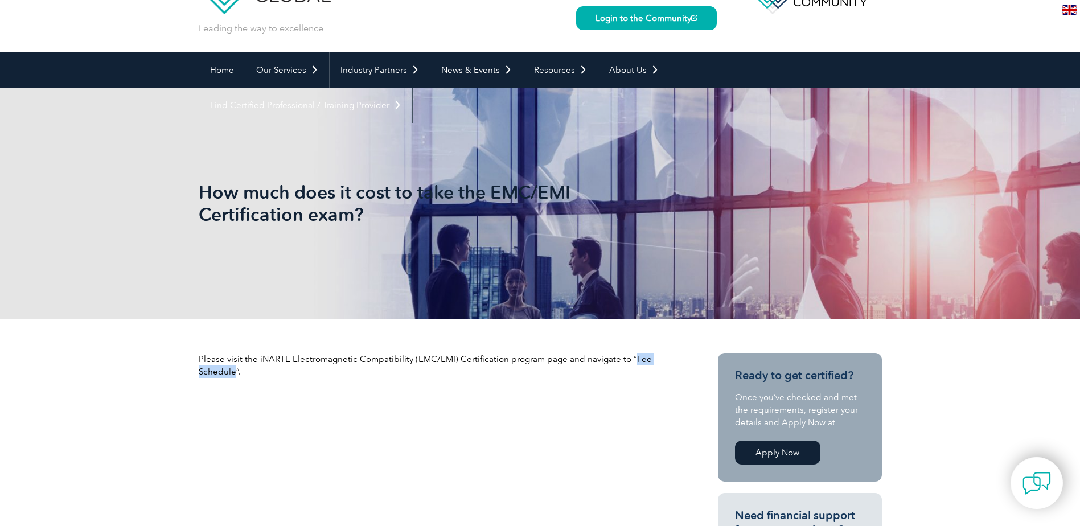
scroll to position [0, 0]
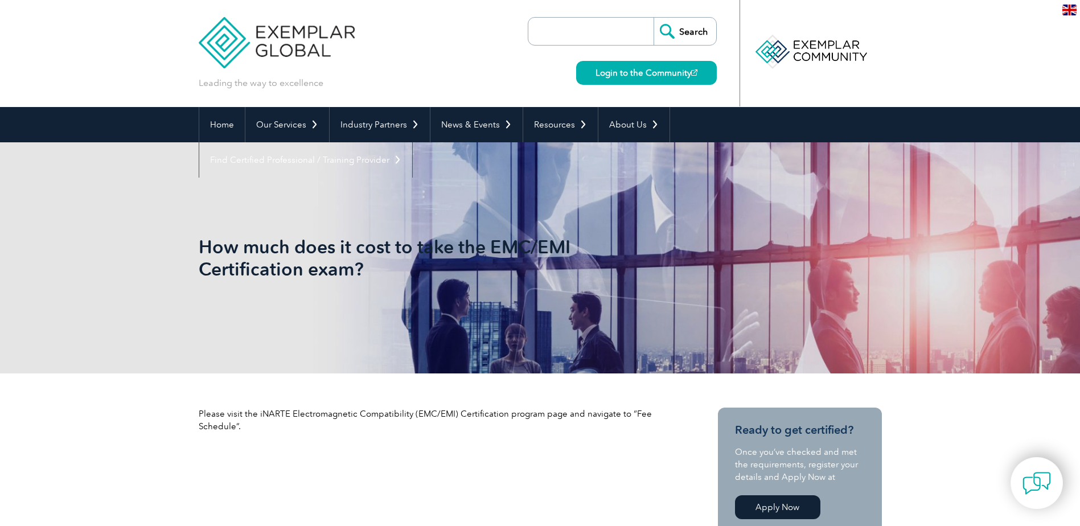
click at [590, 40] on input "search" at bounding box center [594, 31] width 120 height 27
paste input "Fee Schedule"
type input "Fee Schedule"
click at [670, 30] on input "Search" at bounding box center [684, 31] width 63 height 27
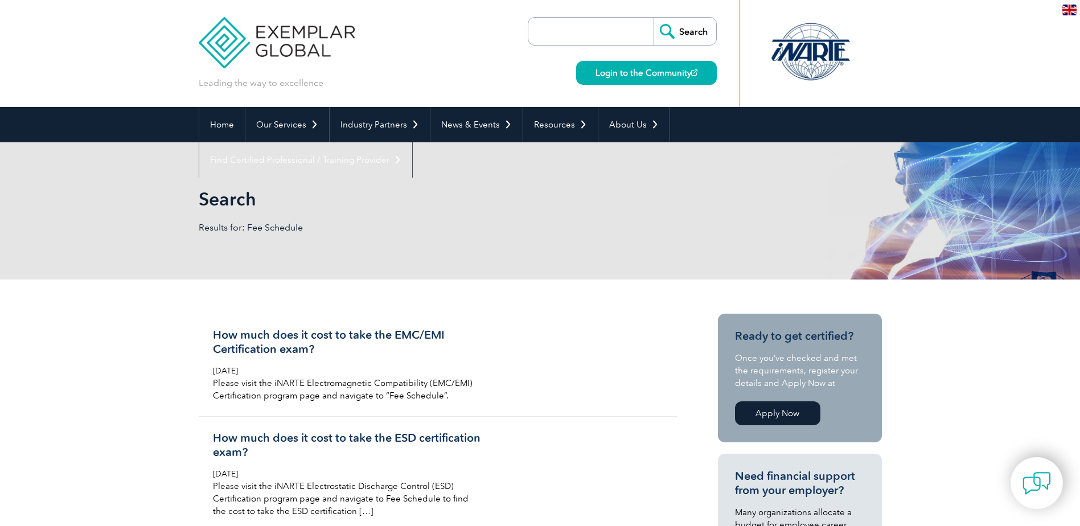
click at [540, 218] on div "Search Results for: Fee Schedule" at bounding box center [540, 210] width 683 height 137
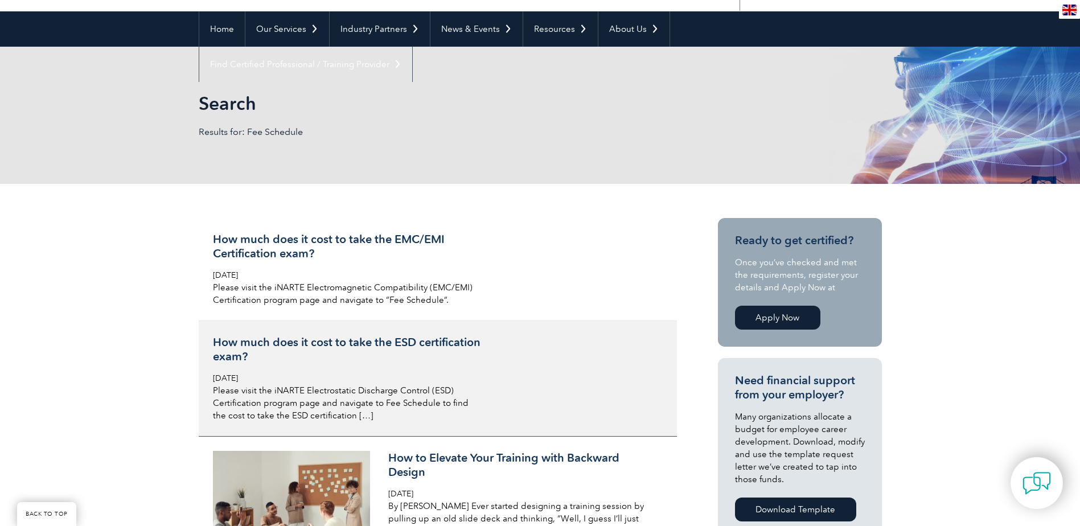
scroll to position [114, 0]
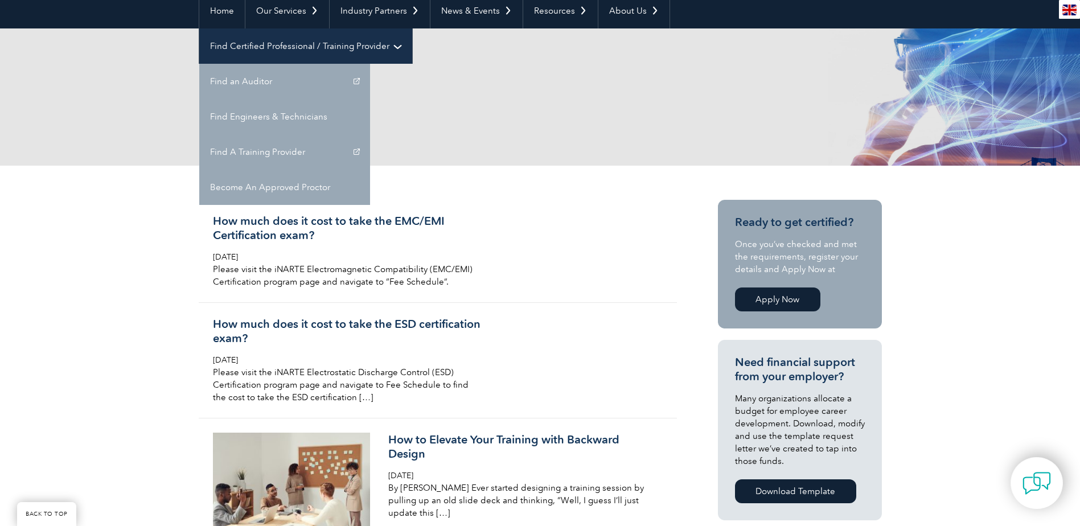
click at [412, 28] on link "Find Certified Professional / Training Provider" at bounding box center [305, 45] width 213 height 35
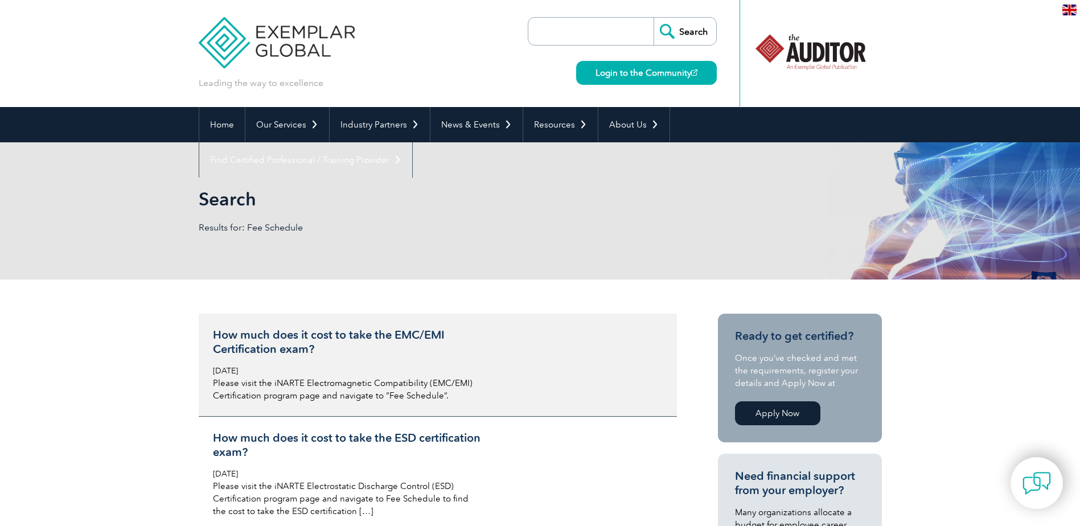
click at [285, 381] on p "Please visit the iNARTE Electromagnetic Compatibility (EMC/EMI) Certification p…" at bounding box center [348, 389] width 270 height 25
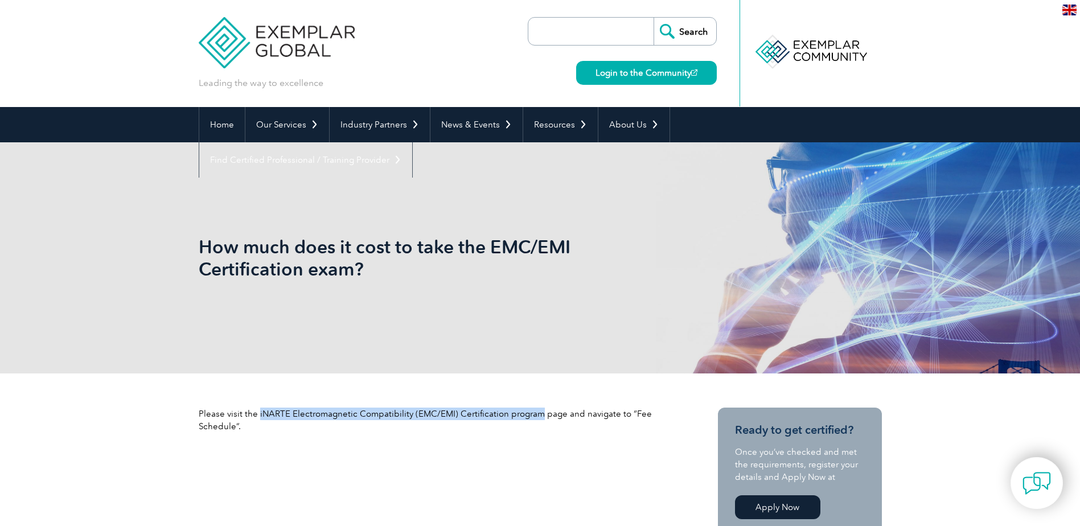
drag, startPoint x: 257, startPoint y: 412, endPoint x: 534, endPoint y: 419, distance: 277.9
click at [534, 419] on p "Please visit the iNARTE Electromagnetic Compatibility (EMC/EMI) Certification p…" at bounding box center [438, 420] width 478 height 25
click at [597, 22] on input "search" at bounding box center [594, 31] width 120 height 27
paste input "iNARTE Electromagnetic Compatibility (EMC/EMI) Certification program"
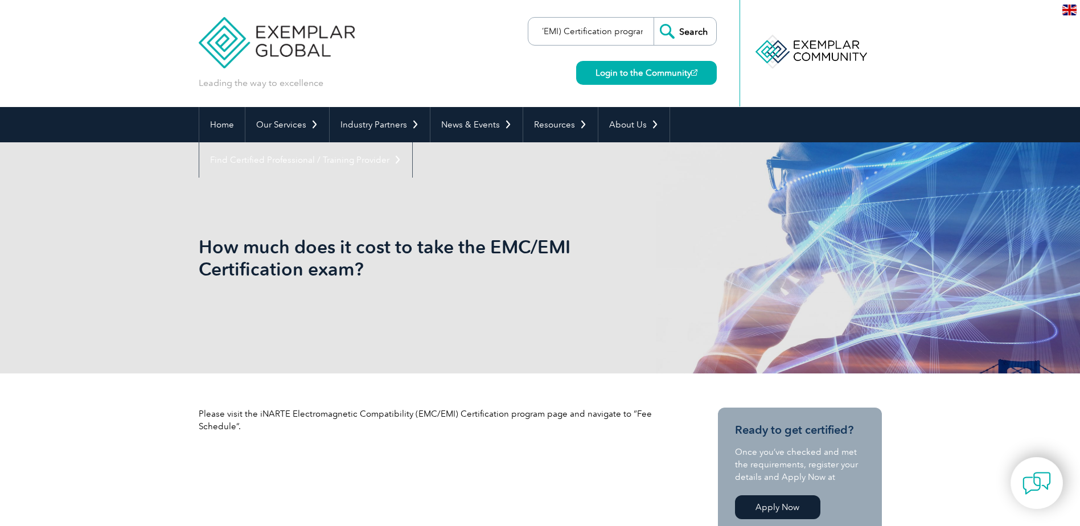
type input "iNARTE Electromagnetic Compatibility (EMC/EMI) Certification program"
click at [674, 32] on input "Search" at bounding box center [684, 31] width 63 height 27
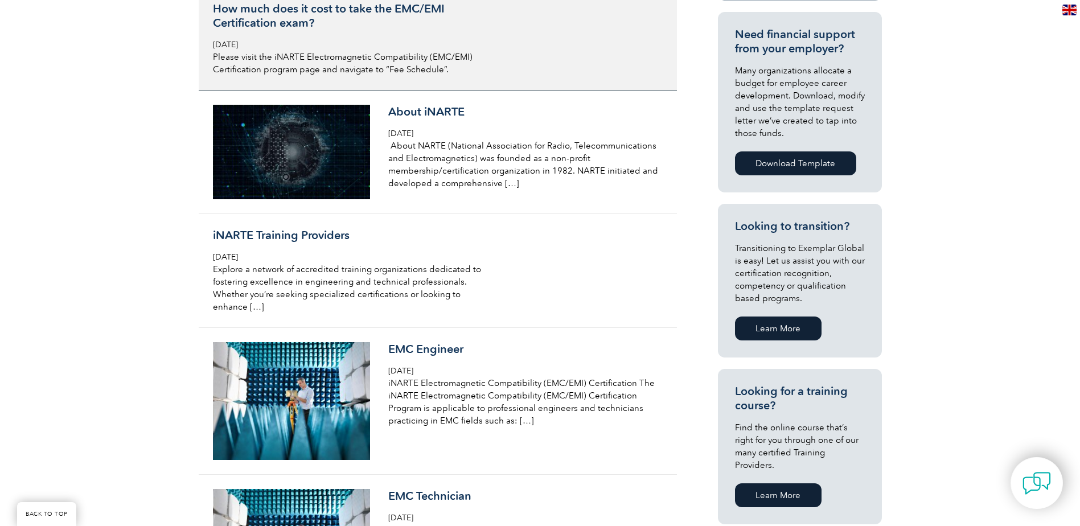
scroll to position [455, 0]
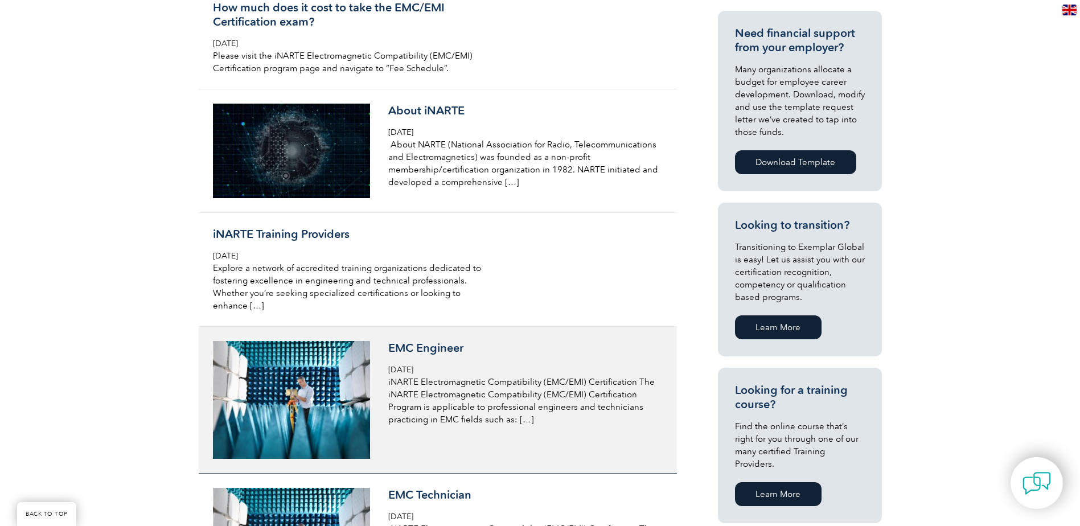
click at [453, 343] on h3 "EMC Engineer" at bounding box center [523, 348] width 270 height 14
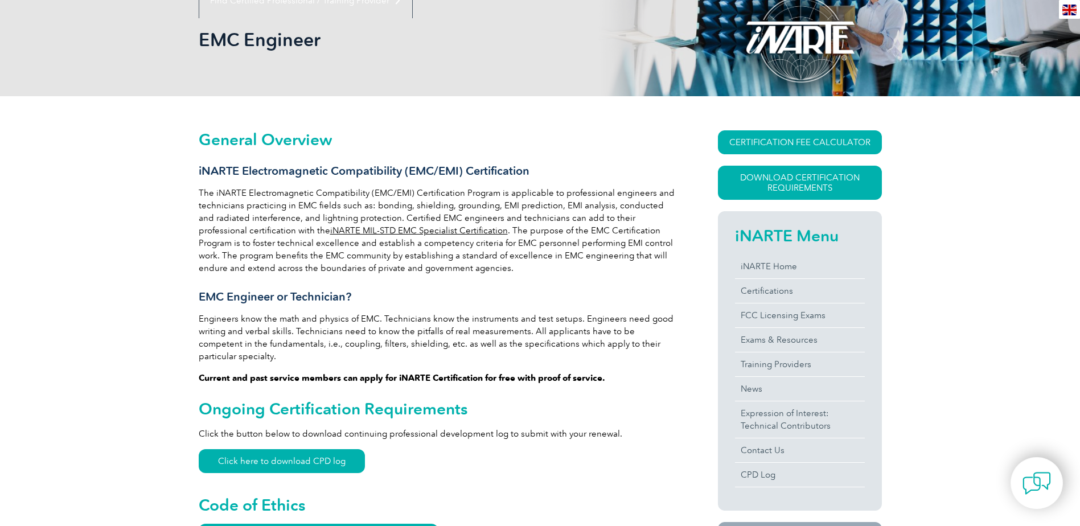
scroll to position [57, 0]
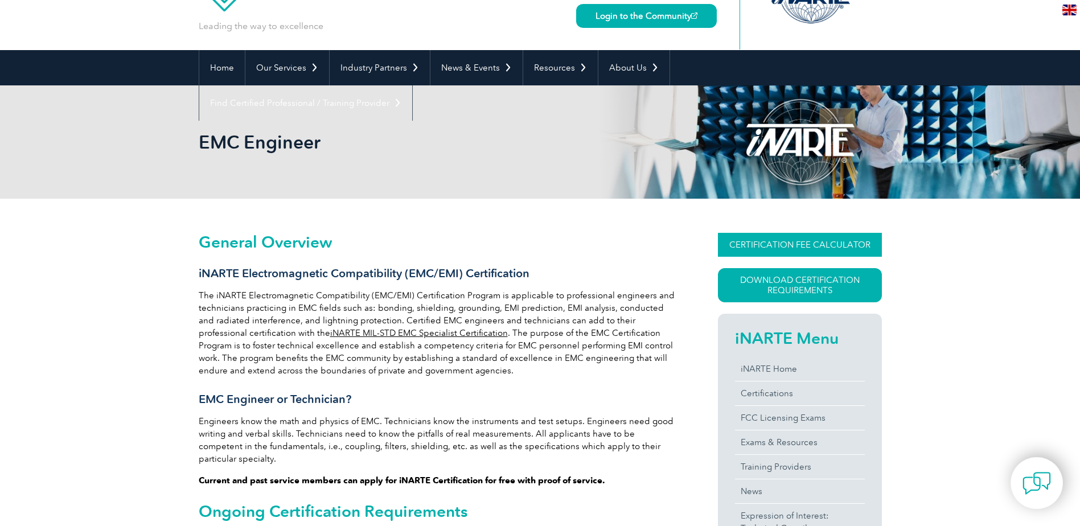
click at [803, 248] on link "CERTIFICATION FEE CALCULATOR" at bounding box center [800, 245] width 164 height 24
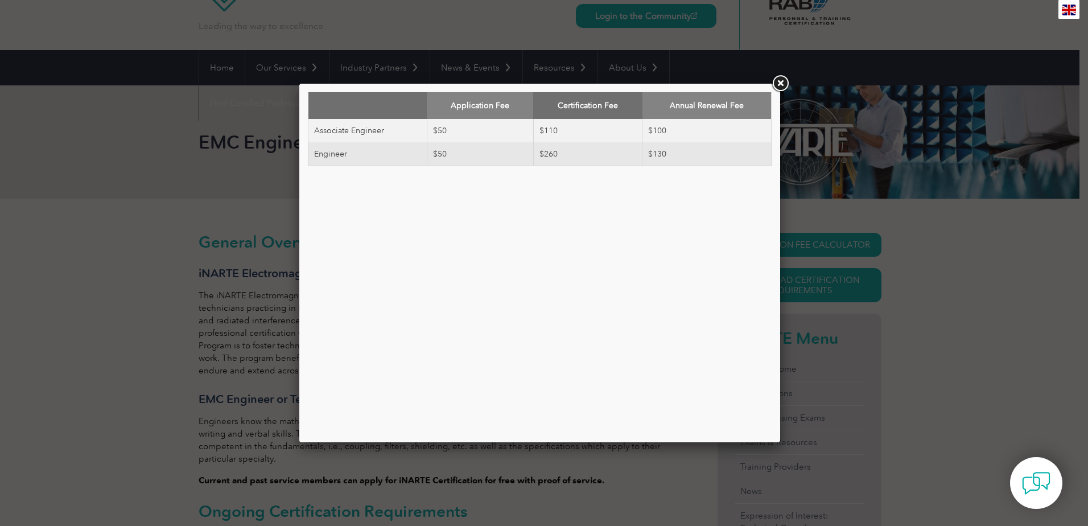
click at [618, 480] on div "Application Fee Certification Fee Annual Renewal Fee Associate Engineer $50 $11…" at bounding box center [544, 263] width 1088 height 526
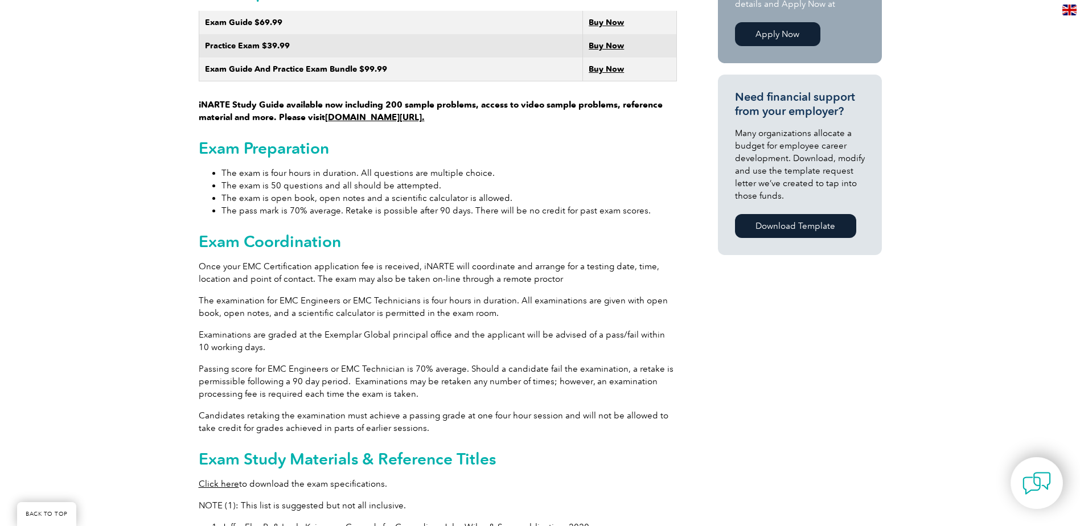
scroll to position [740, 0]
